Goal: Transaction & Acquisition: Purchase product/service

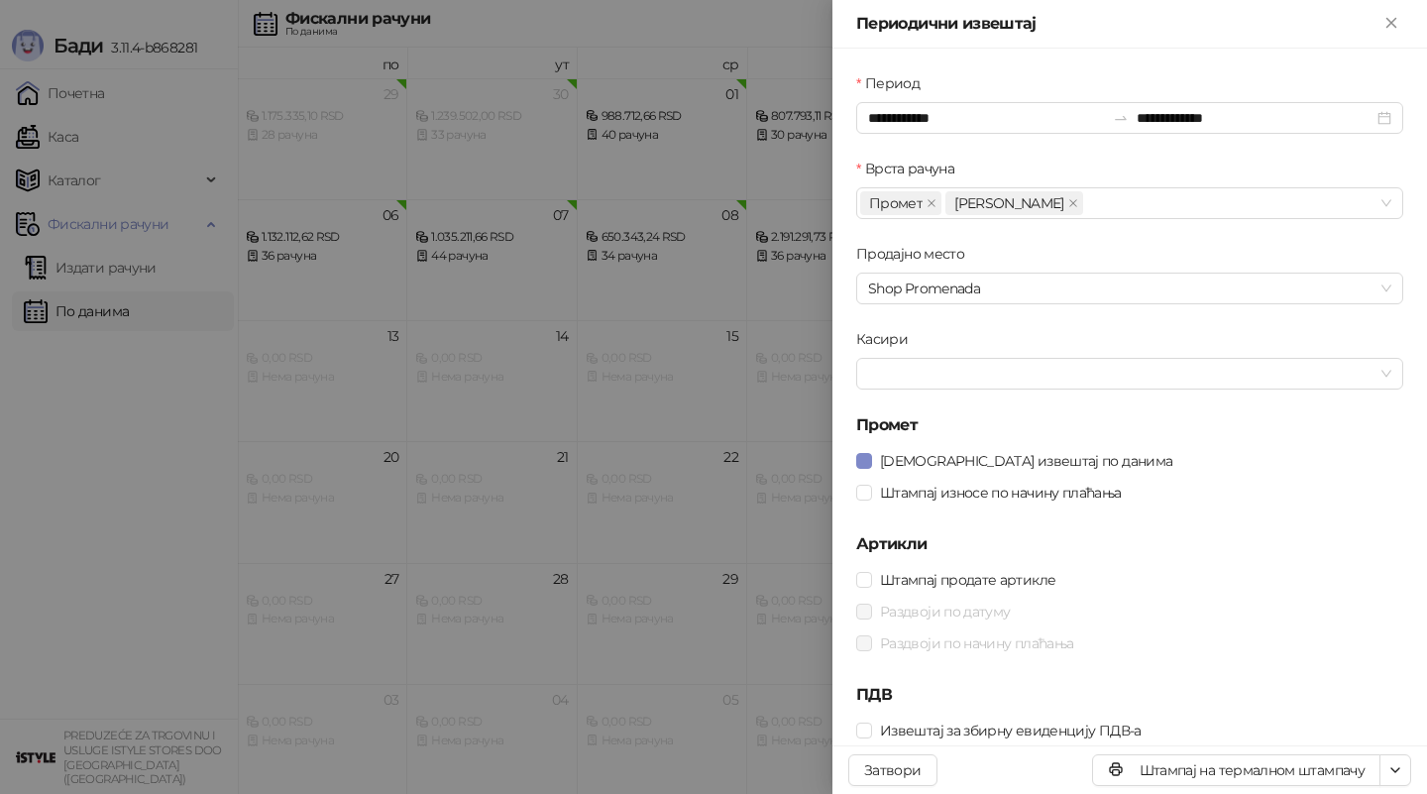
click at [596, 435] on div at bounding box center [713, 397] width 1427 height 794
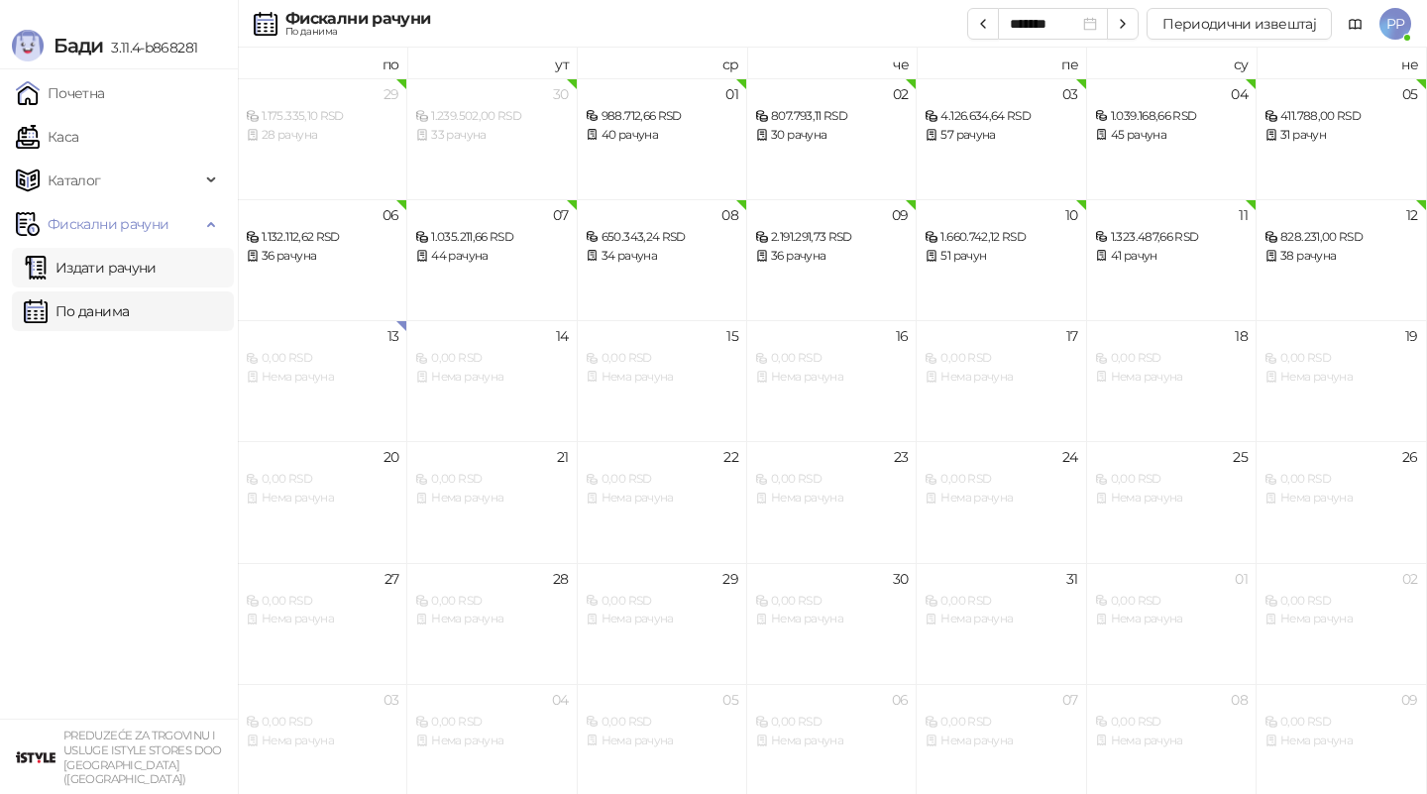
click at [88, 261] on link "Издати рачуни" at bounding box center [90, 268] width 133 height 40
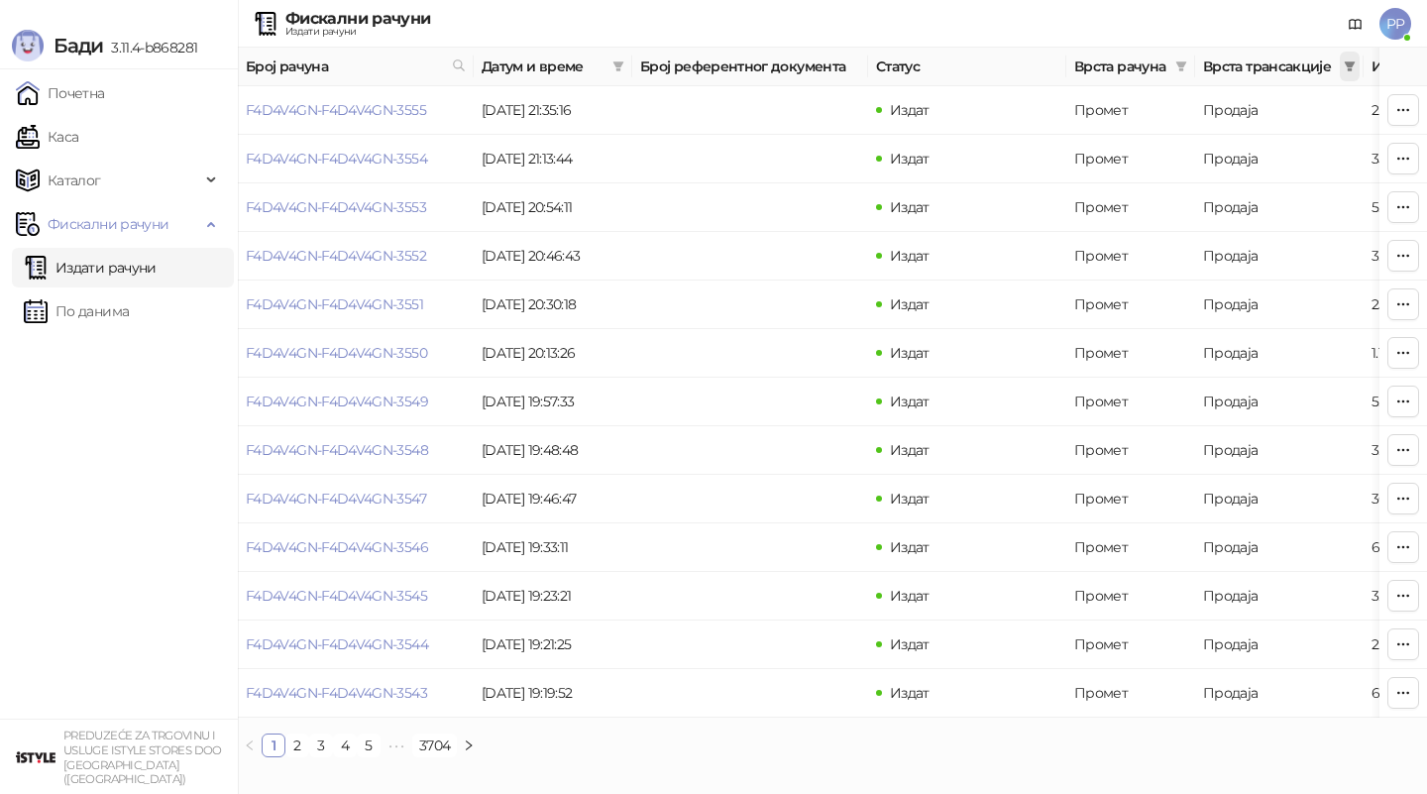
click at [1351, 64] on icon "filter" at bounding box center [1350, 66] width 11 height 10
click at [1211, 156] on span "Продаја" at bounding box center [1224, 154] width 63 height 18
click at [1306, 223] on span "У реду" at bounding box center [1321, 225] width 46 height 18
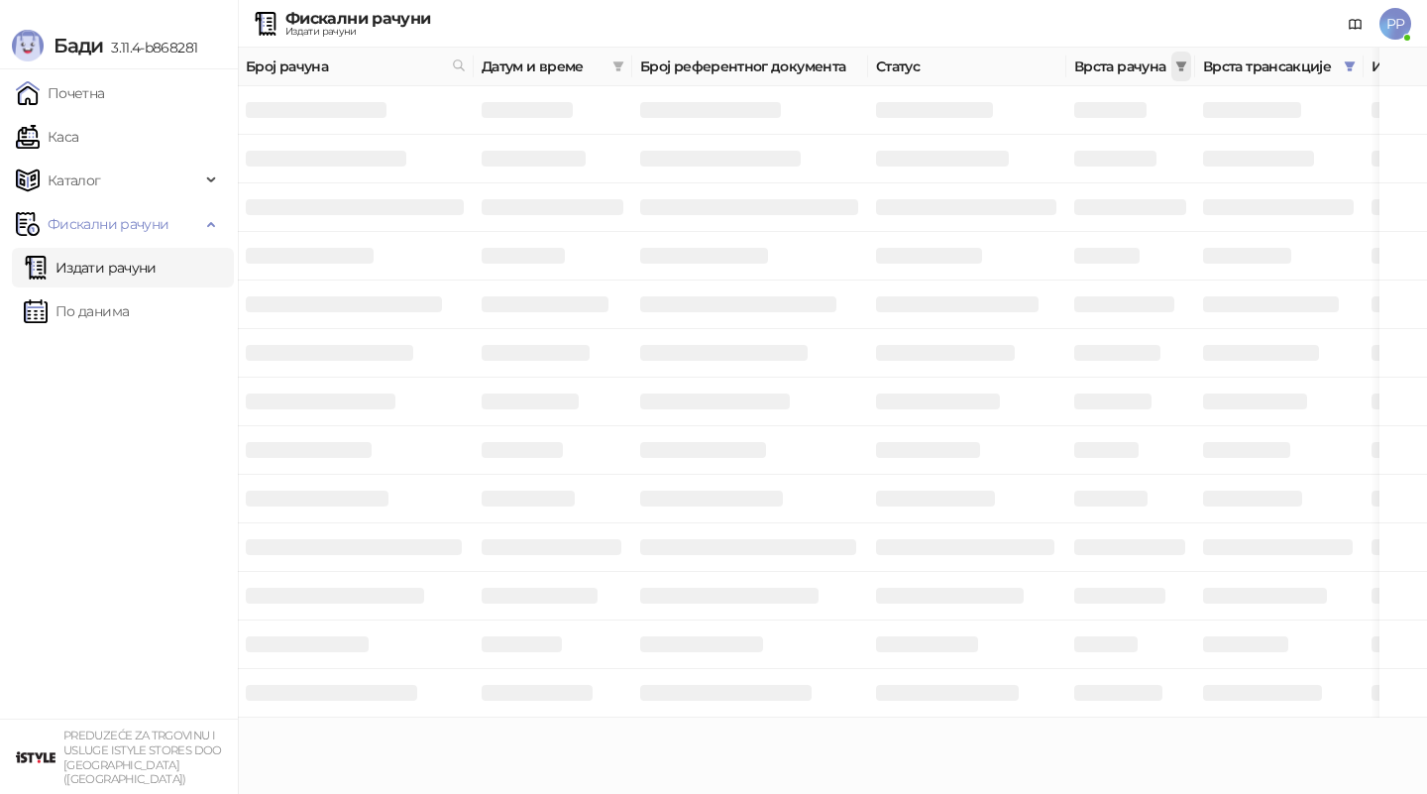
click at [1183, 66] on icon "filter" at bounding box center [1182, 66] width 12 height 12
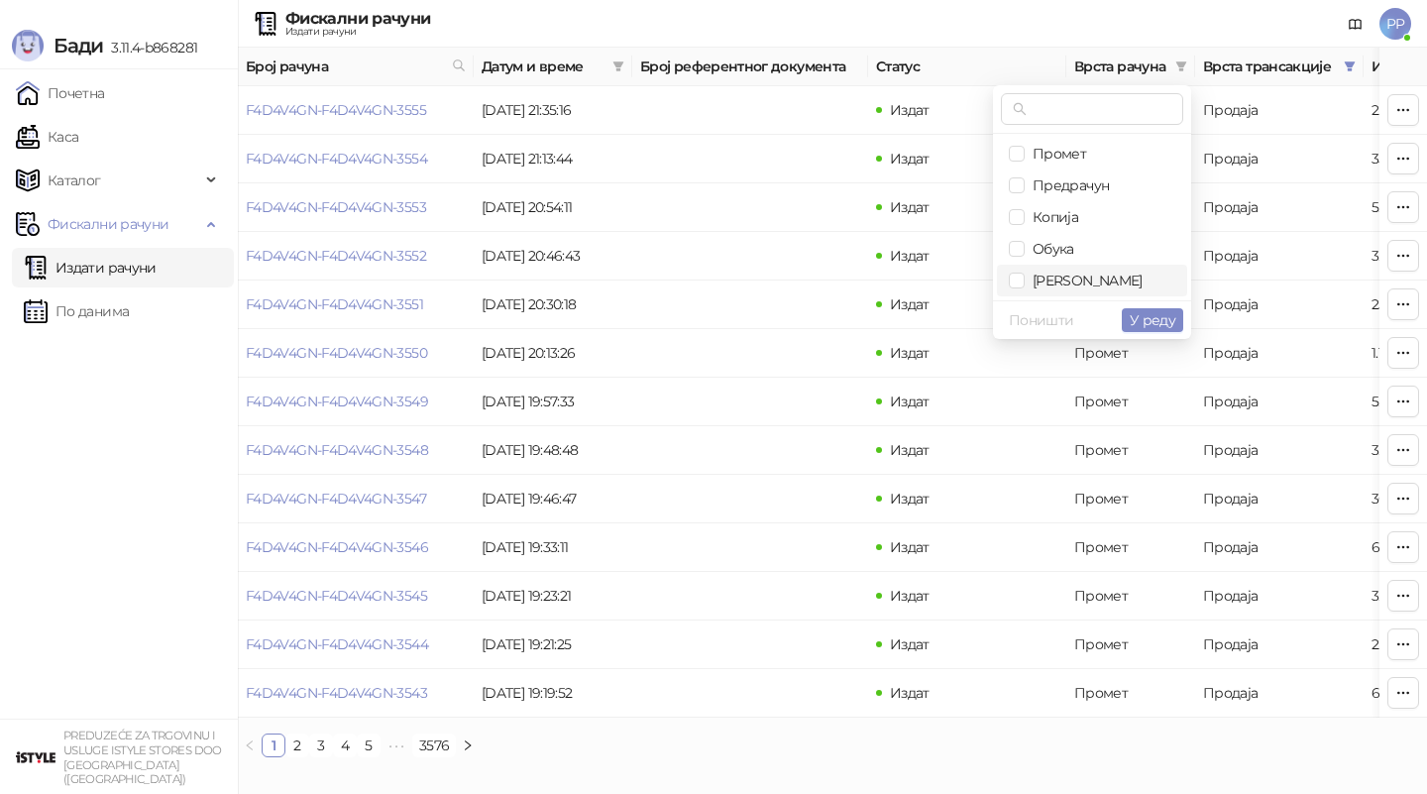
click at [1031, 276] on span "[PERSON_NAME]" at bounding box center [1084, 281] width 118 height 18
click at [1149, 319] on span "У реду" at bounding box center [1153, 320] width 46 height 18
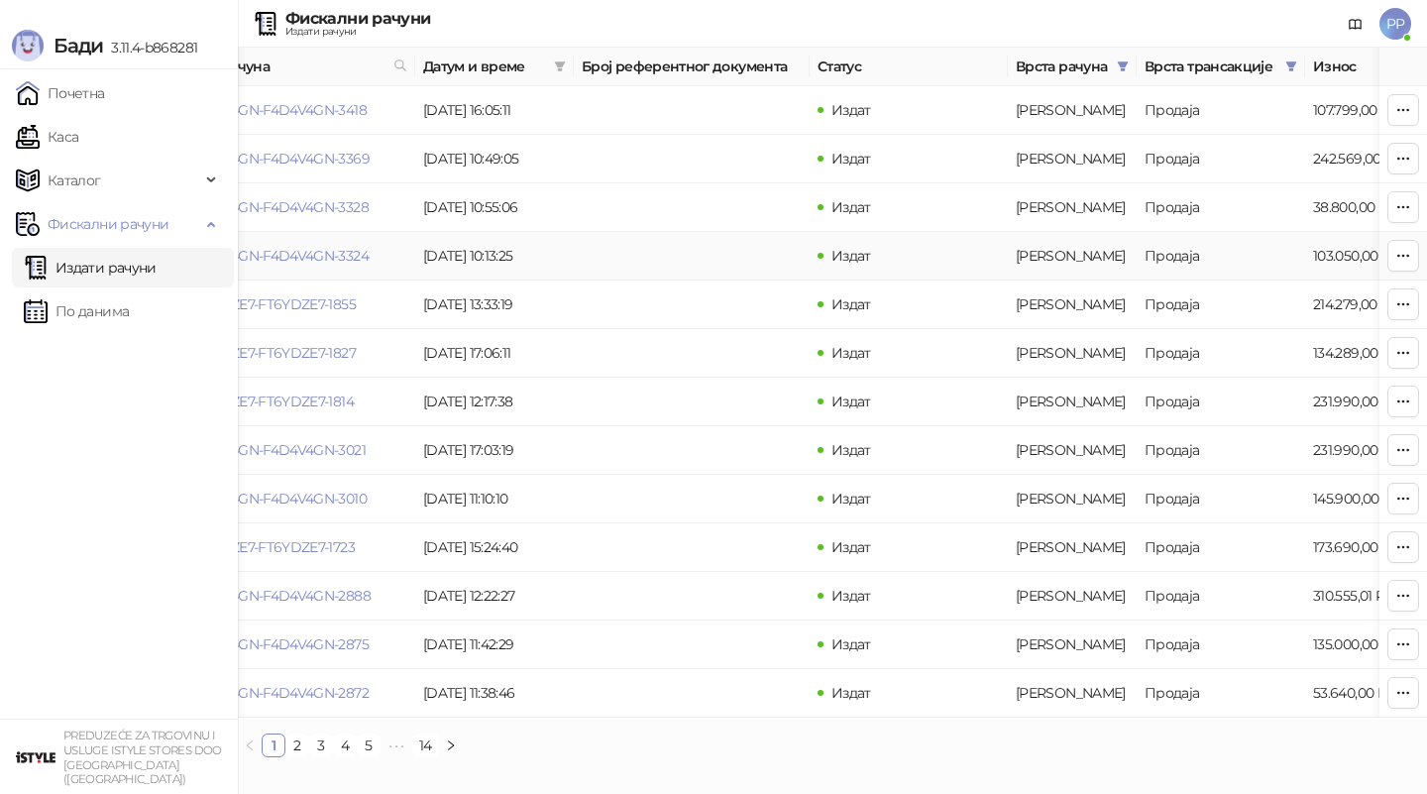
scroll to position [0, 20]
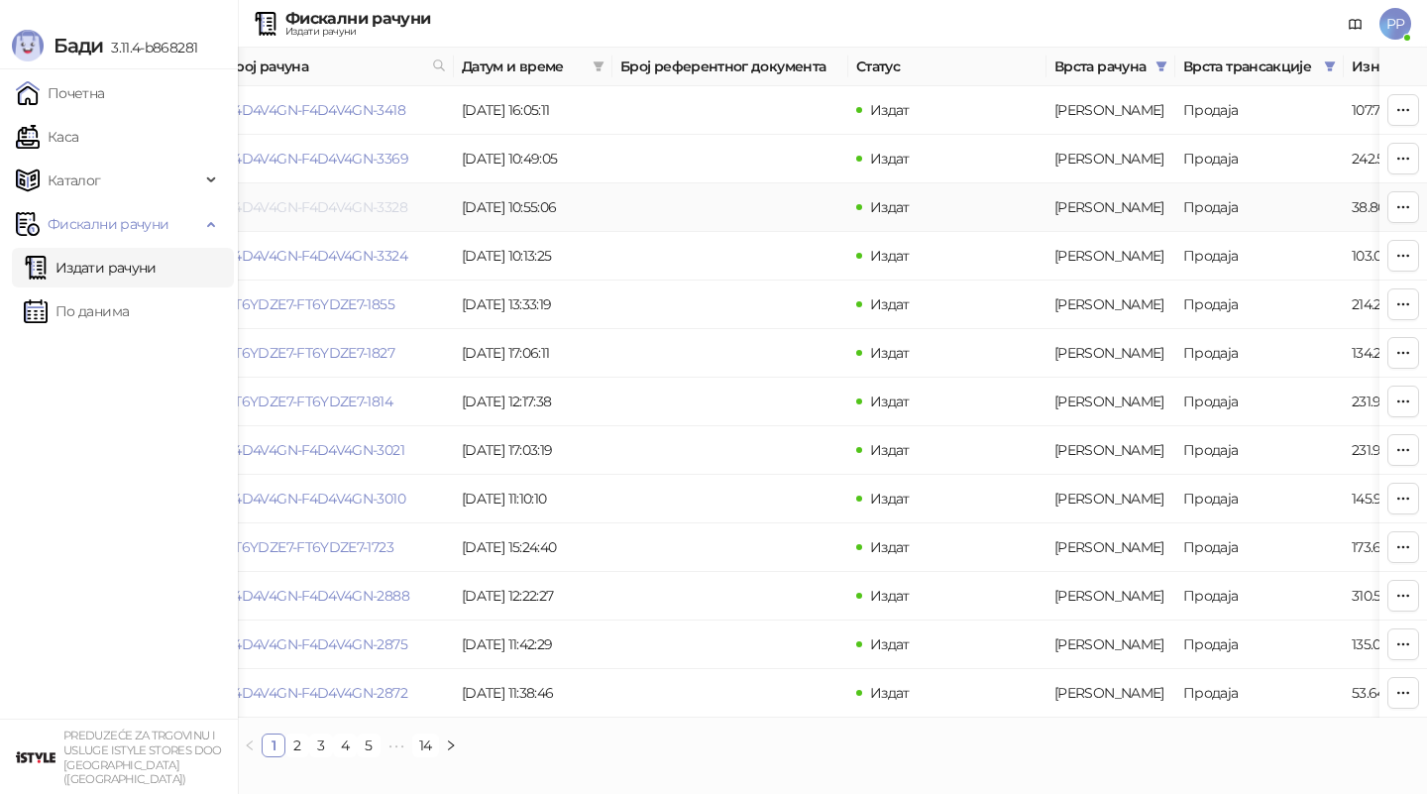
click at [365, 209] on link "F4D4V4GN-F4D4V4GN-3328" at bounding box center [316, 207] width 181 height 18
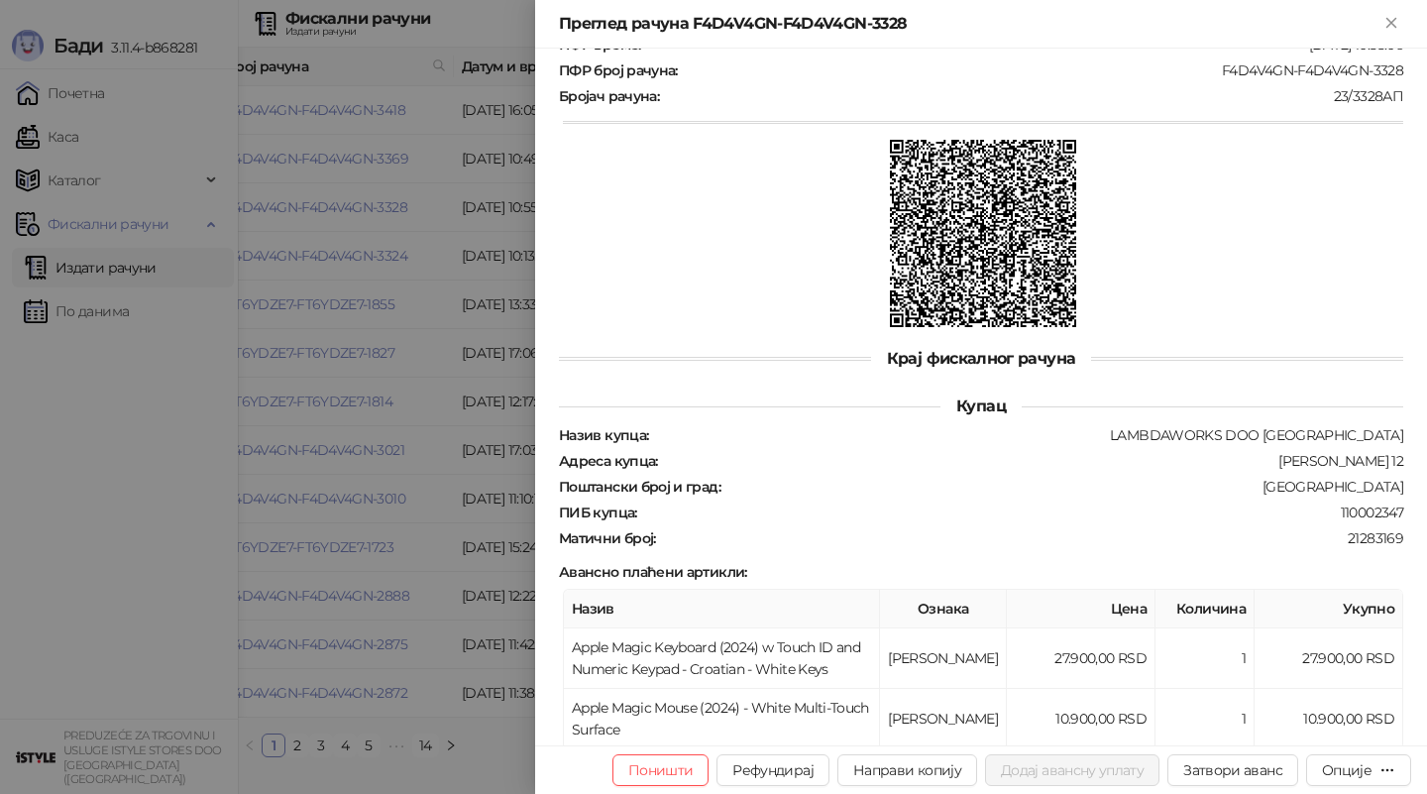
scroll to position [720, 0]
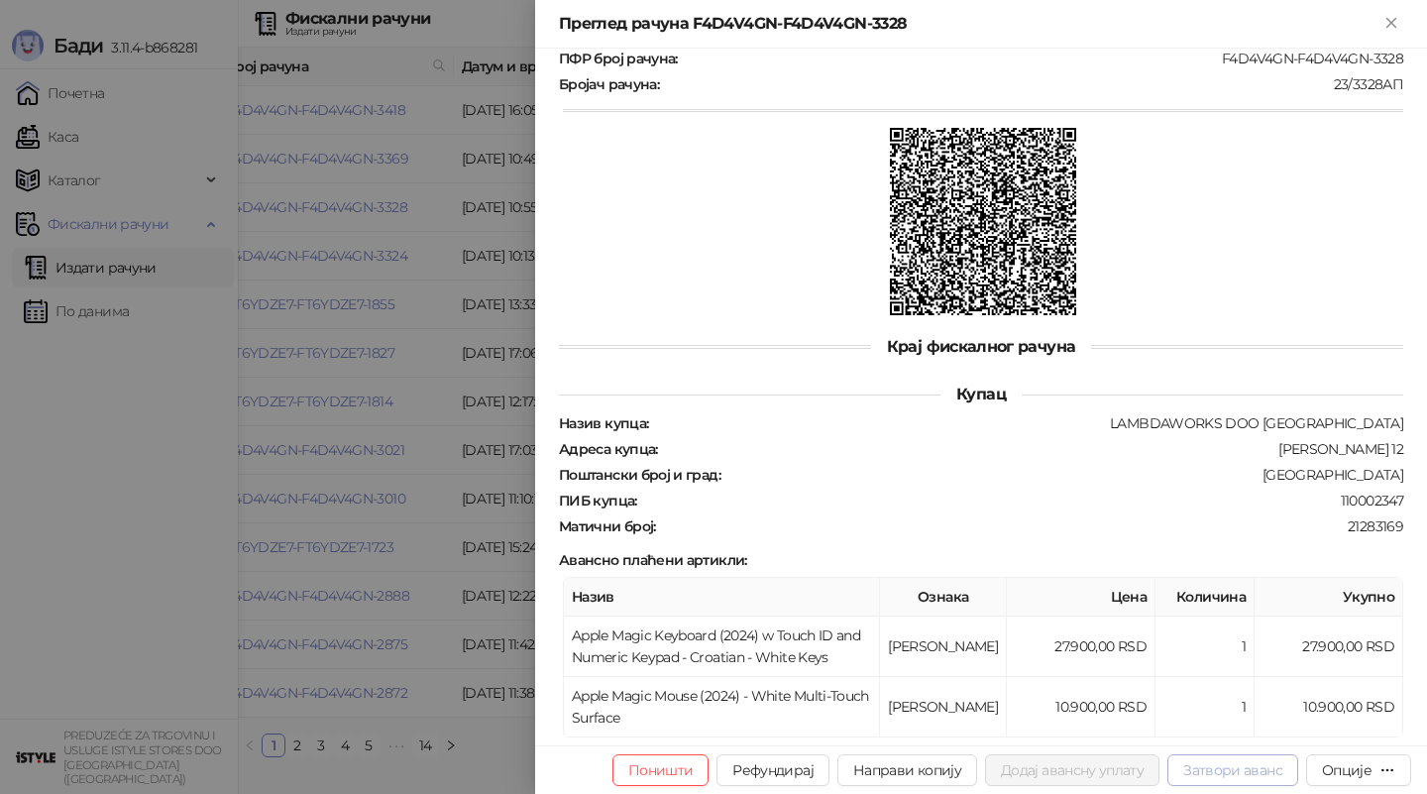
click at [1219, 767] on button "Затвори аванс" at bounding box center [1233, 770] width 131 height 32
type input "**********"
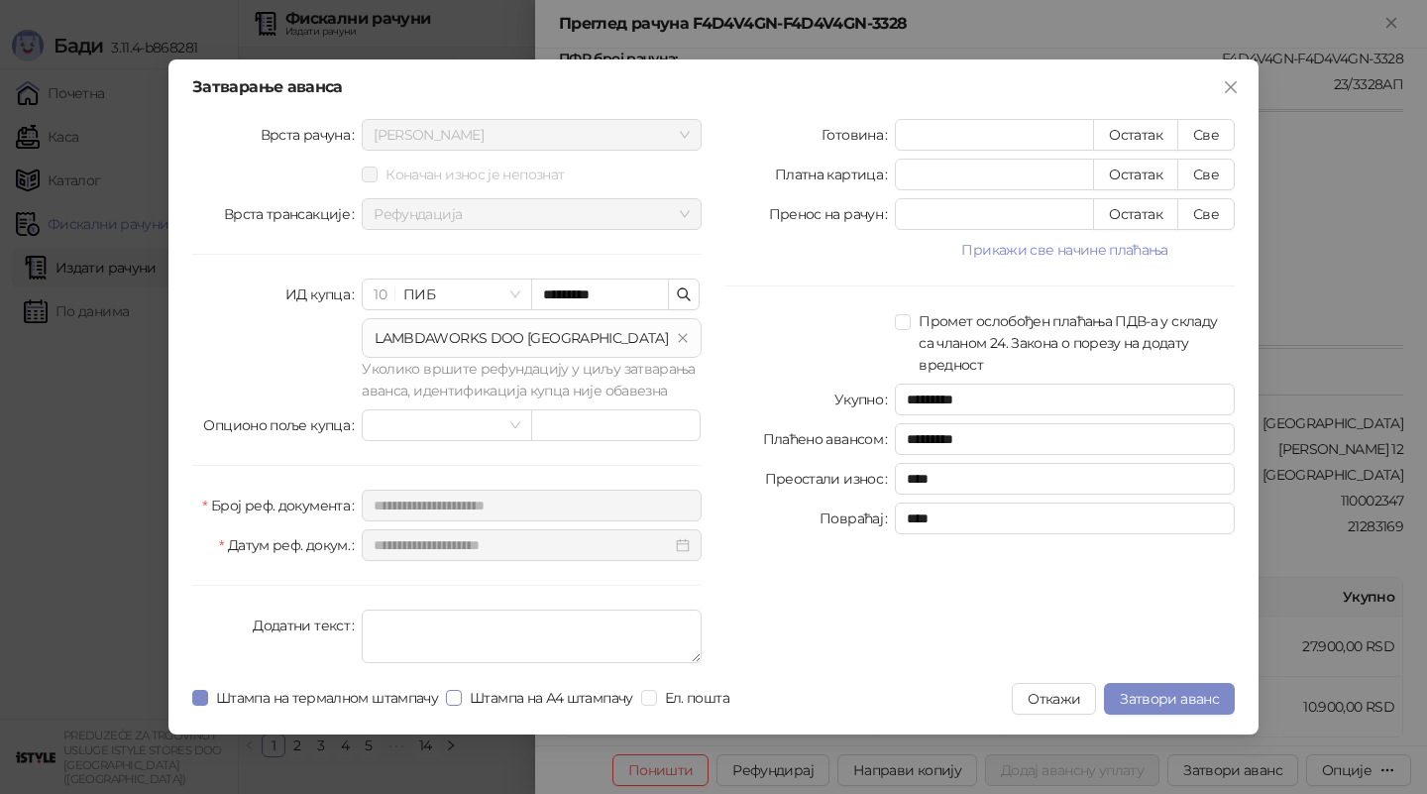
click at [545, 700] on span "Штампа на А4 штампачу" at bounding box center [551, 698] width 179 height 22
click at [1153, 690] on span "Затвори аванс" at bounding box center [1169, 699] width 99 height 18
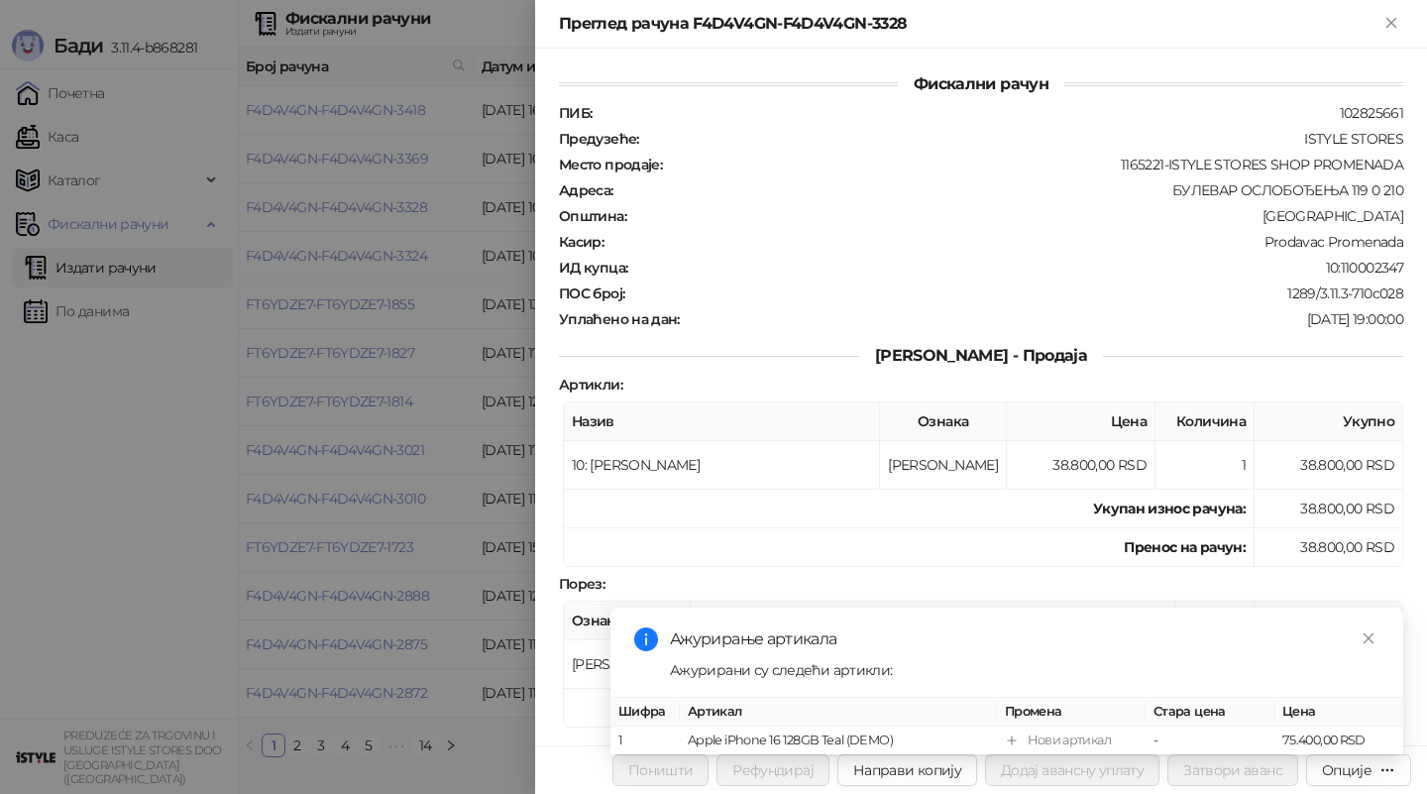
click at [834, 263] on div "10:110002347" at bounding box center [1017, 268] width 776 height 18
click at [1366, 634] on icon "close" at bounding box center [1369, 638] width 14 height 14
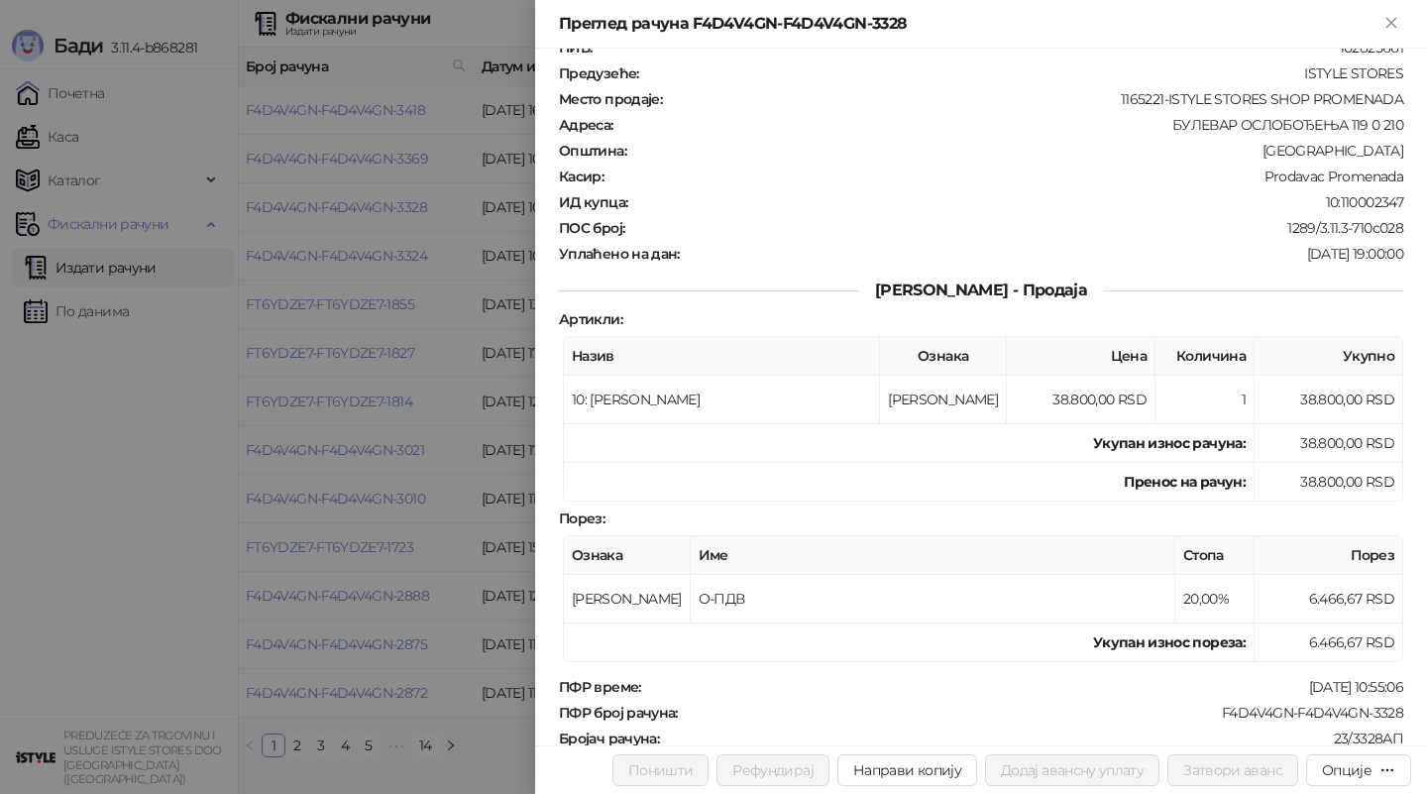
scroll to position [112, 0]
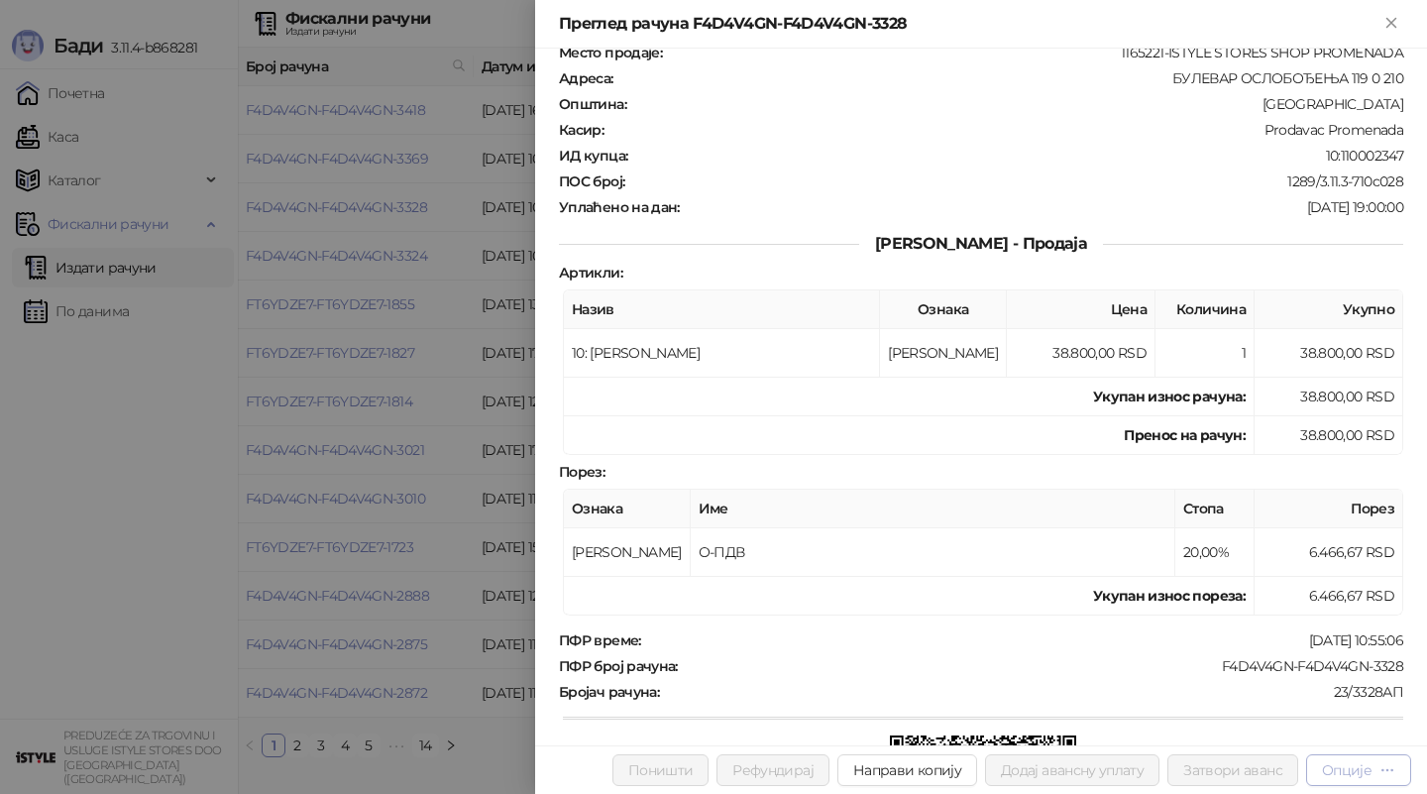
click at [1374, 764] on div "Опције" at bounding box center [1358, 769] width 73 height 19
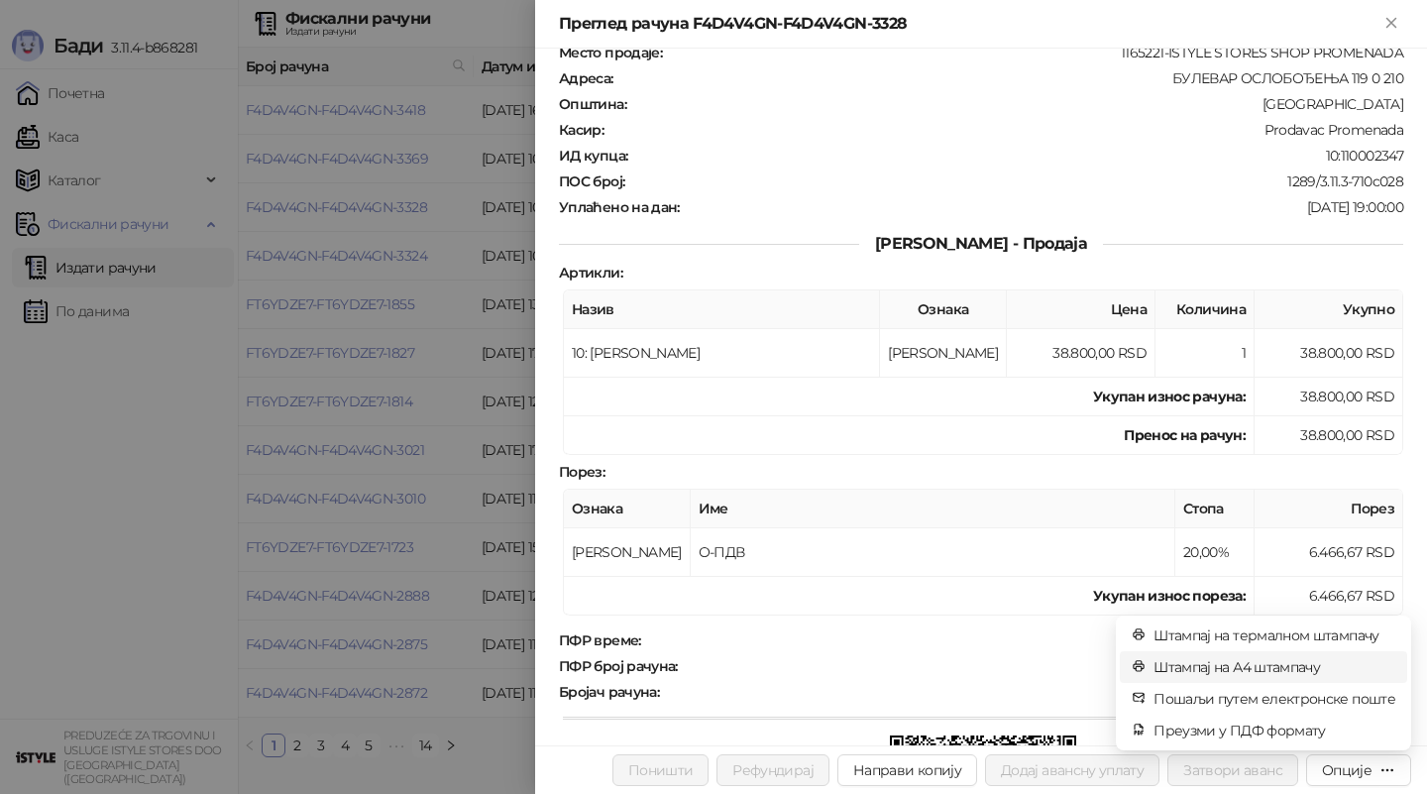
click at [1281, 667] on span "Штампај на А4 штампачу" at bounding box center [1275, 667] width 242 height 22
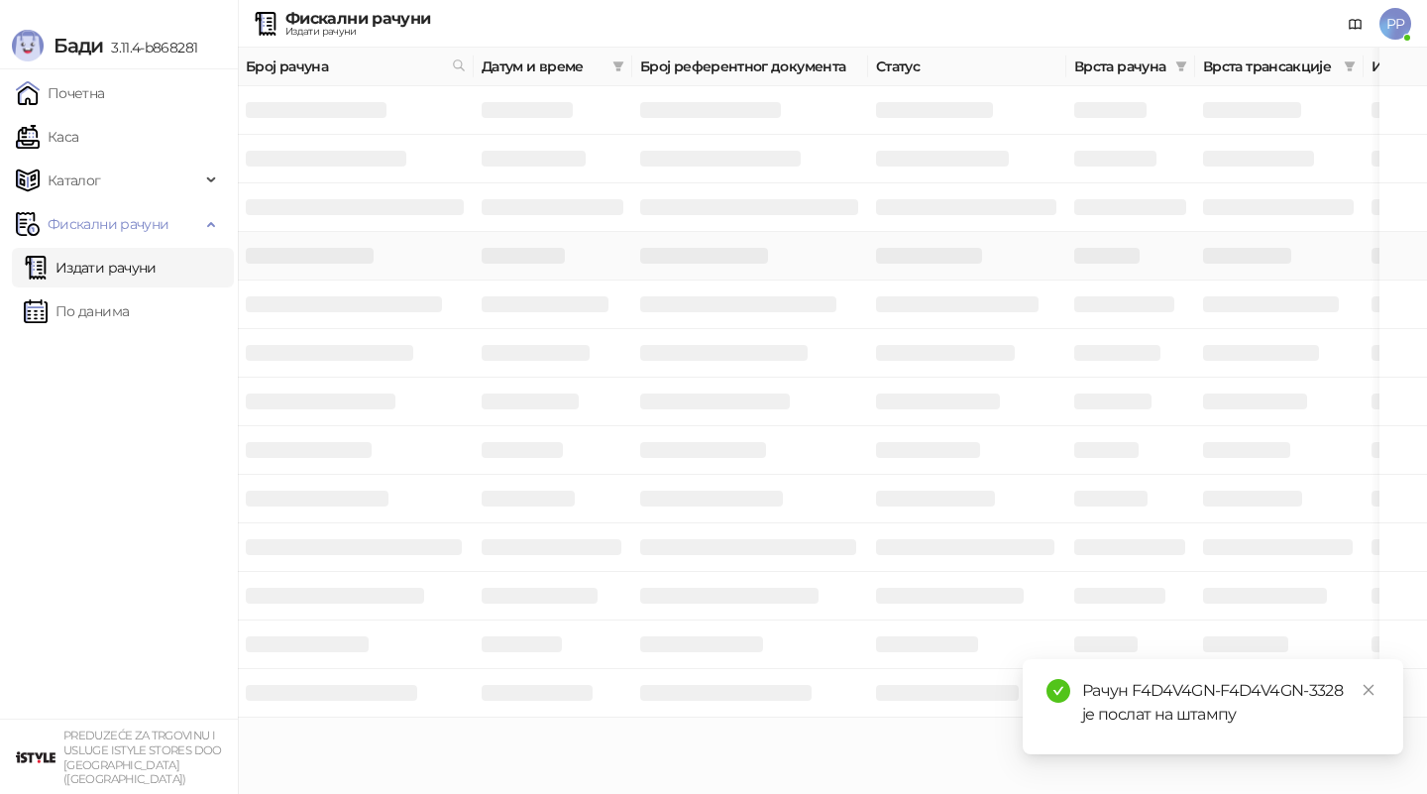
click at [417, 234] on body "Бади 3.11.4-b868281 Почетна Каса Каталог Фискални рачуни Издати рачуни По даним…" at bounding box center [713, 359] width 1427 height 718
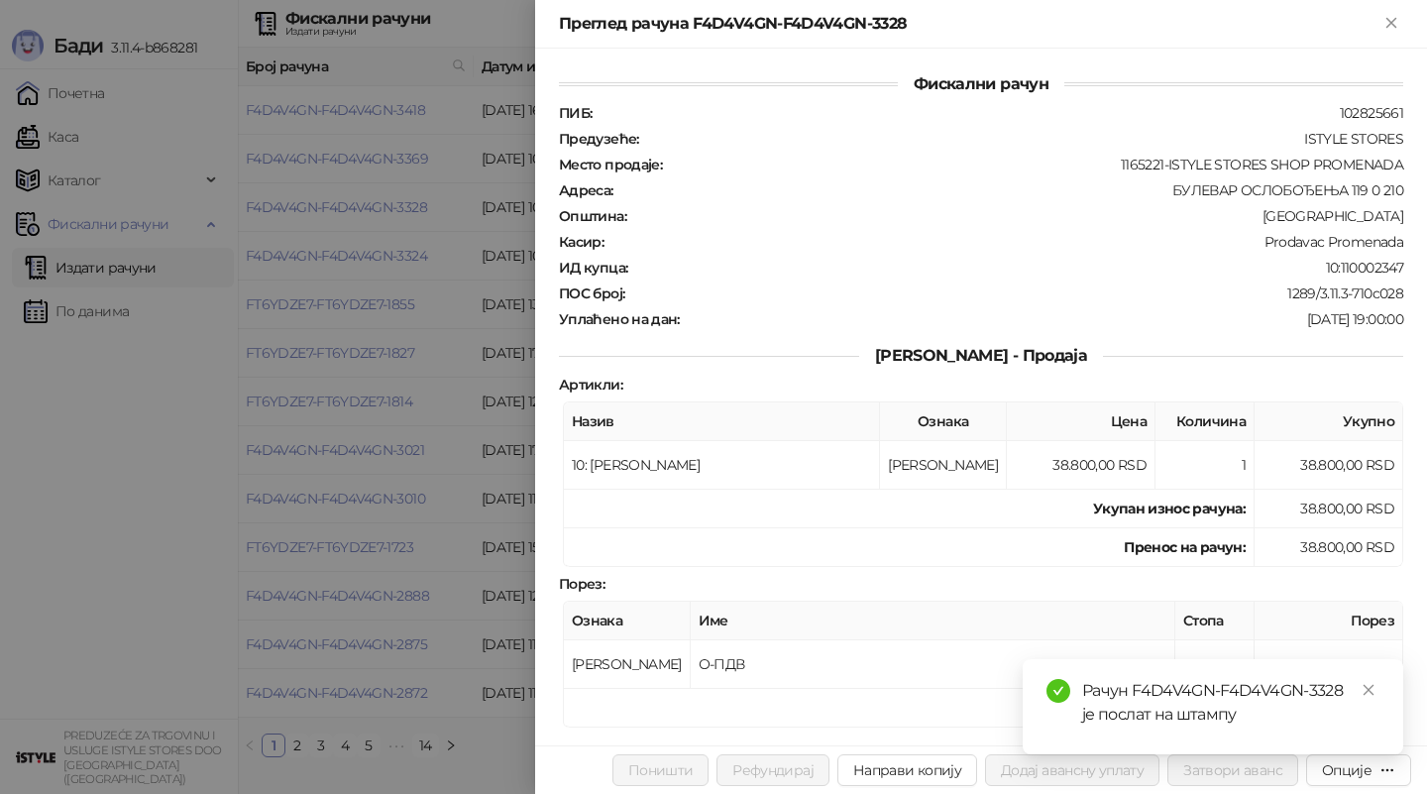
click at [399, 129] on div at bounding box center [713, 397] width 1427 height 794
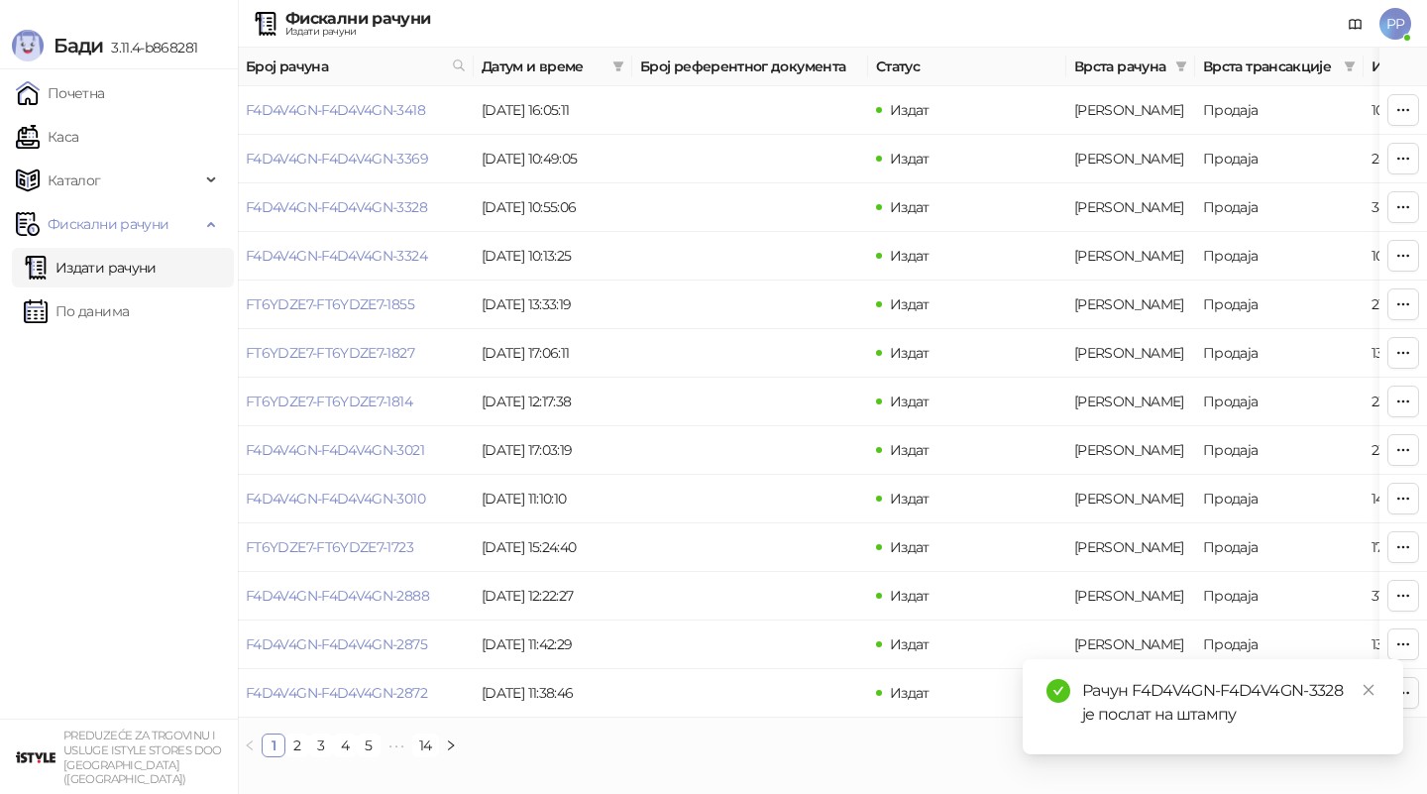
click at [130, 266] on link "Издати рачуни" at bounding box center [90, 268] width 133 height 40
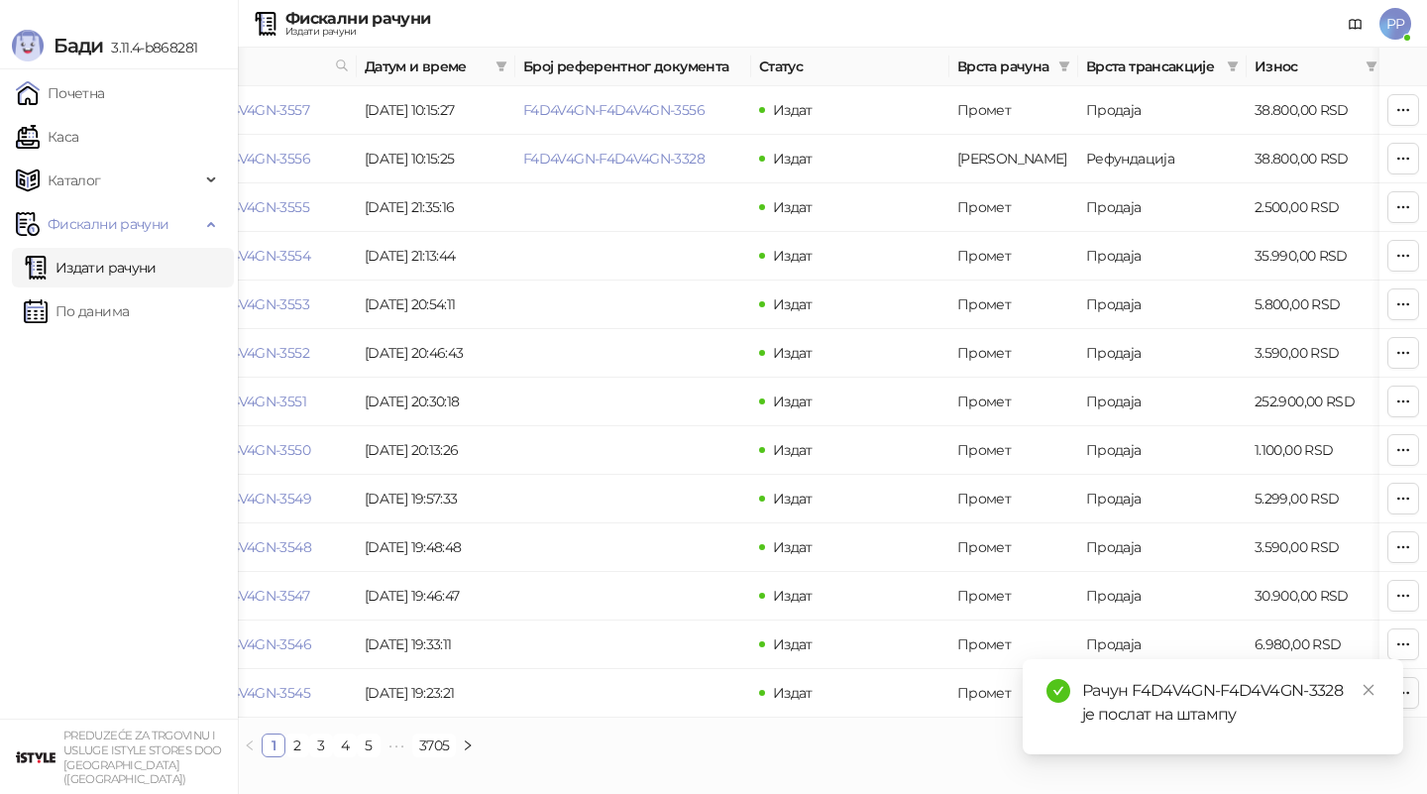
scroll to position [0, 142]
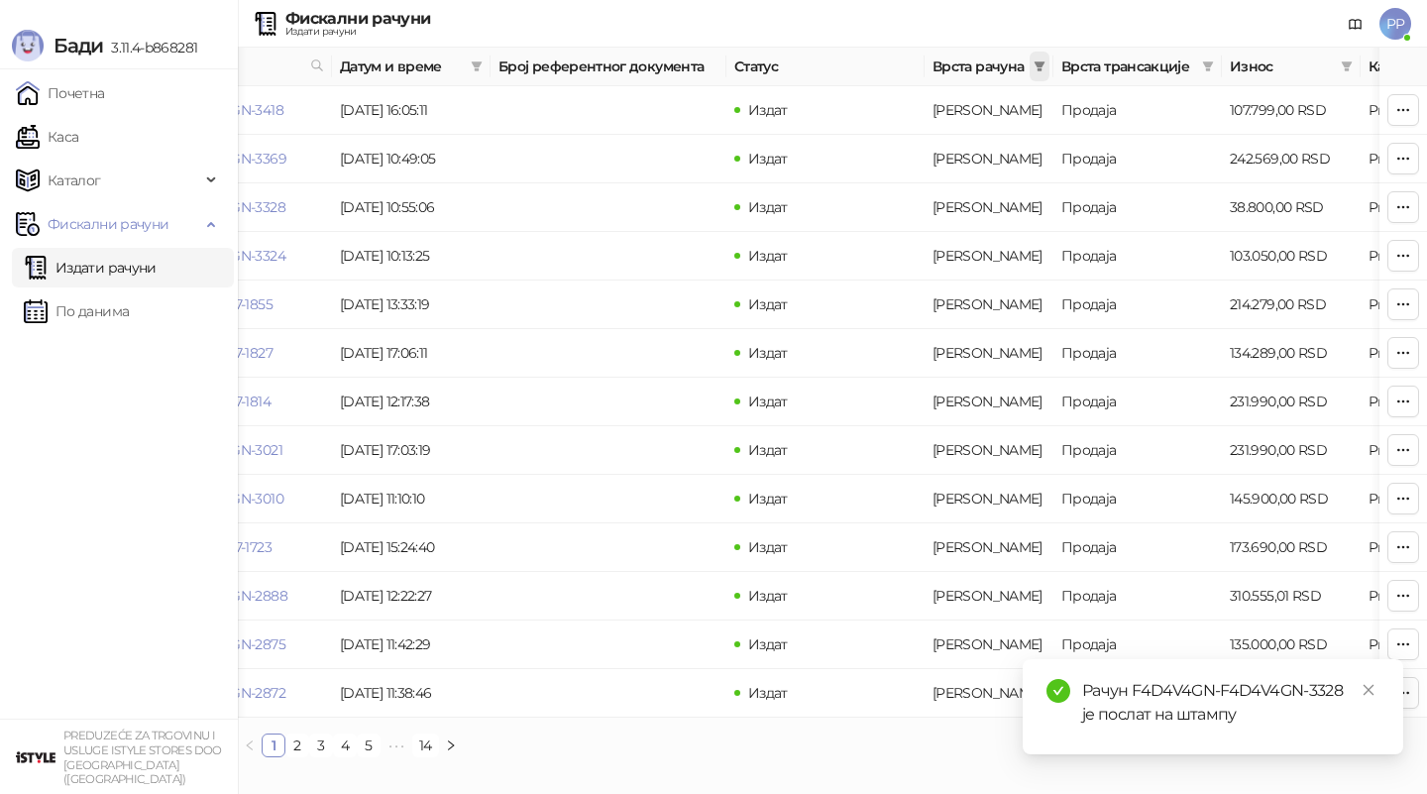
click at [1045, 63] on icon "filter" at bounding box center [1040, 66] width 12 height 12
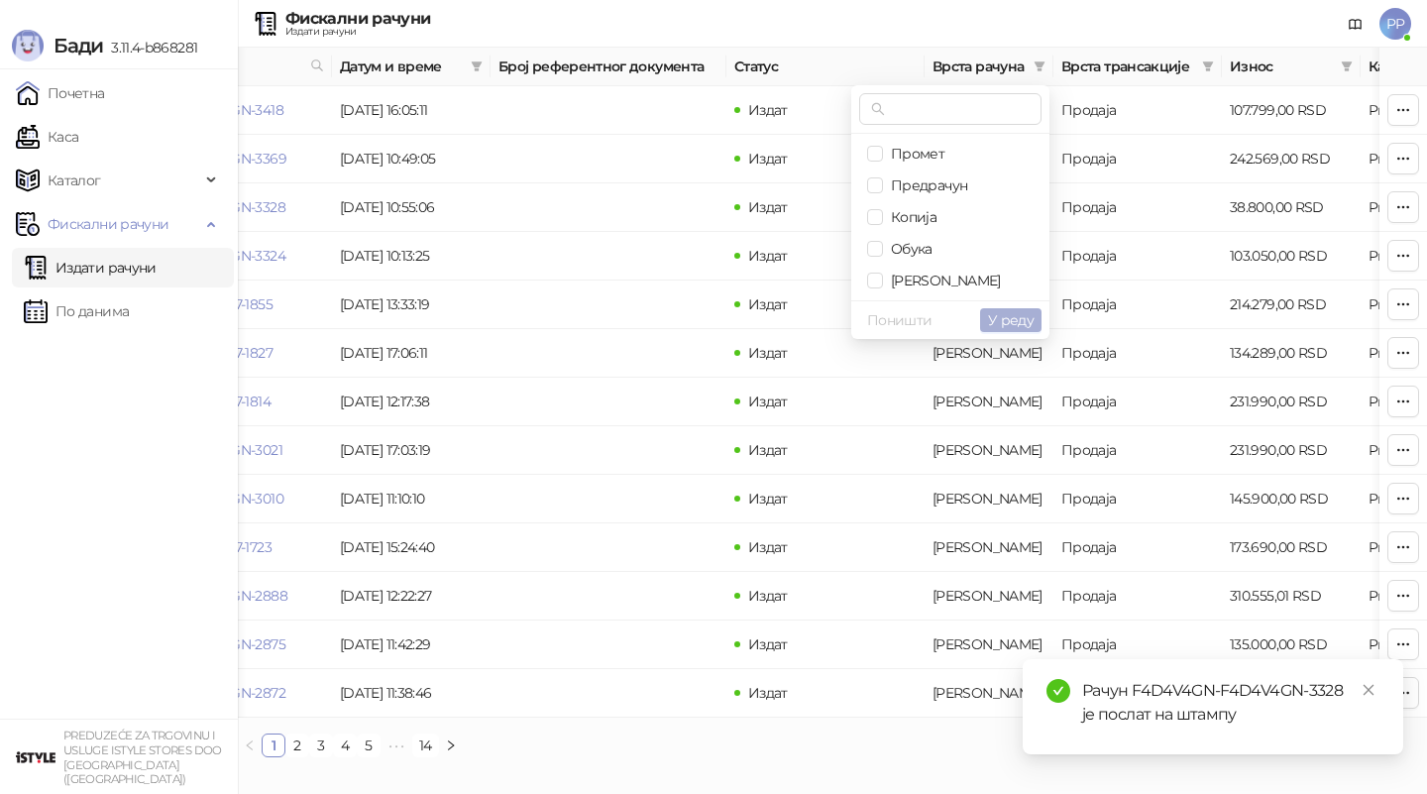
click at [993, 314] on span "У реду" at bounding box center [1011, 320] width 46 height 18
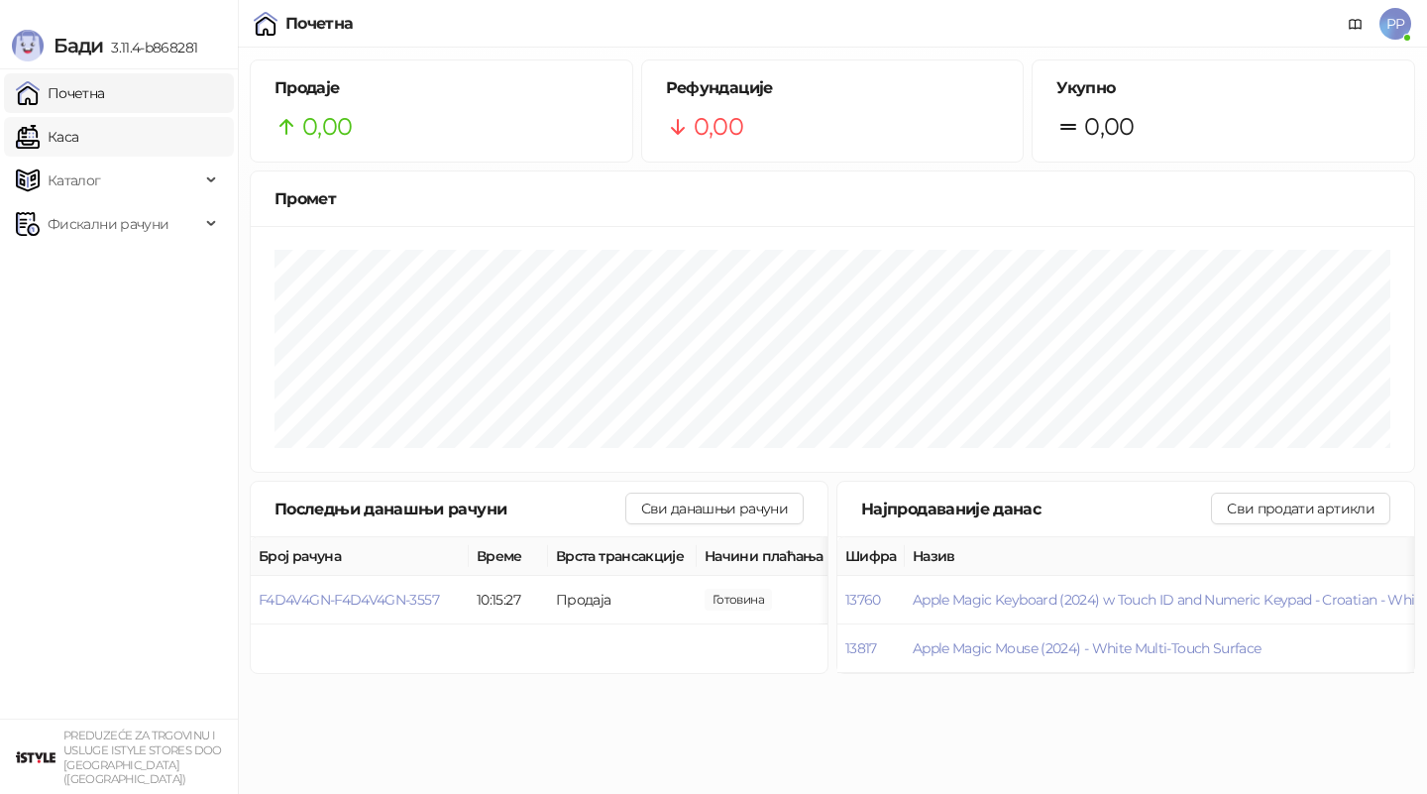
click at [46, 126] on link "Каса" at bounding box center [47, 137] width 62 height 40
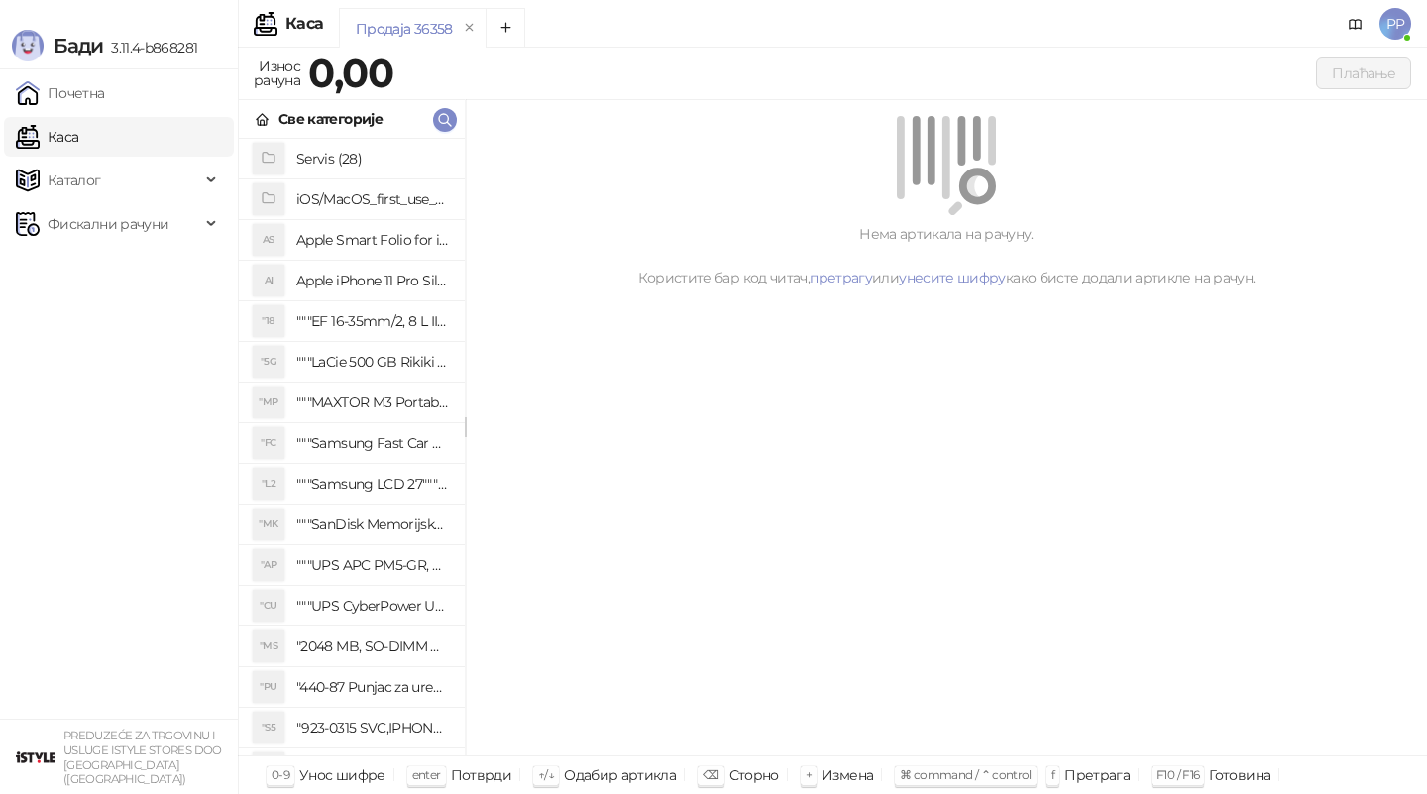
click at [69, 138] on link "Каса" at bounding box center [47, 137] width 62 height 40
click at [106, 220] on span "Фискални рачуни" at bounding box center [108, 224] width 121 height 40
click at [98, 269] on link "Издати рачуни" at bounding box center [90, 268] width 133 height 40
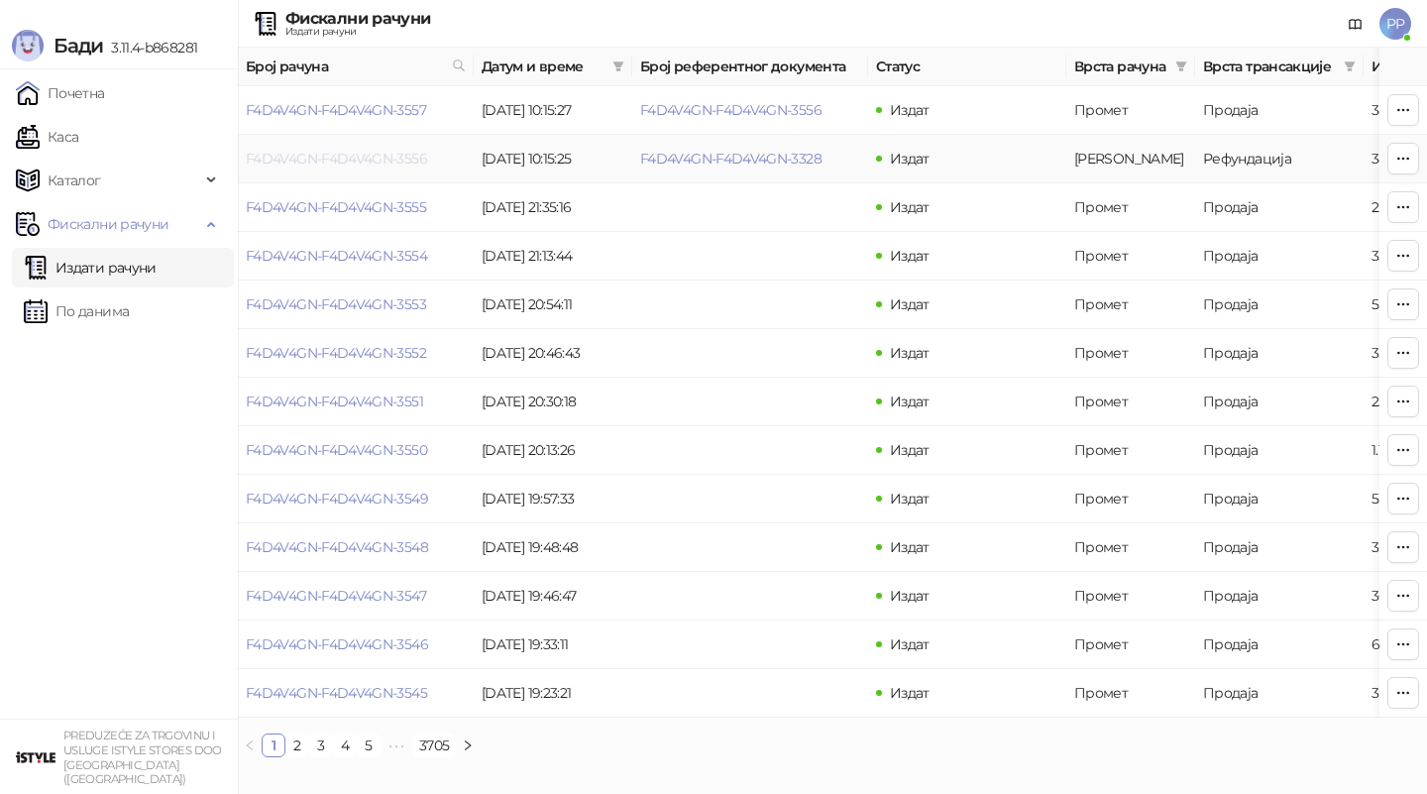
click at [338, 155] on link "F4D4V4GN-F4D4V4GN-3556" at bounding box center [336, 159] width 181 height 18
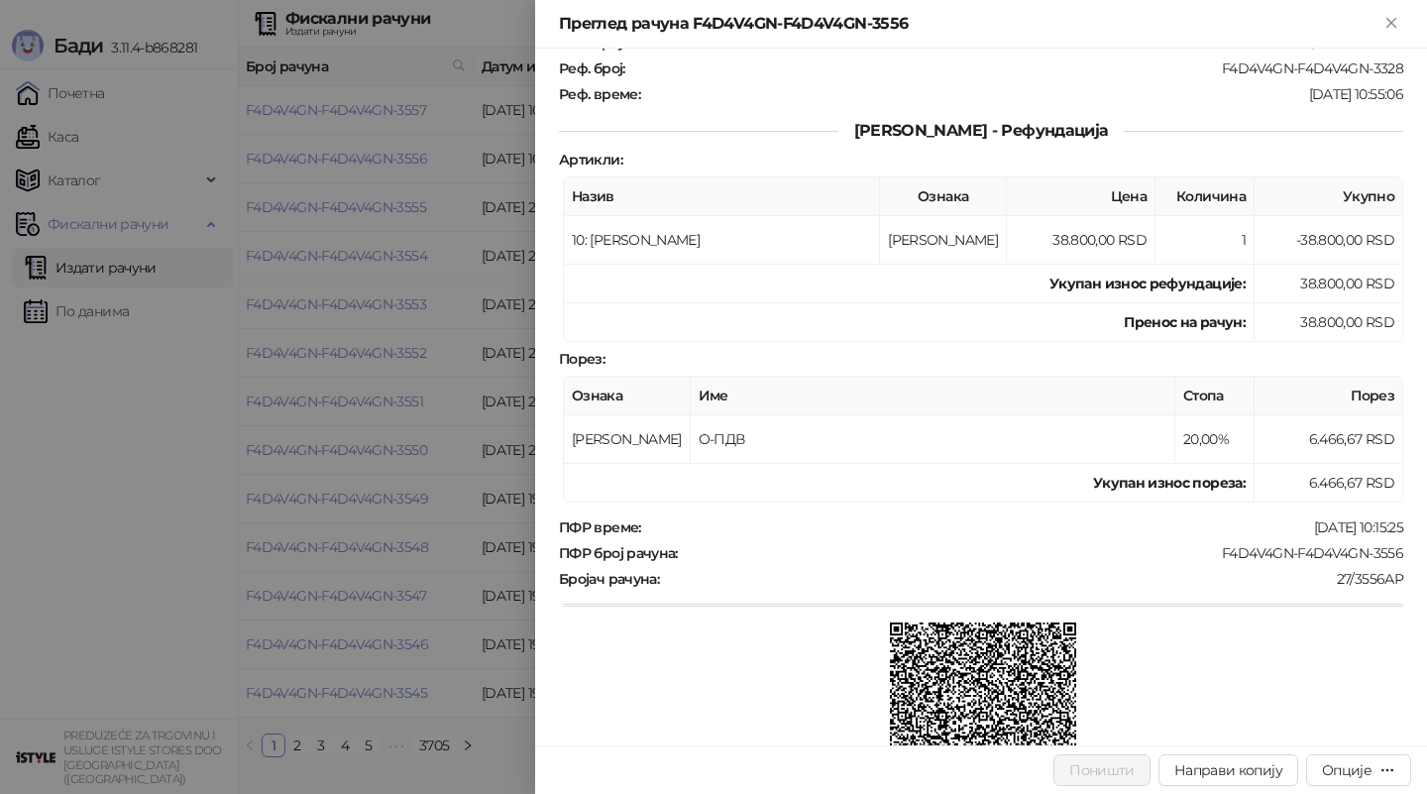
scroll to position [292, 0]
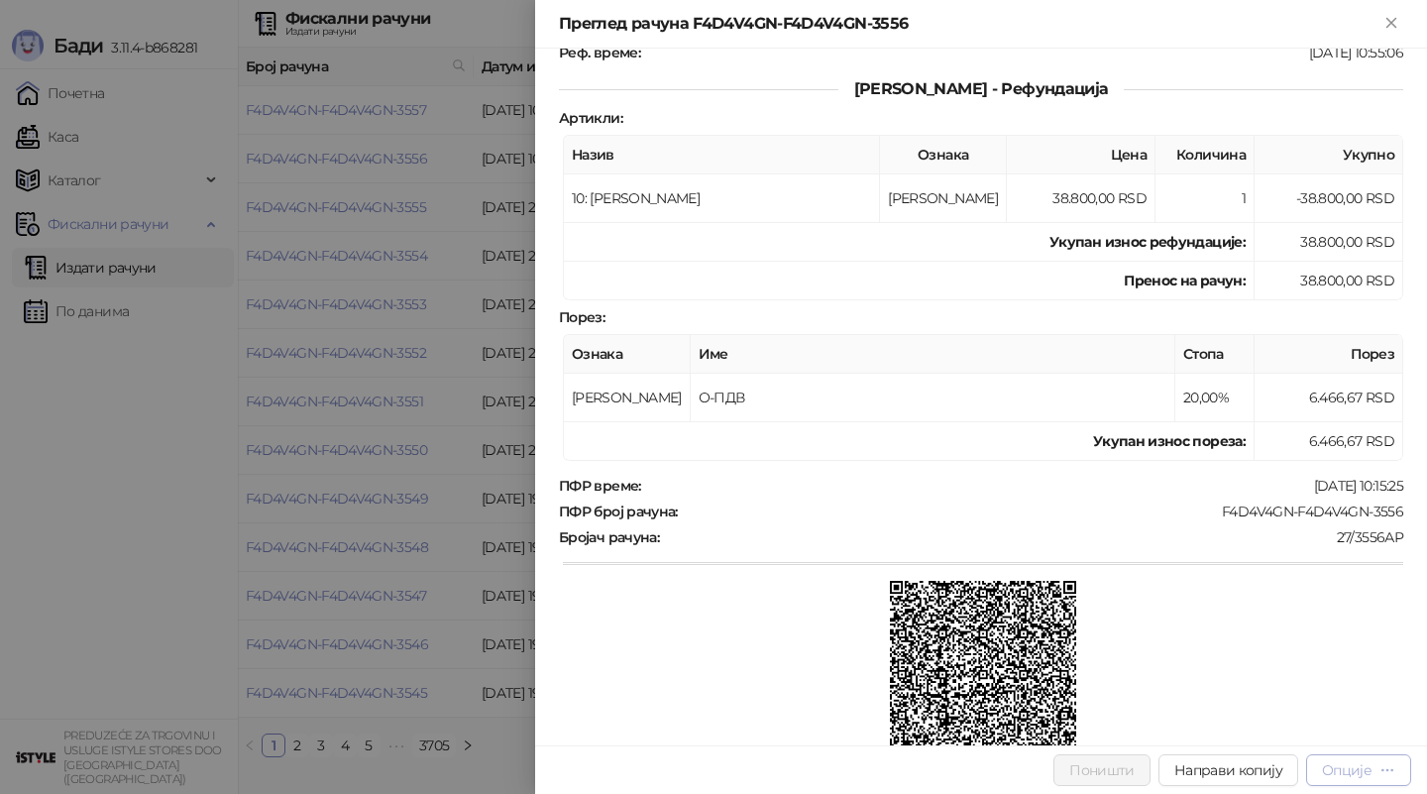
click at [1374, 771] on div "Опције" at bounding box center [1358, 769] width 73 height 19
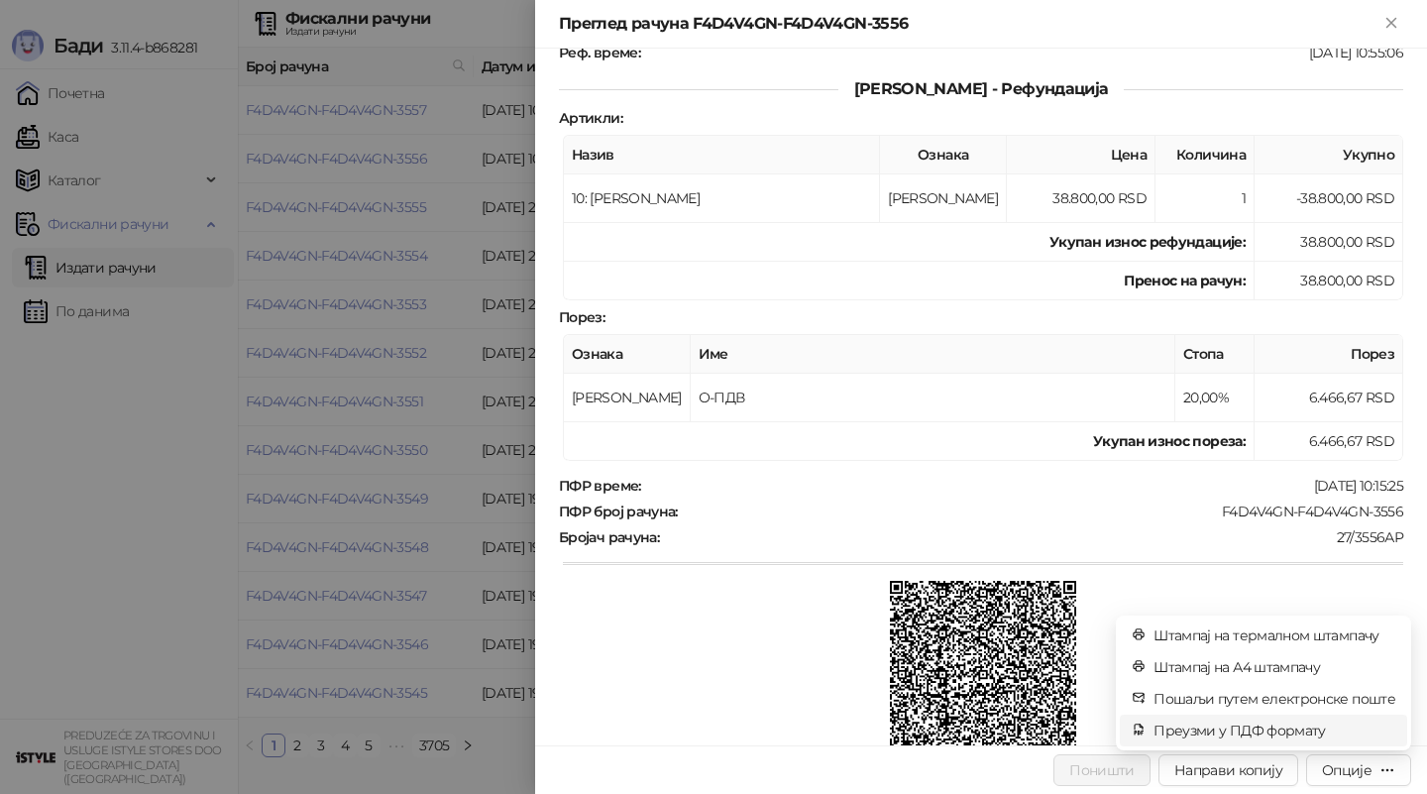
click at [1288, 733] on span "Преузми у ПДФ формату" at bounding box center [1275, 731] width 242 height 22
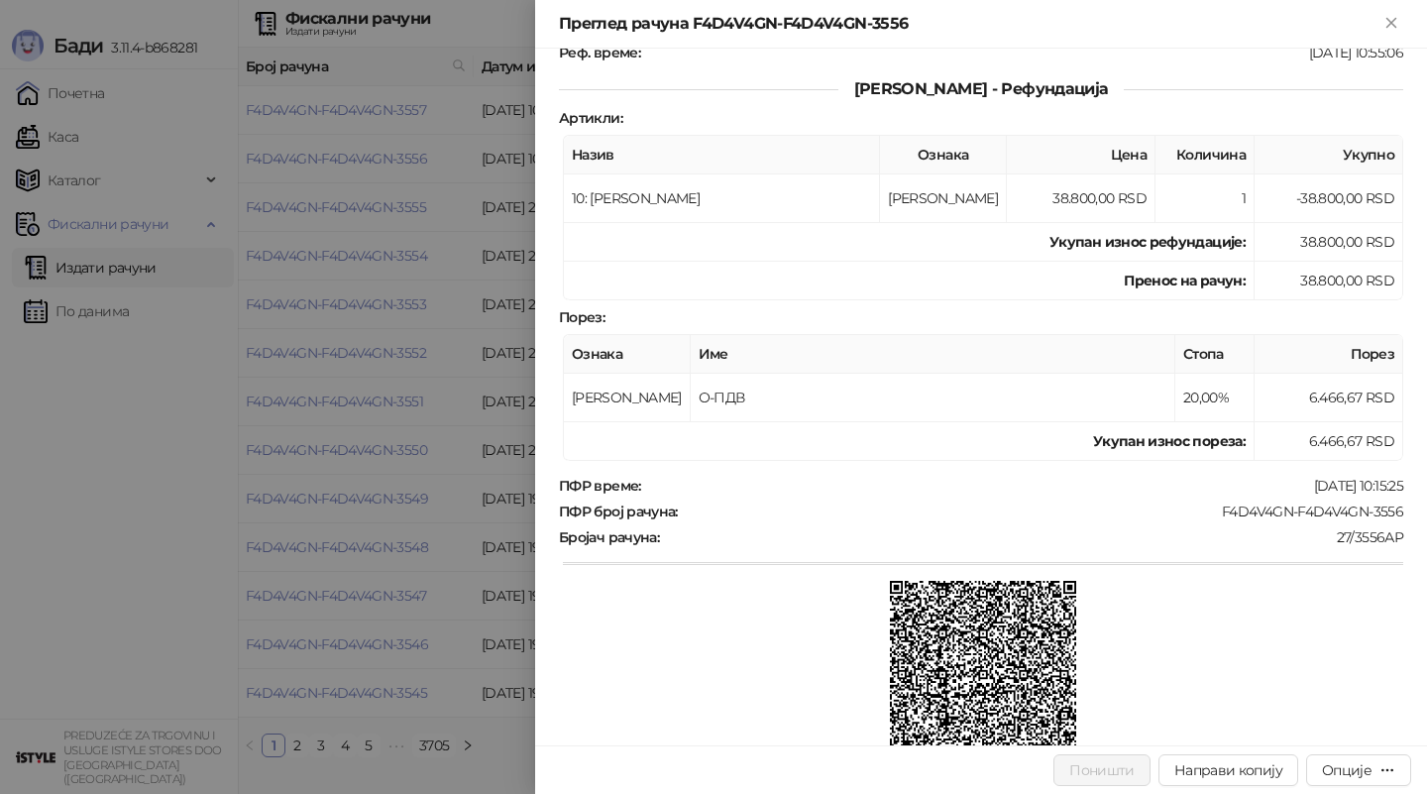
click at [346, 295] on div at bounding box center [713, 397] width 1427 height 794
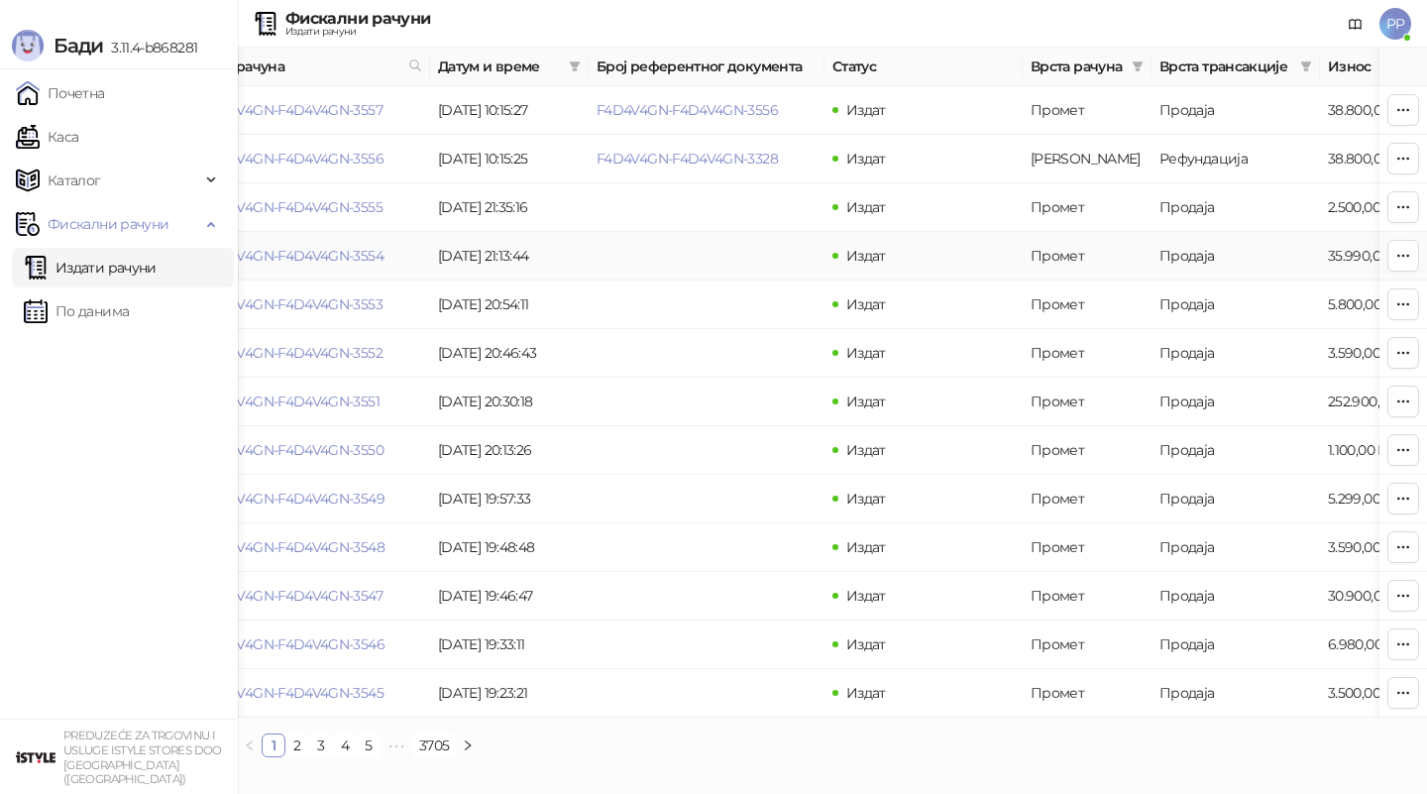
scroll to position [0, 71]
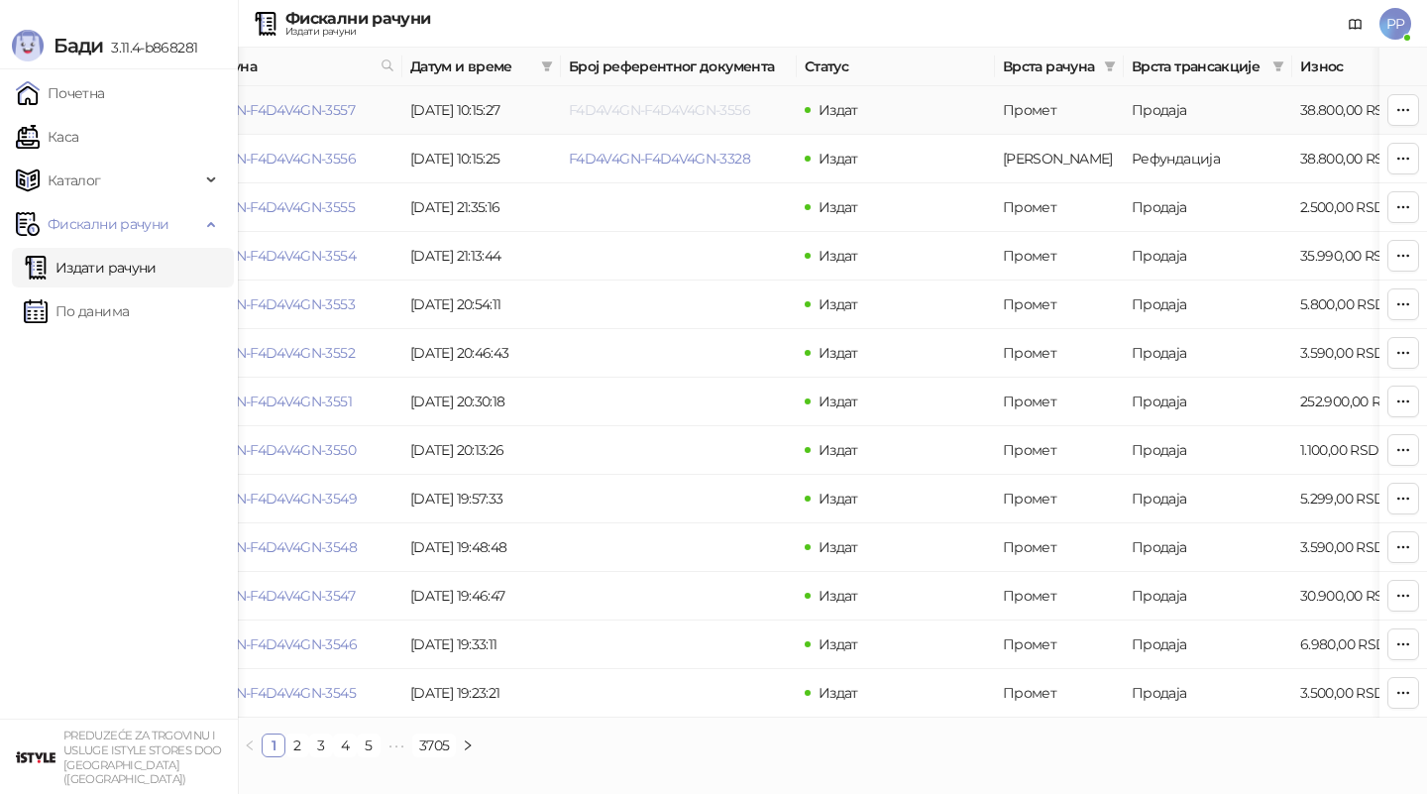
click at [604, 107] on link "F4D4V4GN-F4D4V4GN-3556" at bounding box center [659, 110] width 181 height 18
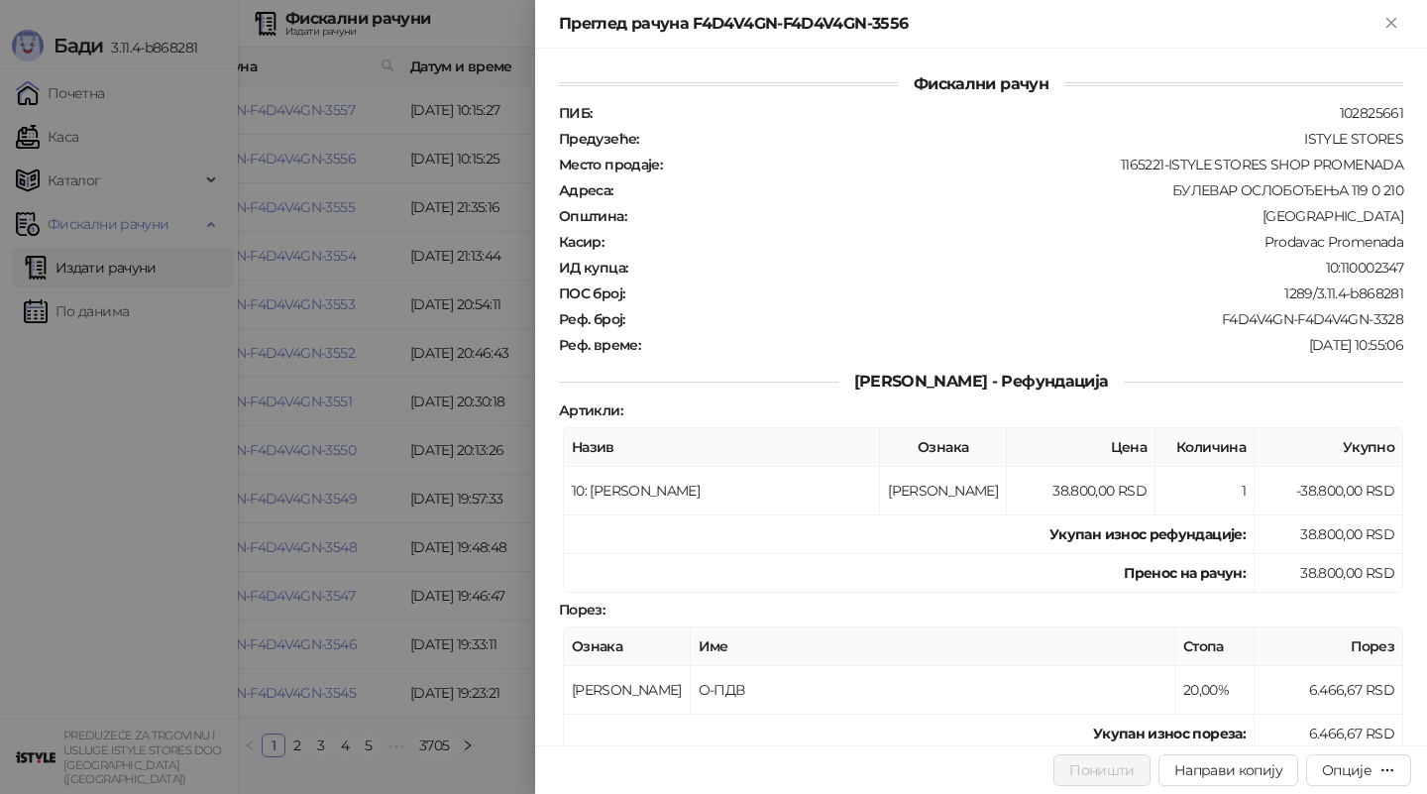
click at [359, 323] on div at bounding box center [713, 397] width 1427 height 794
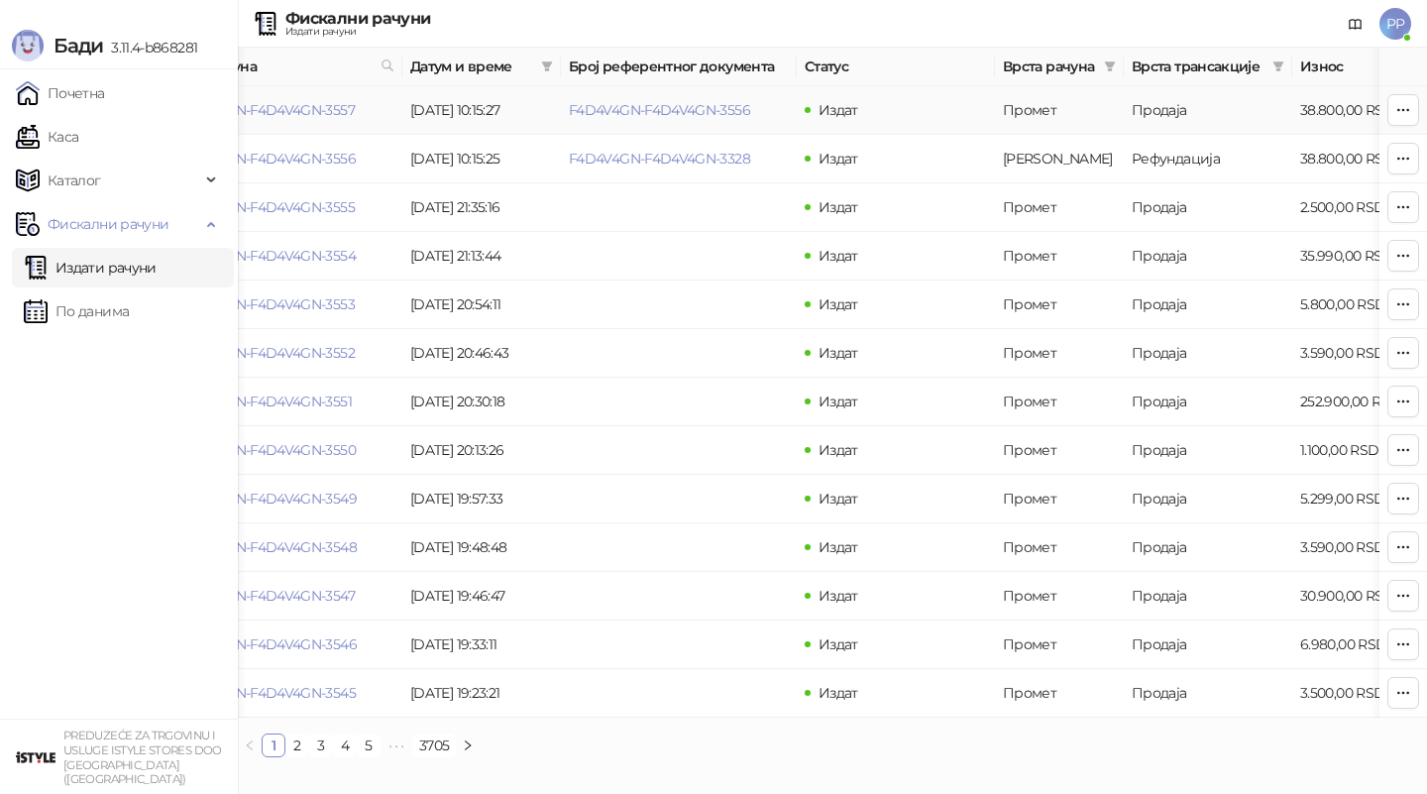
click at [312, 119] on td "F4D4V4GN-F4D4V4GN-3557" at bounding box center [285, 110] width 236 height 49
click at [317, 107] on link "F4D4V4GN-F4D4V4GN-3557" at bounding box center [264, 110] width 180 height 18
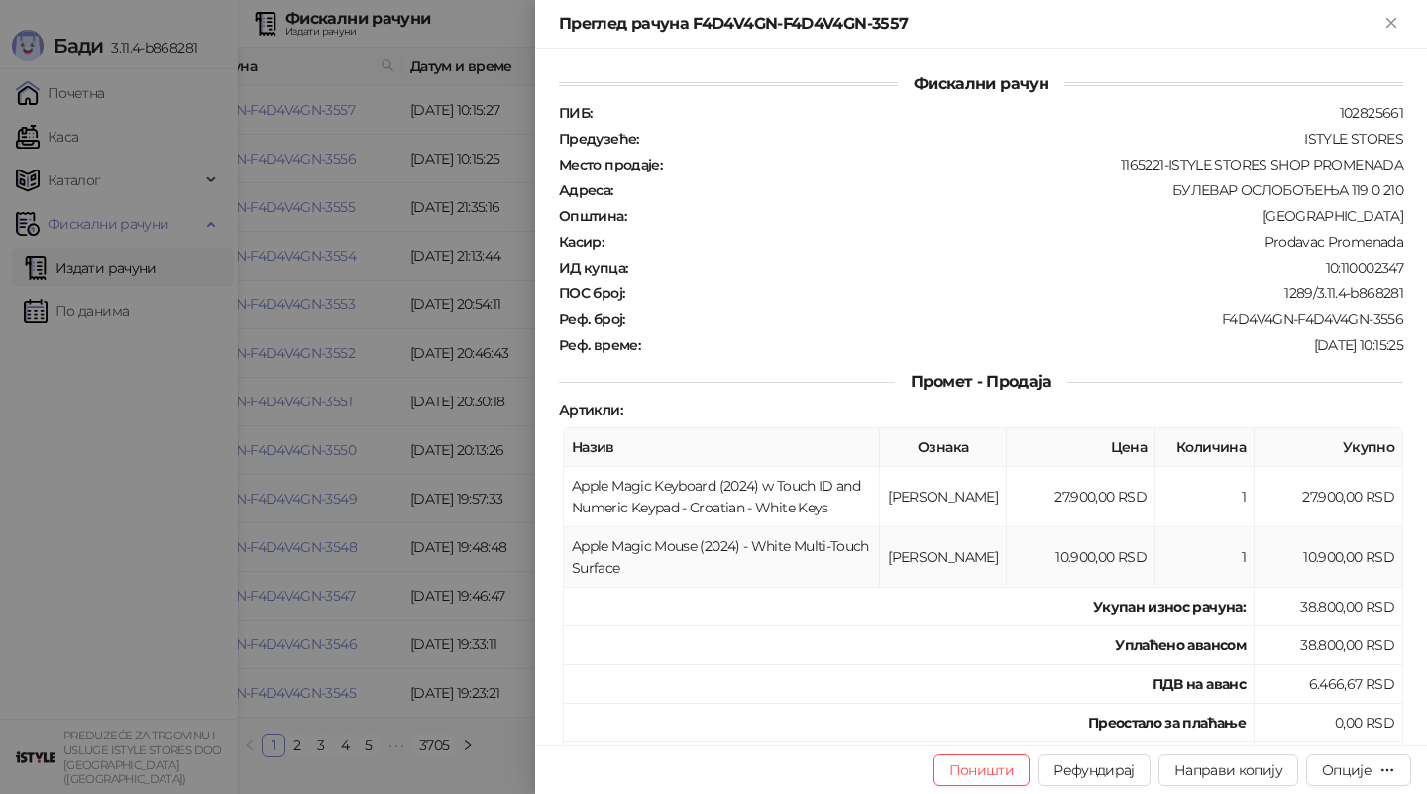
scroll to position [90, 0]
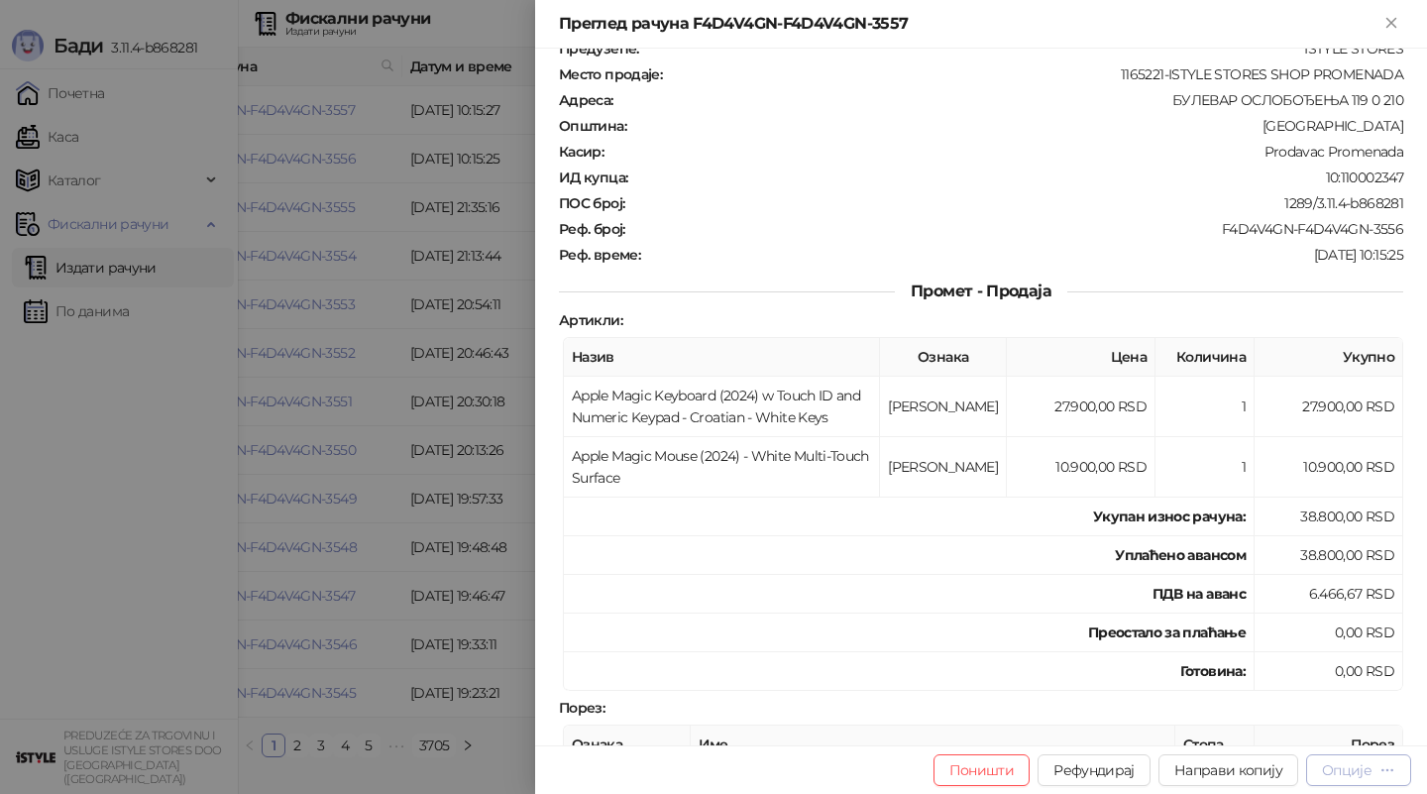
click at [1374, 771] on div "Опције" at bounding box center [1358, 769] width 73 height 19
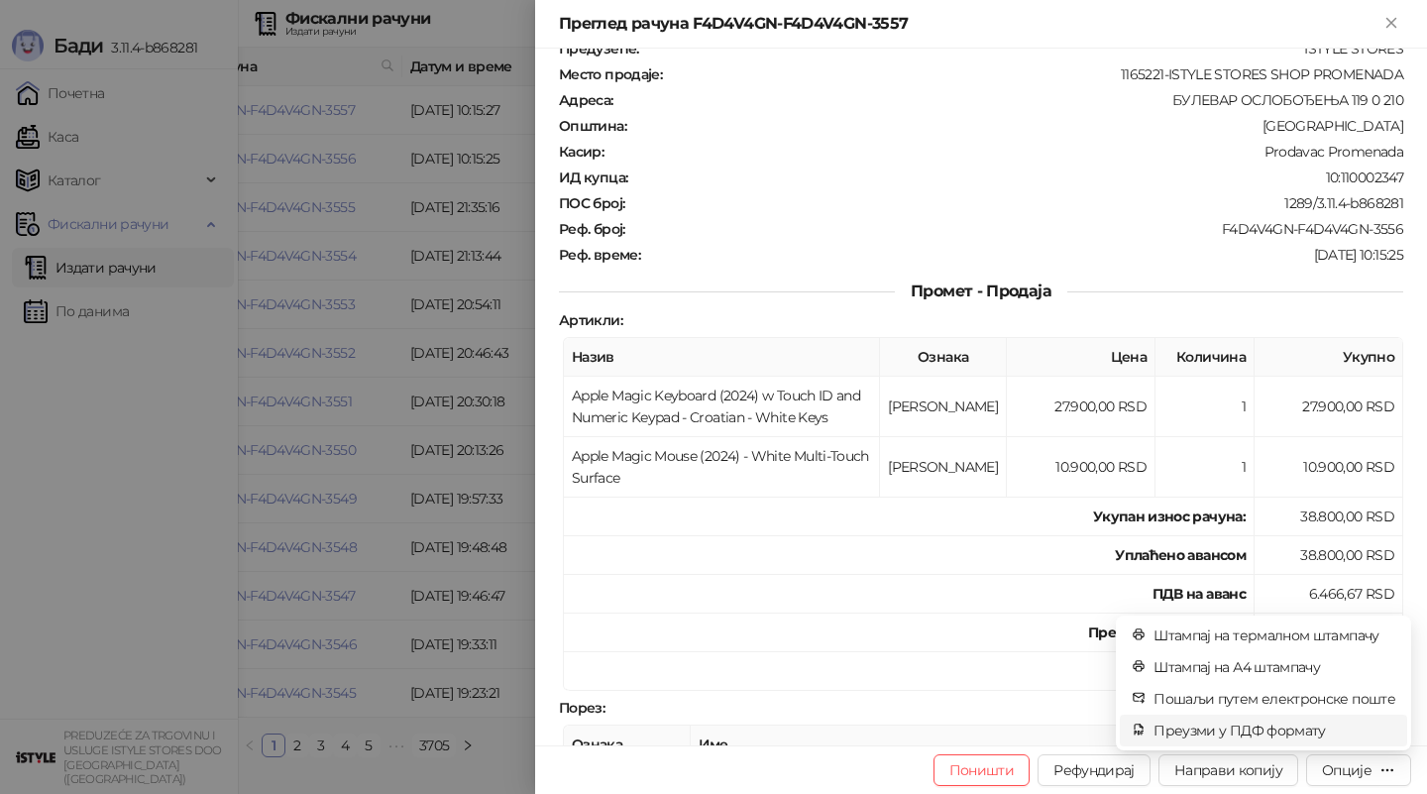
click at [1244, 728] on span "Преузми у ПДФ формату" at bounding box center [1275, 731] width 242 height 22
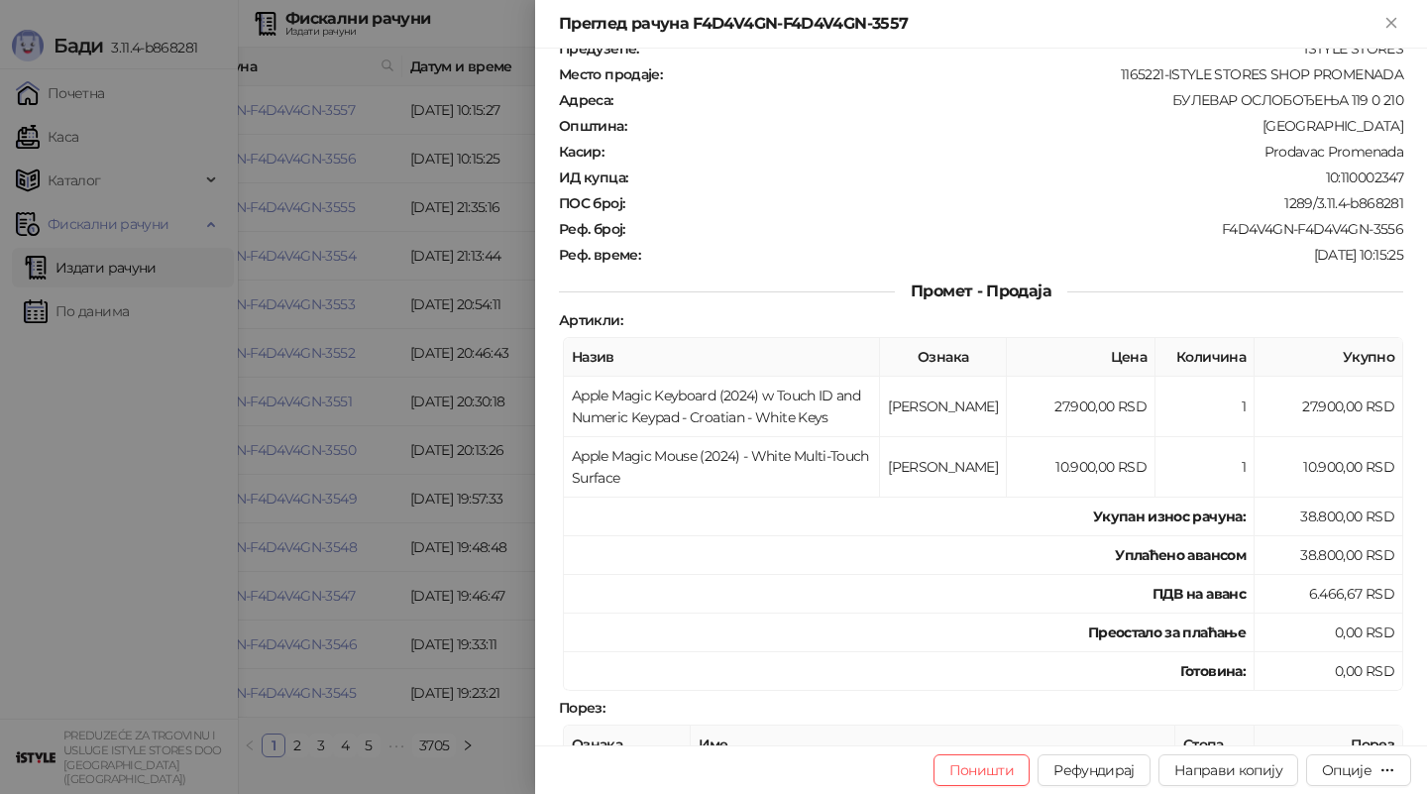
click at [378, 194] on div at bounding box center [713, 397] width 1427 height 794
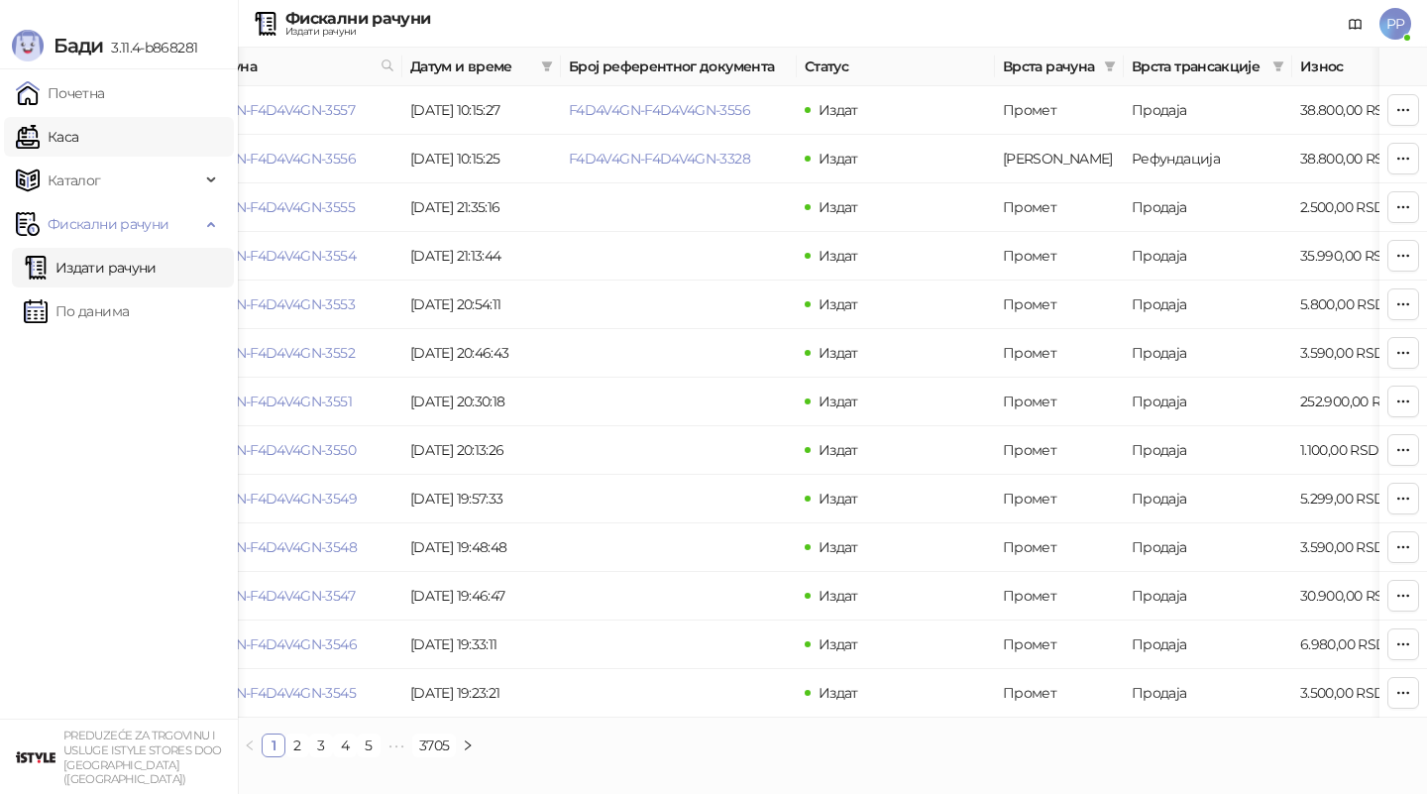
click at [39, 128] on link "Каса" at bounding box center [47, 137] width 62 height 40
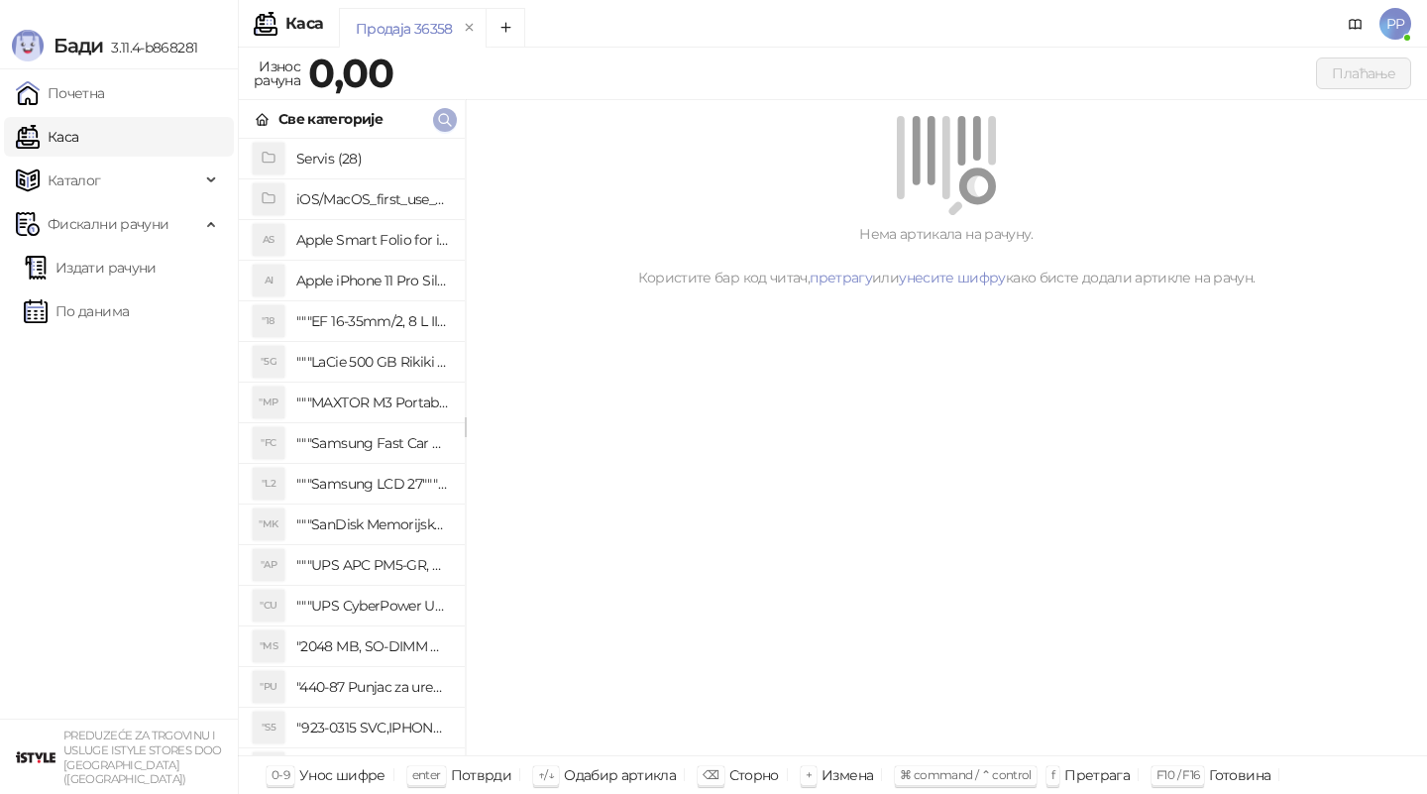
click at [437, 110] on span "button" at bounding box center [445, 119] width 16 height 19
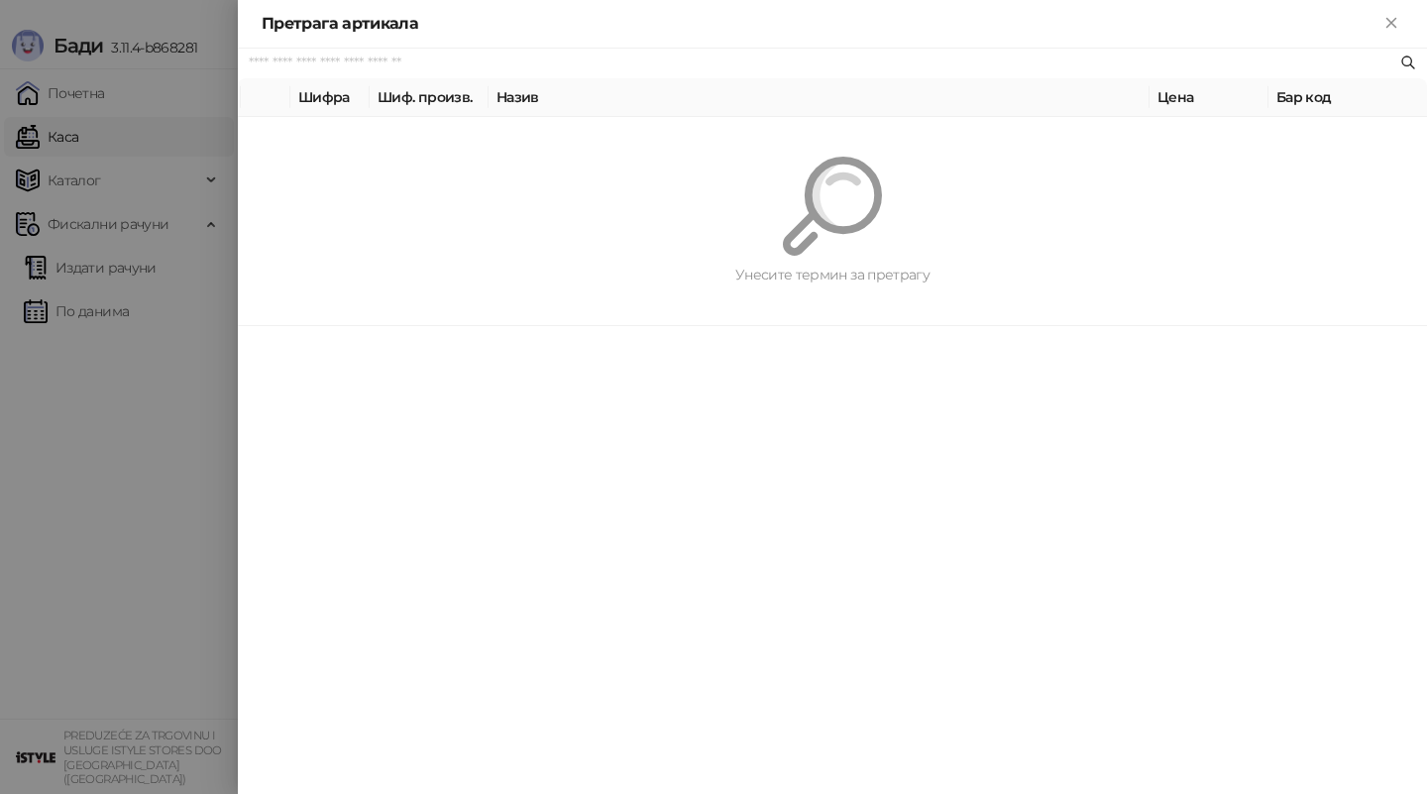
paste input "*********"
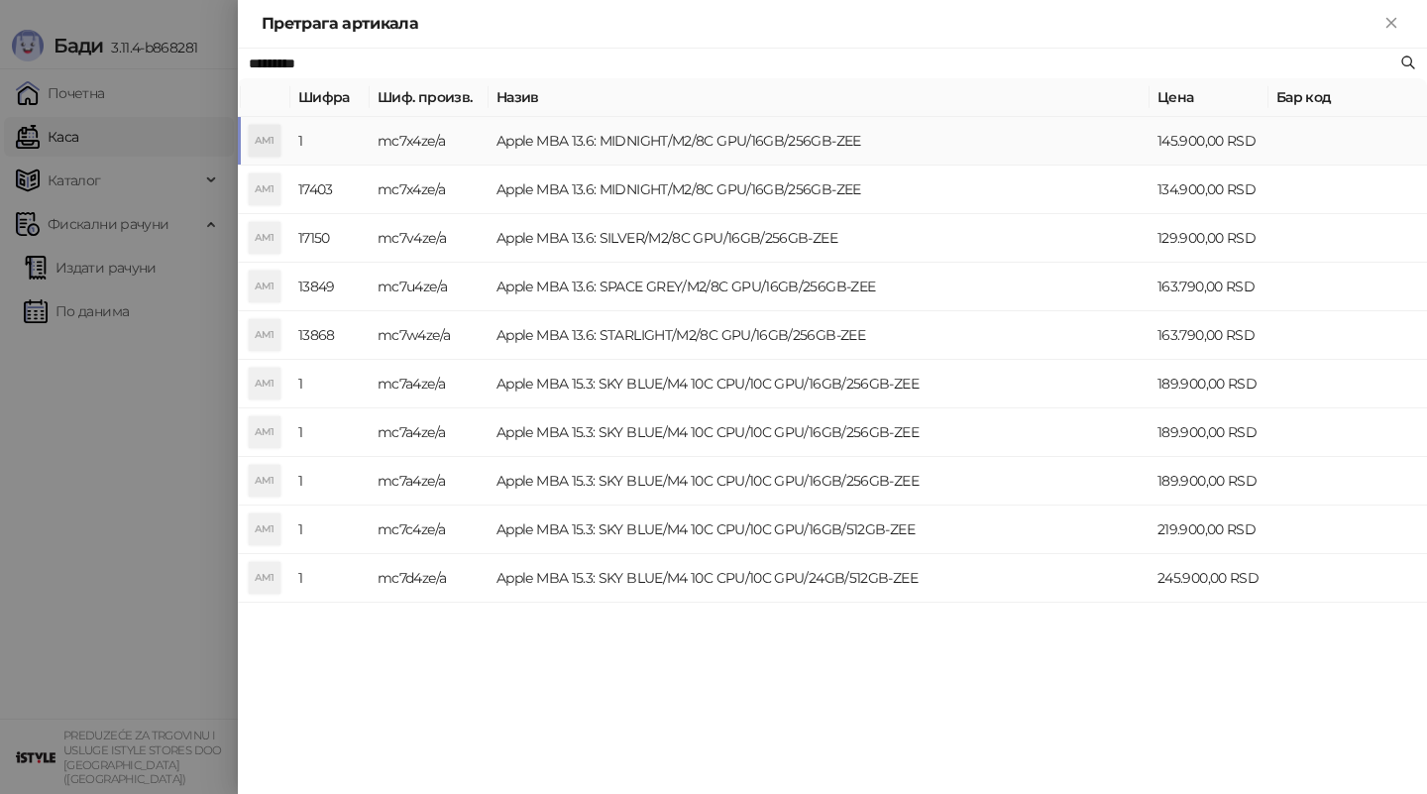
type input "*********"
click at [628, 148] on td "Apple MBA 13.6: MIDNIGHT/M2/8C GPU/16GB/256GB-ZEE" at bounding box center [819, 141] width 661 height 49
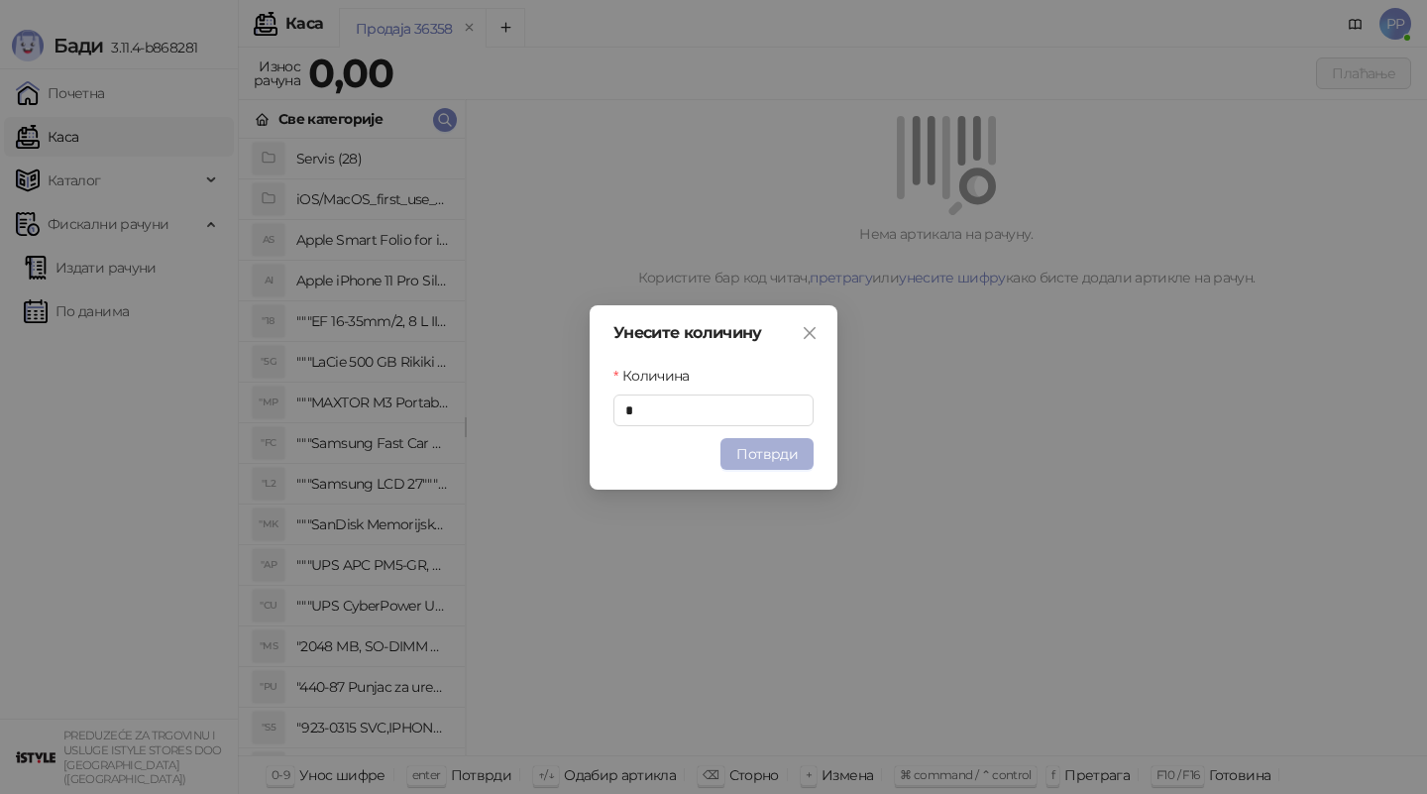
click at [757, 451] on button "Потврди" at bounding box center [767, 454] width 93 height 32
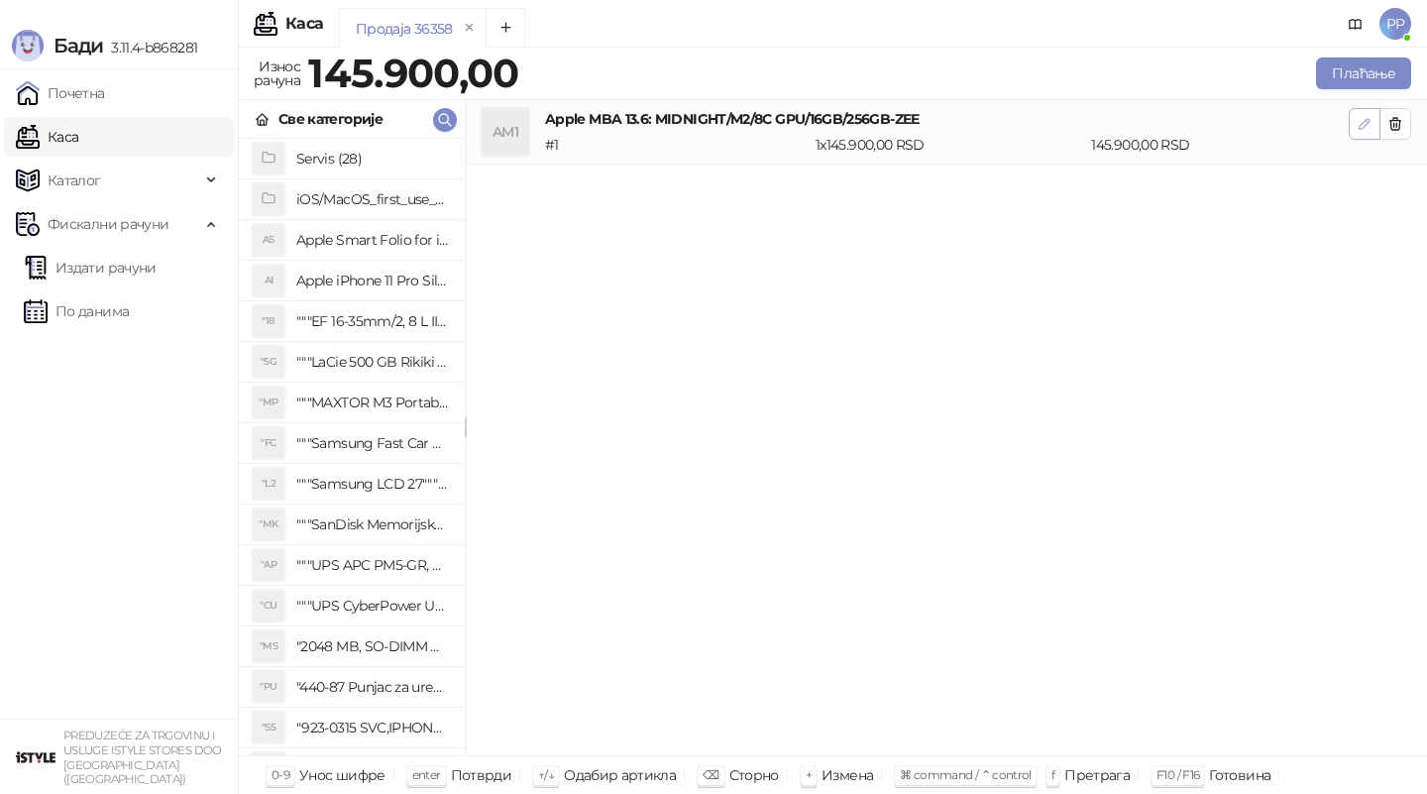
click at [1361, 123] on icon "button" at bounding box center [1365, 124] width 16 height 16
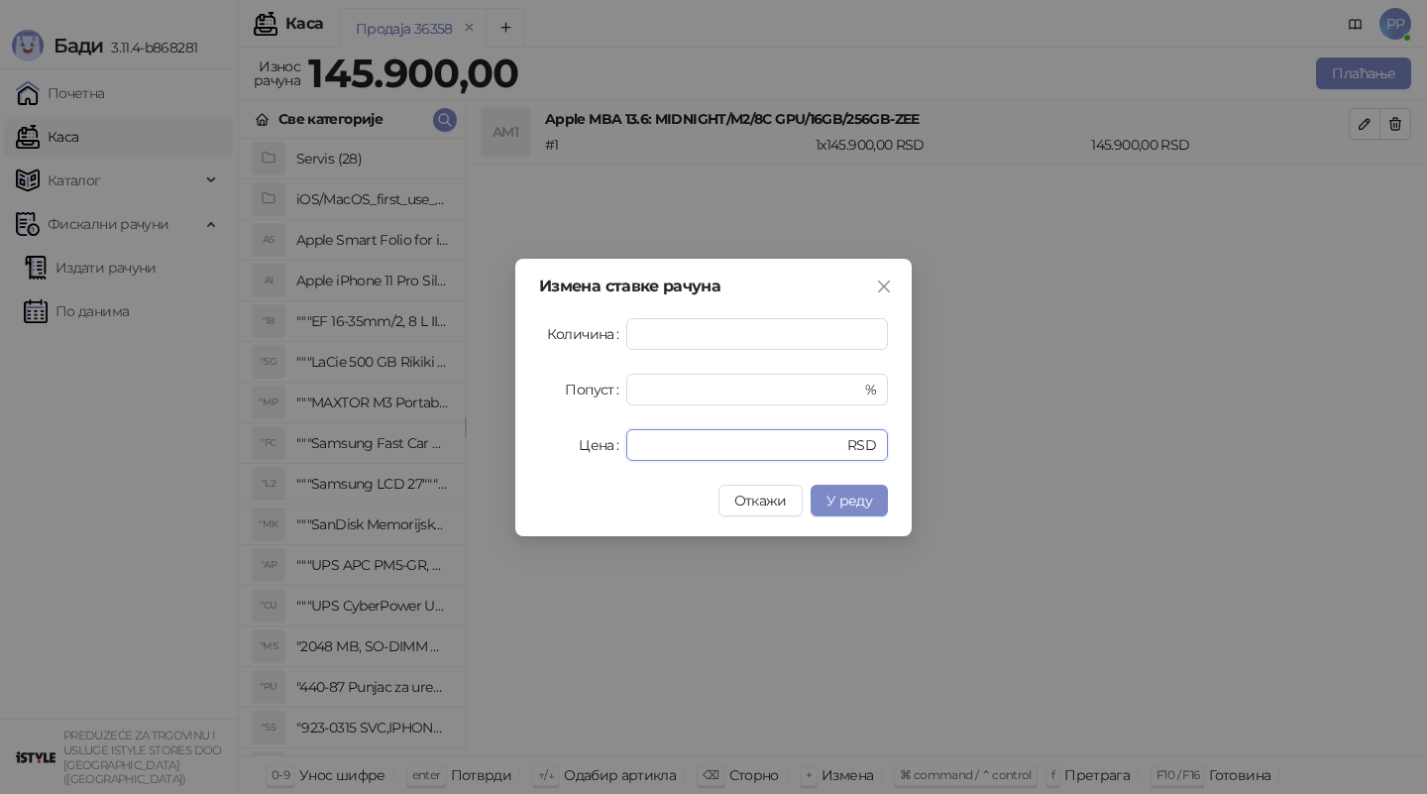
drag, startPoint x: 693, startPoint y: 449, endPoint x: 531, endPoint y: 436, distance: 162.1
click at [531, 442] on div "Измена ставке рачуна Количина * Попуст * % Цена ****** RSD Откажи У реду" at bounding box center [713, 398] width 396 height 278
paste input "***"
type input "******"
click at [856, 502] on span "У реду" at bounding box center [850, 501] width 46 height 18
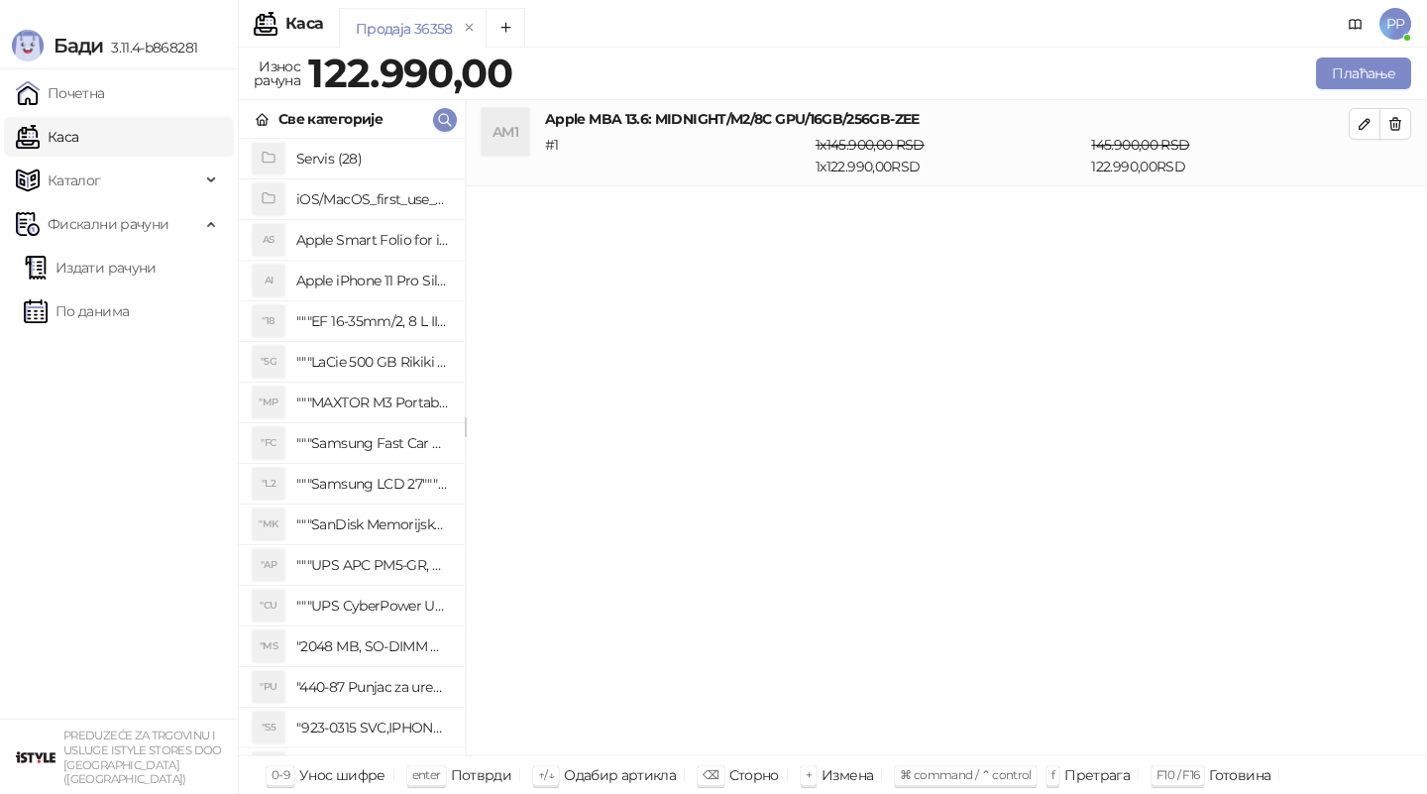
click at [679, 516] on div "AM1 Apple MBA 13.6: MIDNIGHT/M2/8C GPU/16GB/256GB-ZEE # 1 1 x 145.900,00 RSD 1 …" at bounding box center [946, 428] width 961 height 656
click at [1368, 73] on button "Плаћање" at bounding box center [1363, 73] width 95 height 32
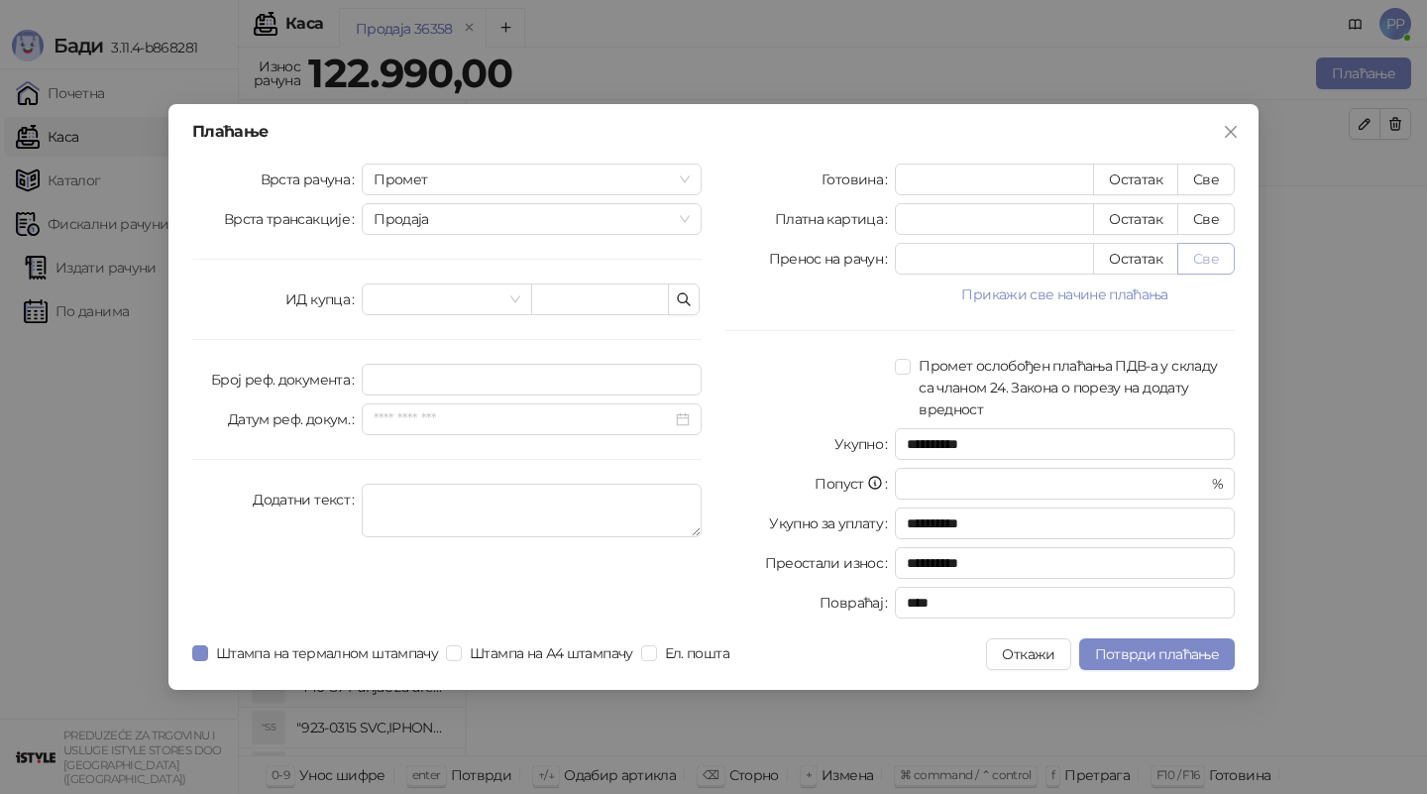
click at [1203, 257] on button "Све" at bounding box center [1205, 259] width 57 height 32
type input "******"
type input "****"
click at [824, 383] on div at bounding box center [810, 387] width 169 height 65
click at [1177, 651] on span "Потврди плаћање" at bounding box center [1157, 654] width 124 height 18
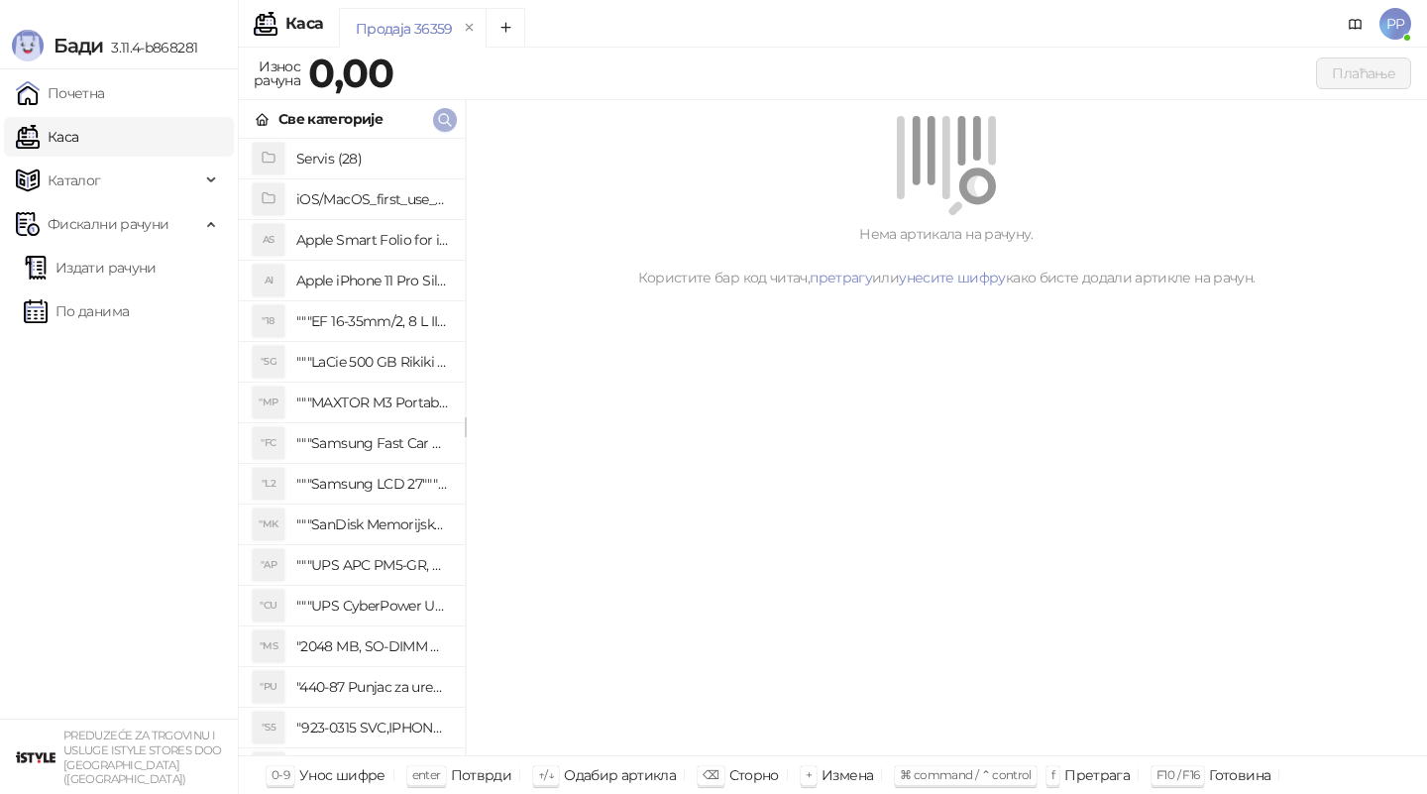
click at [440, 120] on icon "button" at bounding box center [445, 120] width 16 height 16
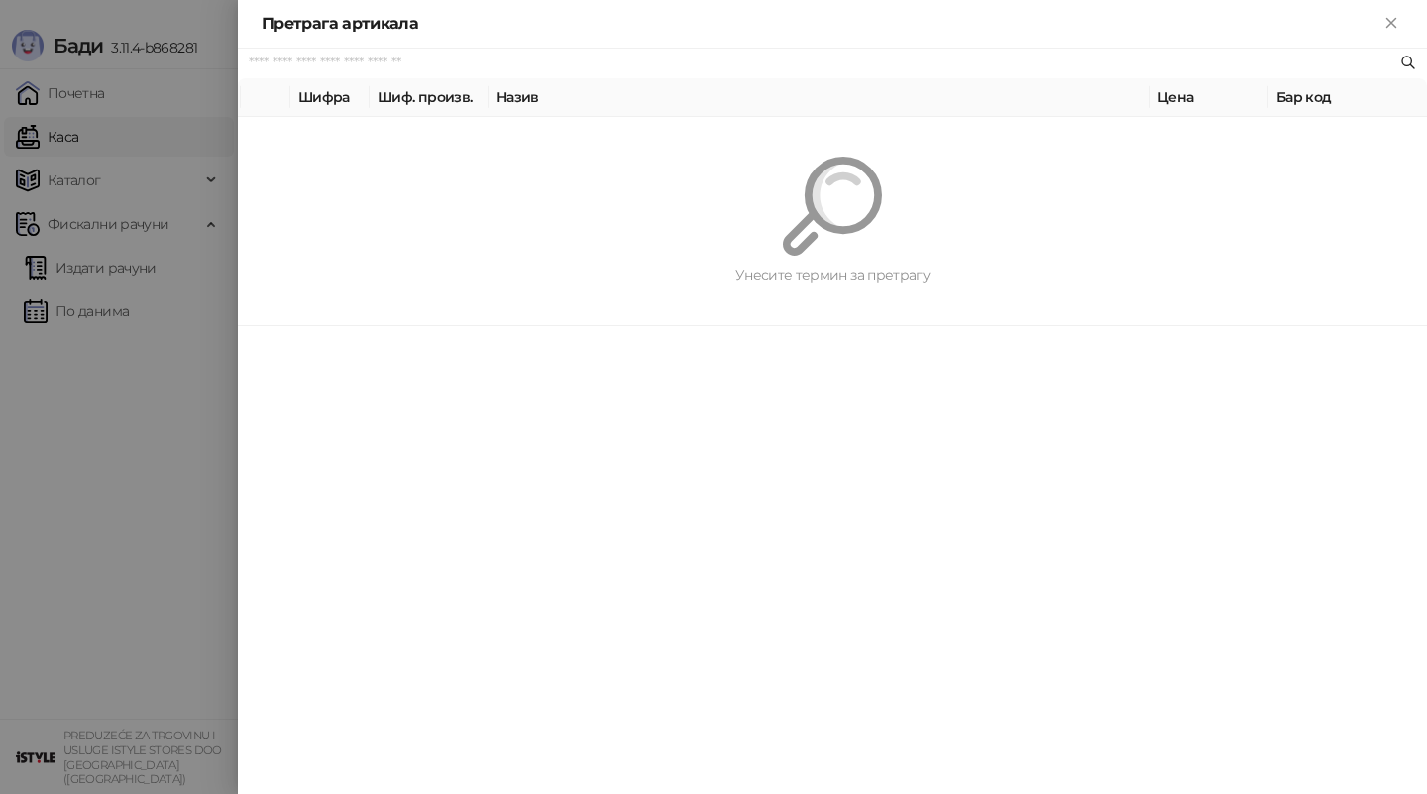
paste input "*********"
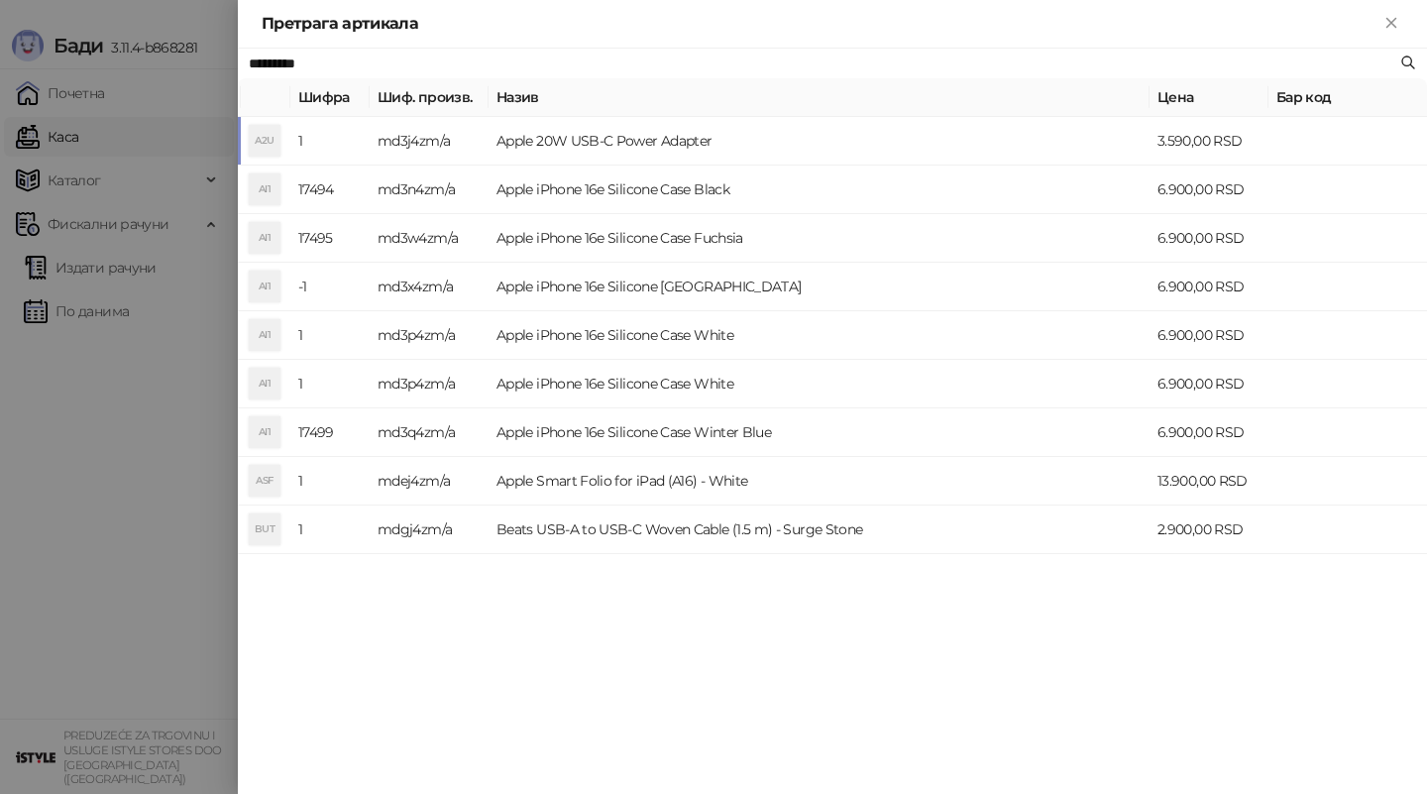
type input "*********"
click at [530, 129] on td "Apple 20W USB-C Power Adapter" at bounding box center [819, 141] width 661 height 49
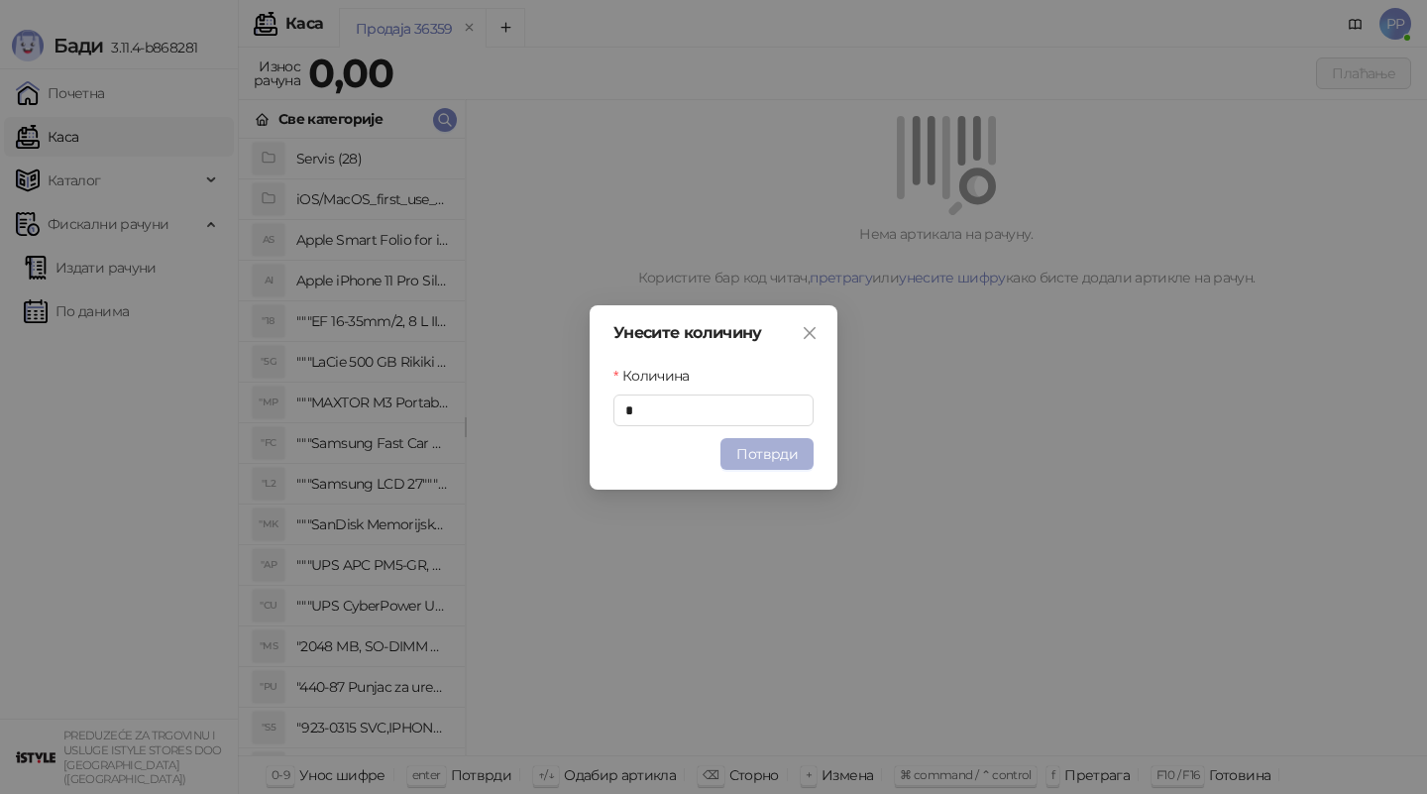
click at [758, 448] on button "Потврди" at bounding box center [767, 454] width 93 height 32
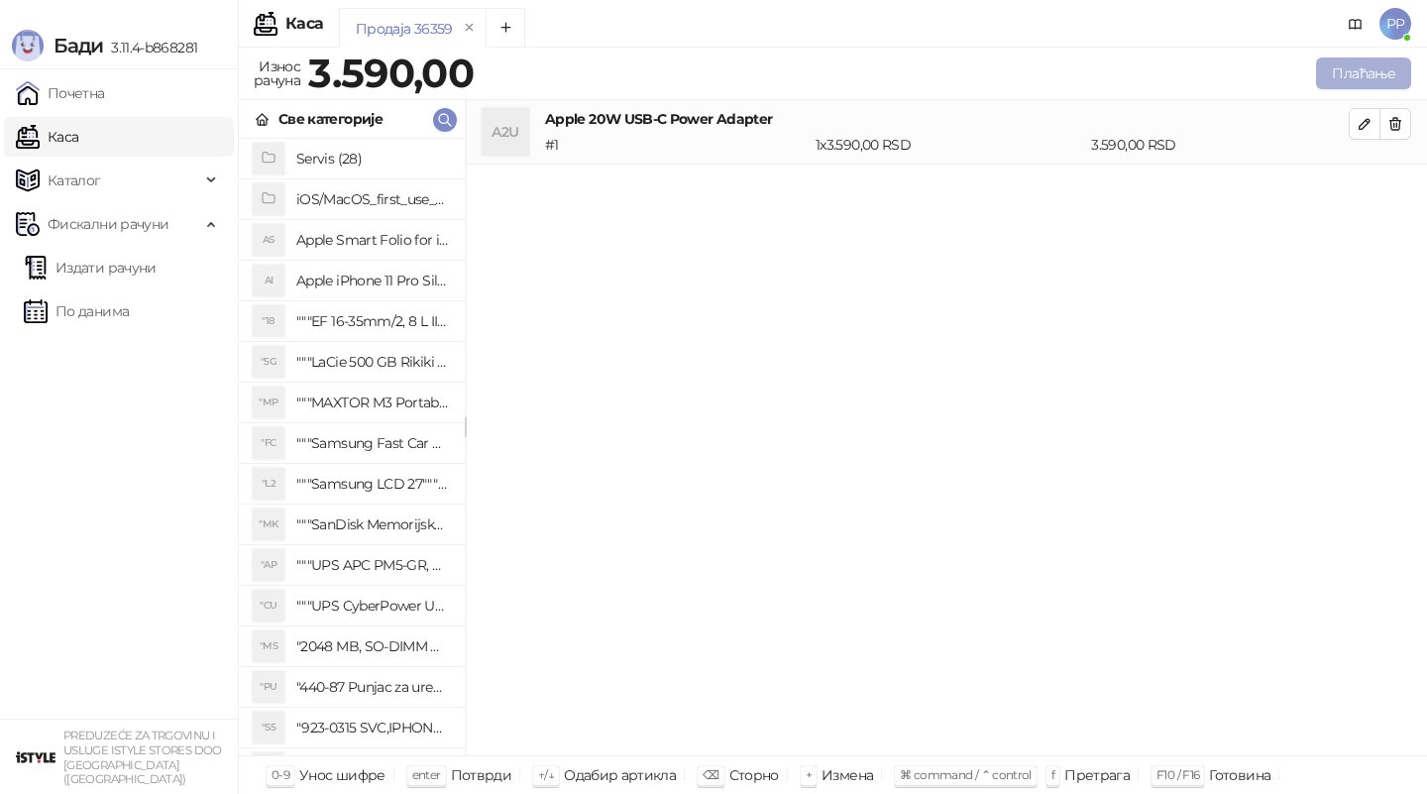
click at [1358, 72] on button "Плаћање" at bounding box center [1363, 73] width 95 height 32
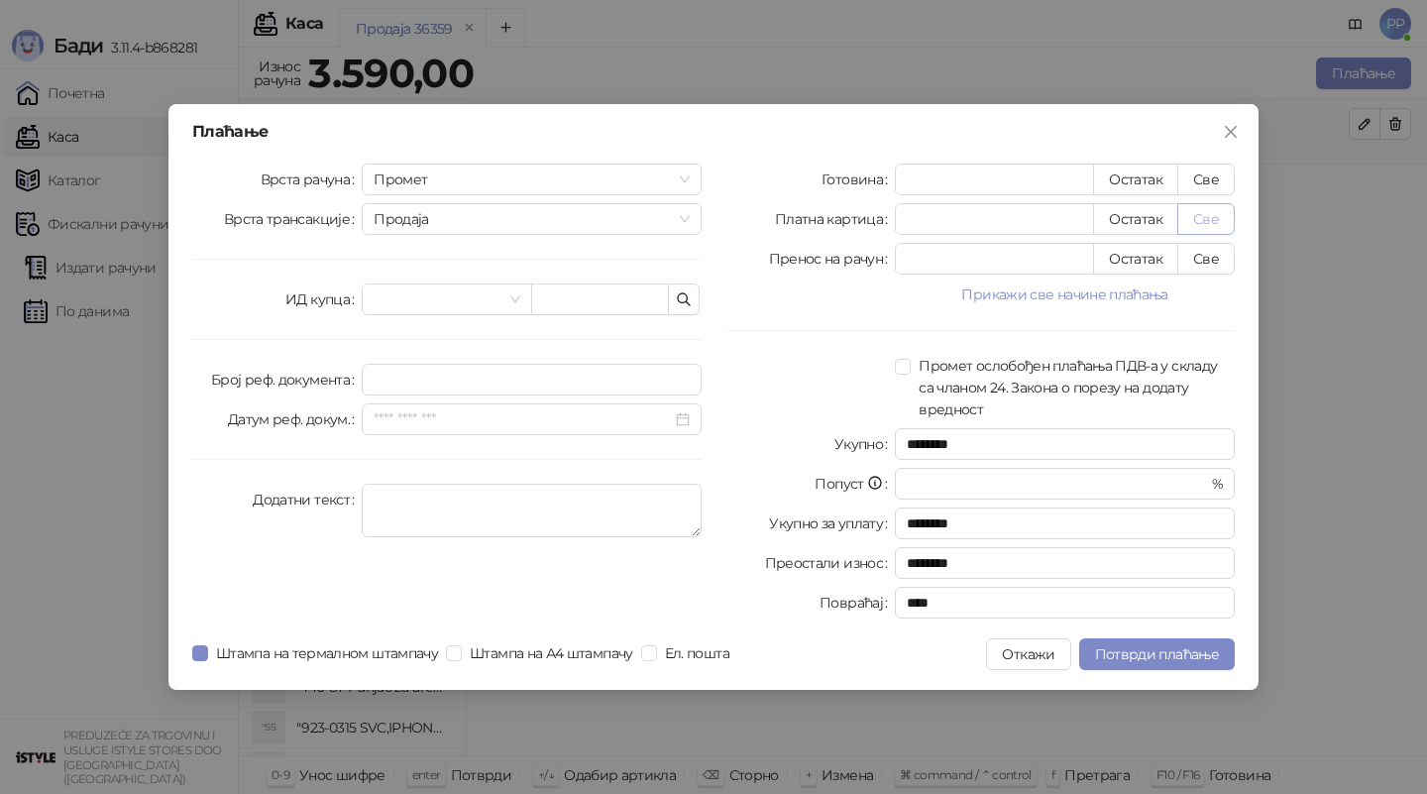
click at [1202, 217] on button "Све" at bounding box center [1205, 219] width 57 height 32
type input "****"
click at [1143, 652] on span "Потврди плаћање" at bounding box center [1157, 654] width 124 height 18
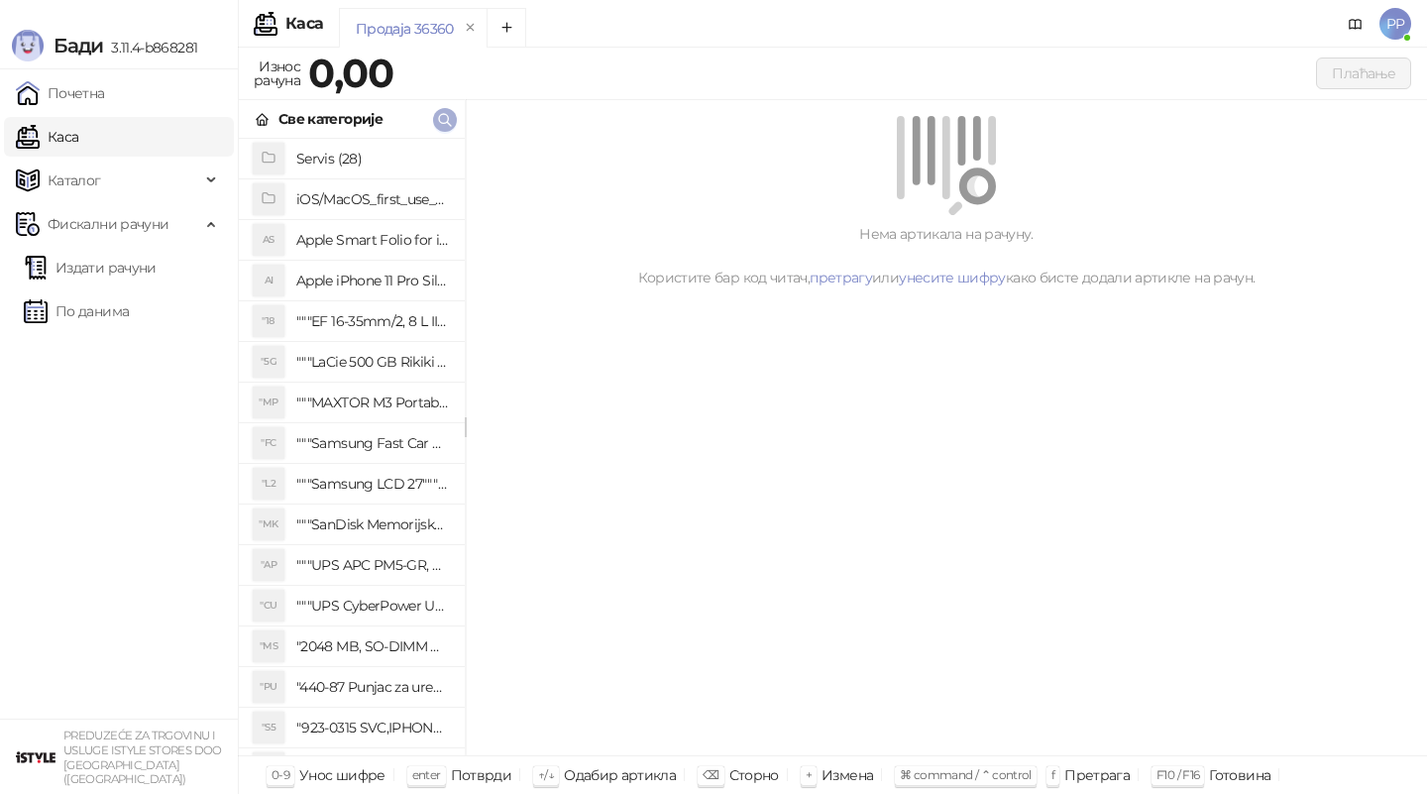
click at [446, 121] on icon "button" at bounding box center [445, 120] width 12 height 12
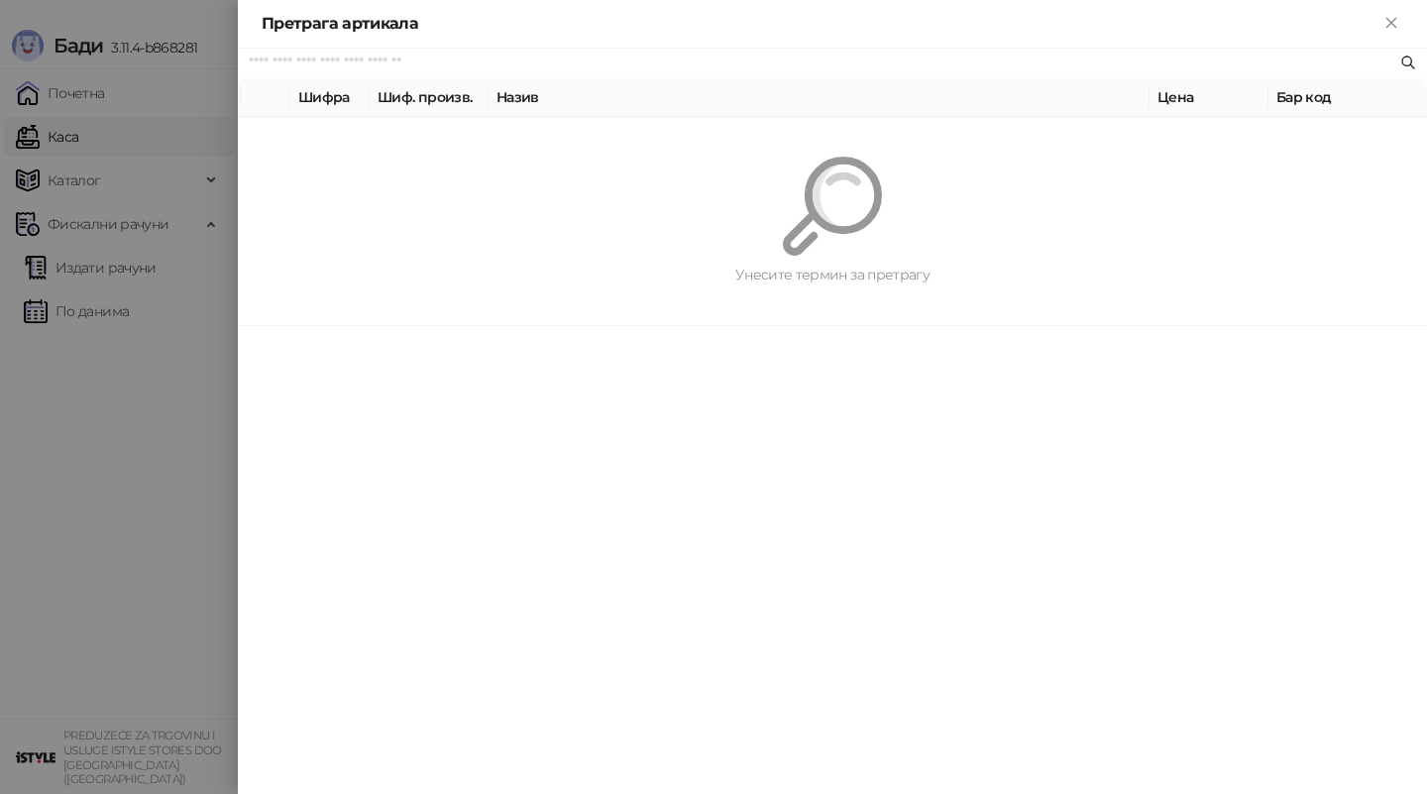
paste input "*********"
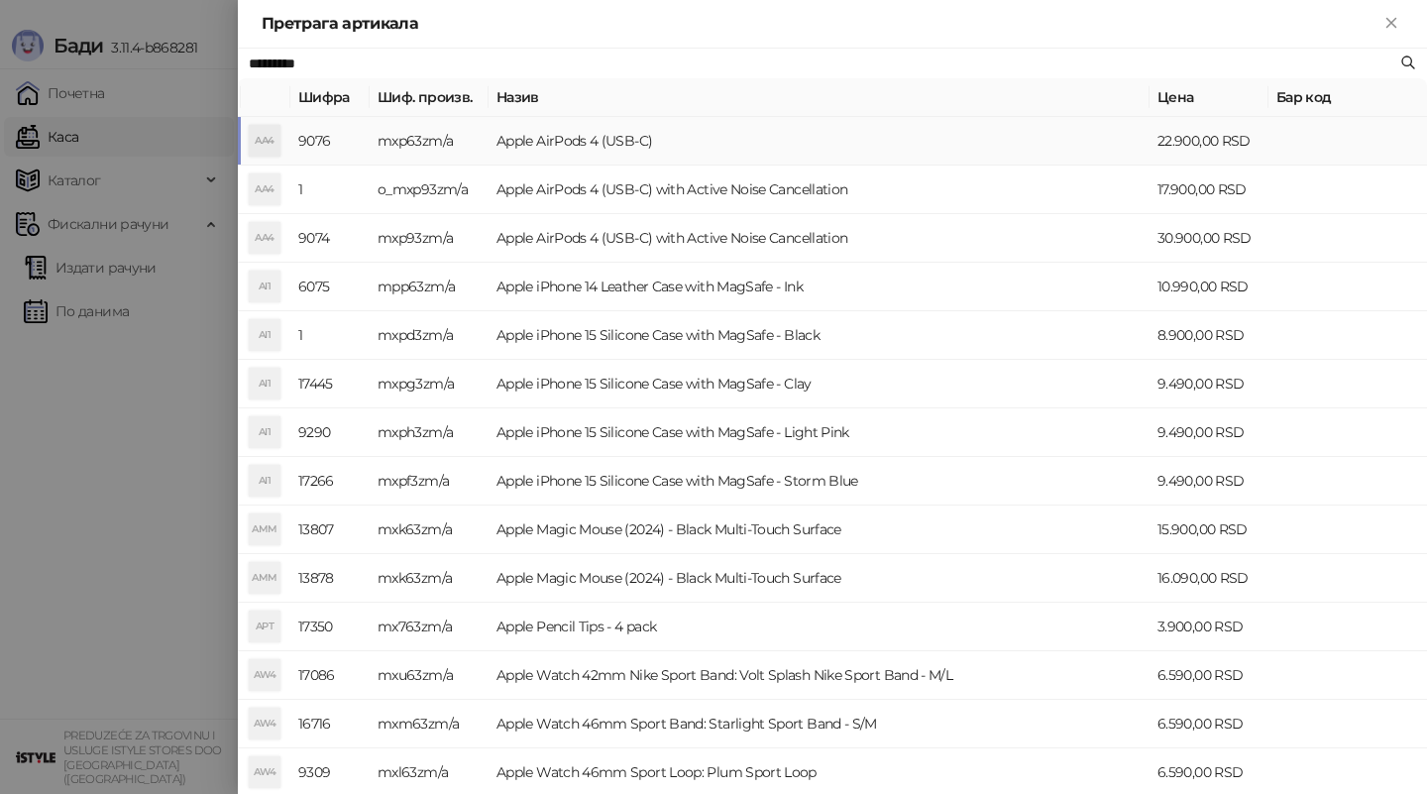
type input "*********"
click at [568, 138] on td "Apple AirPods 4 (USB-C)" at bounding box center [819, 141] width 661 height 49
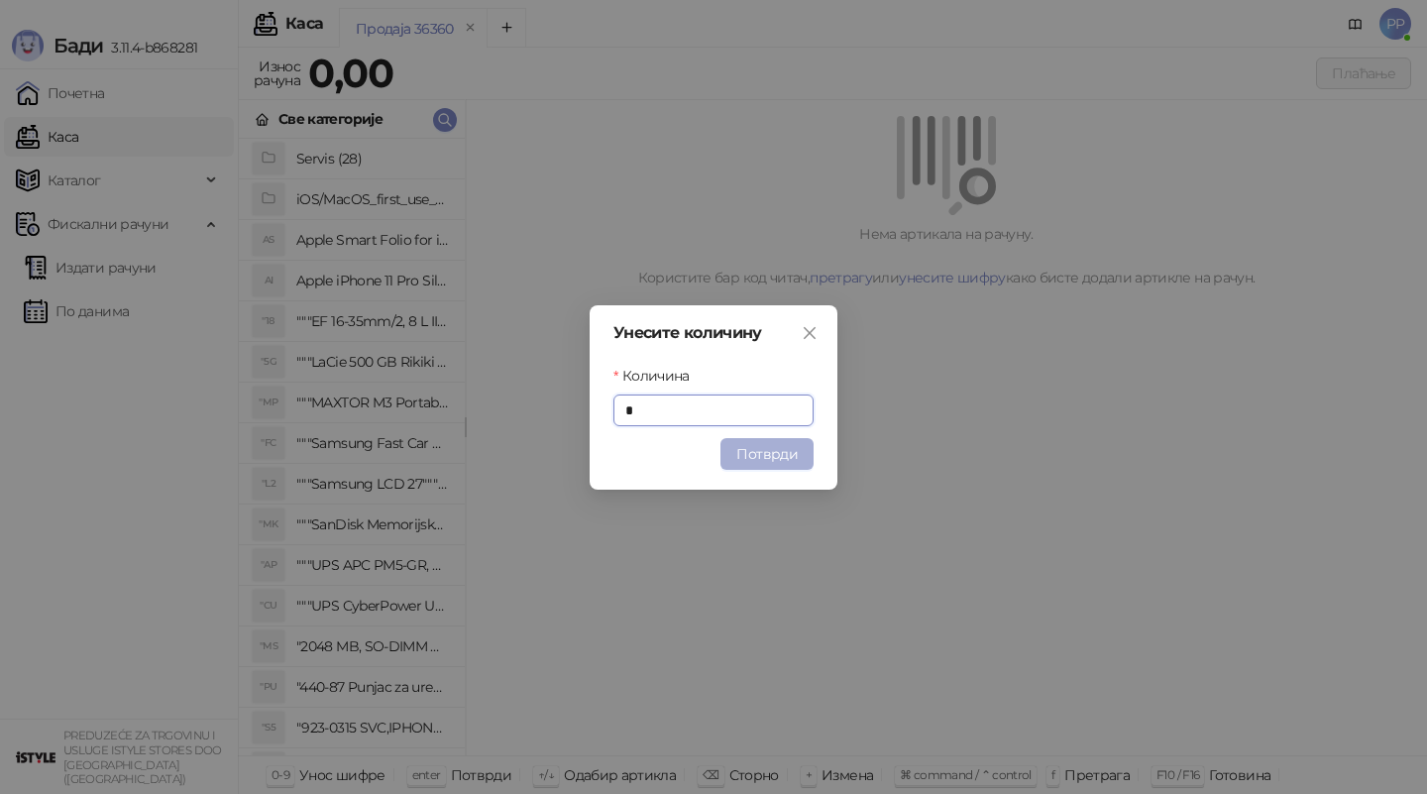
click at [789, 442] on button "Потврди" at bounding box center [767, 454] width 93 height 32
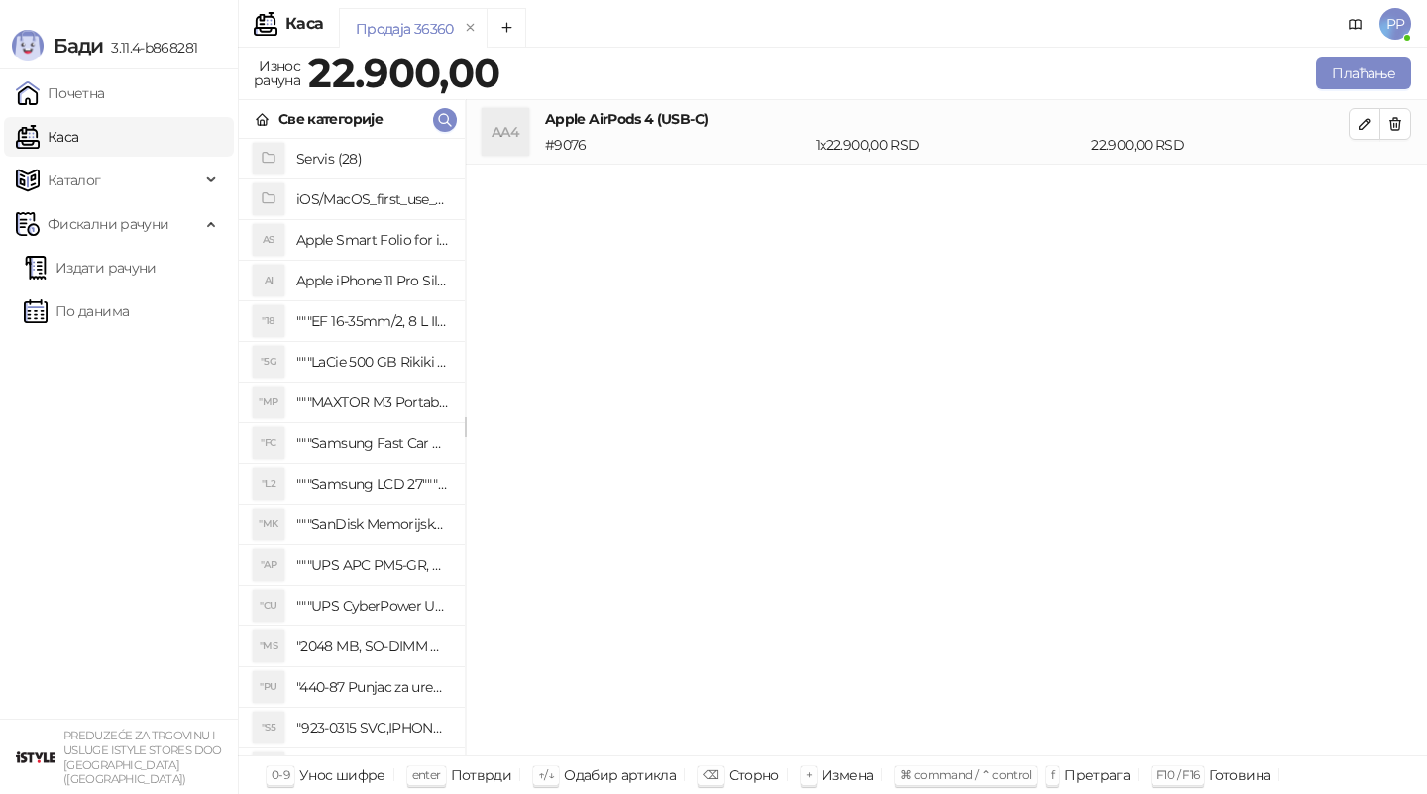
click at [982, 448] on div "AA4 Apple AirPods 4 (USB-C) # 9076 1 x 22.900,00 RSD 22.900,00 RSD" at bounding box center [946, 428] width 961 height 656
click at [992, 23] on div "Продаја 36360" at bounding box center [816, 31] width 954 height 46
click at [1353, 69] on button "Плаћање" at bounding box center [1363, 73] width 95 height 32
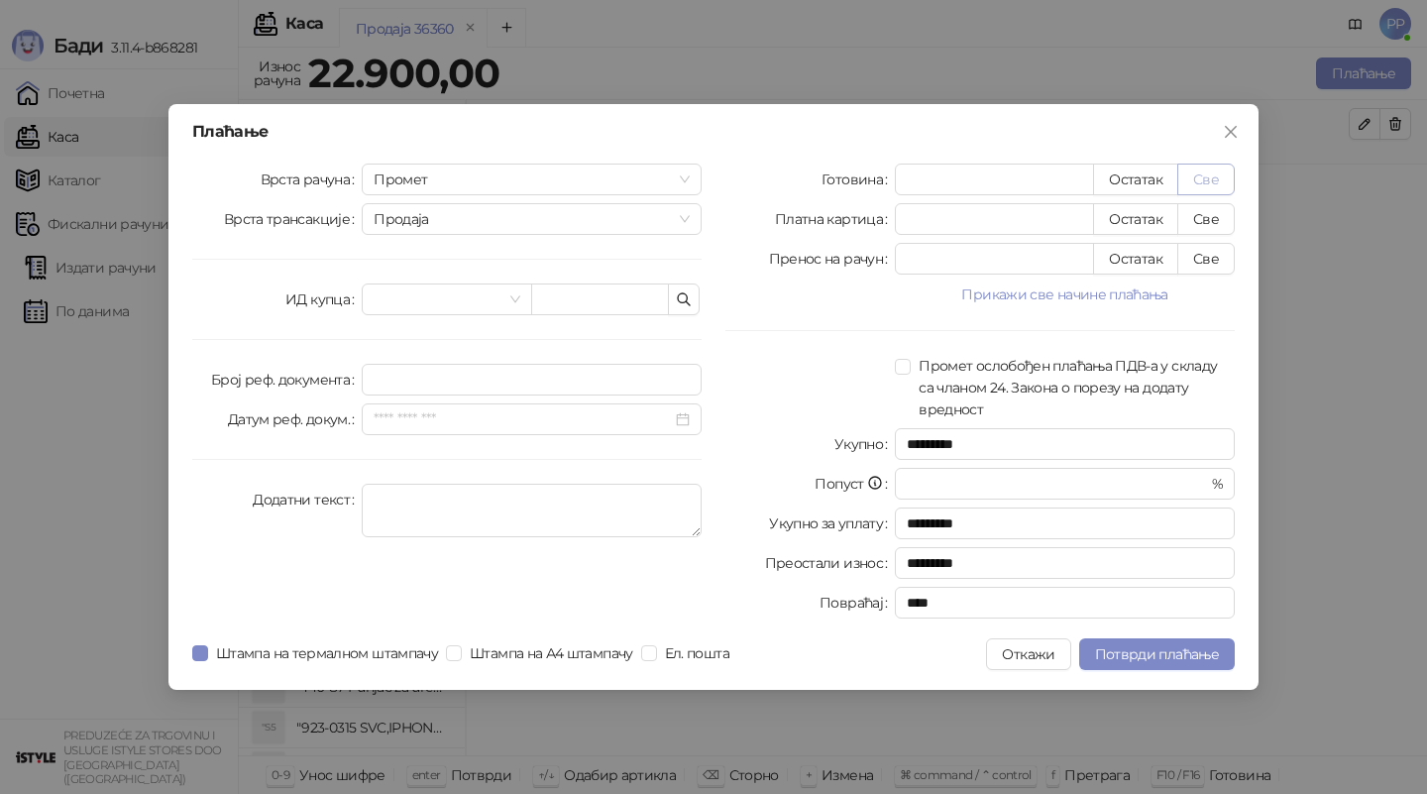
click at [1194, 182] on button "Све" at bounding box center [1205, 180] width 57 height 32
type input "*****"
type input "****"
click at [1132, 646] on span "Потврди плаћање" at bounding box center [1157, 654] width 124 height 18
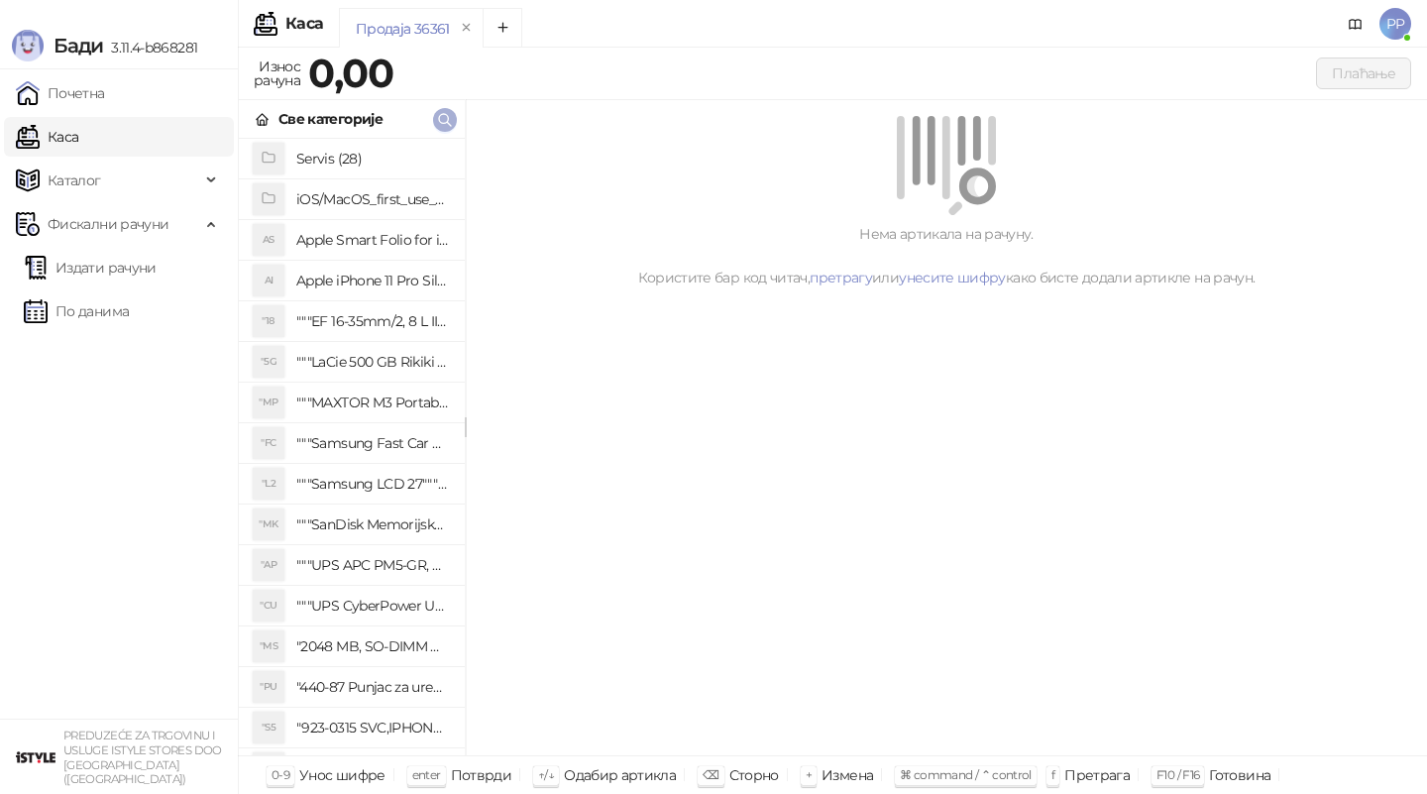
click at [437, 118] on icon "button" at bounding box center [445, 120] width 16 height 16
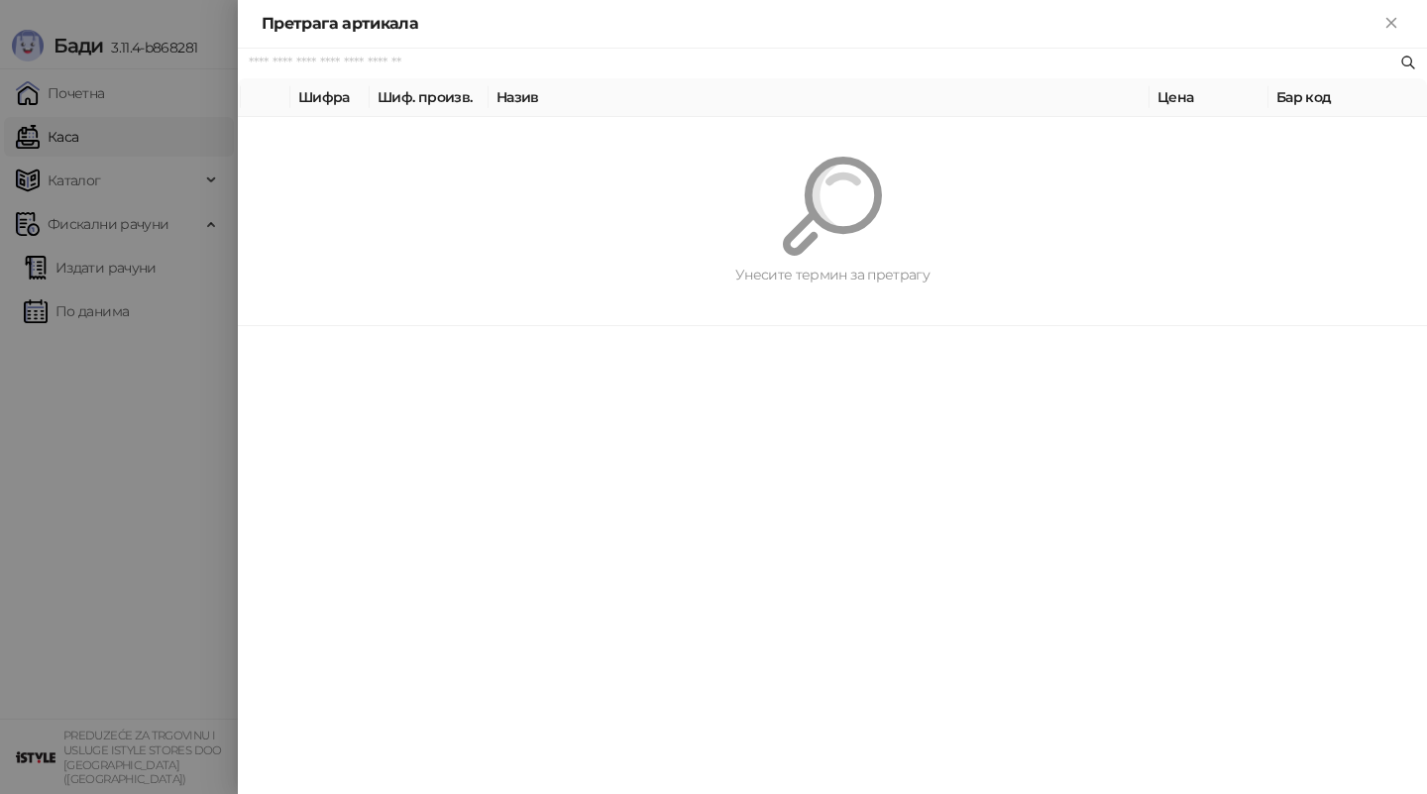
paste input "*********"
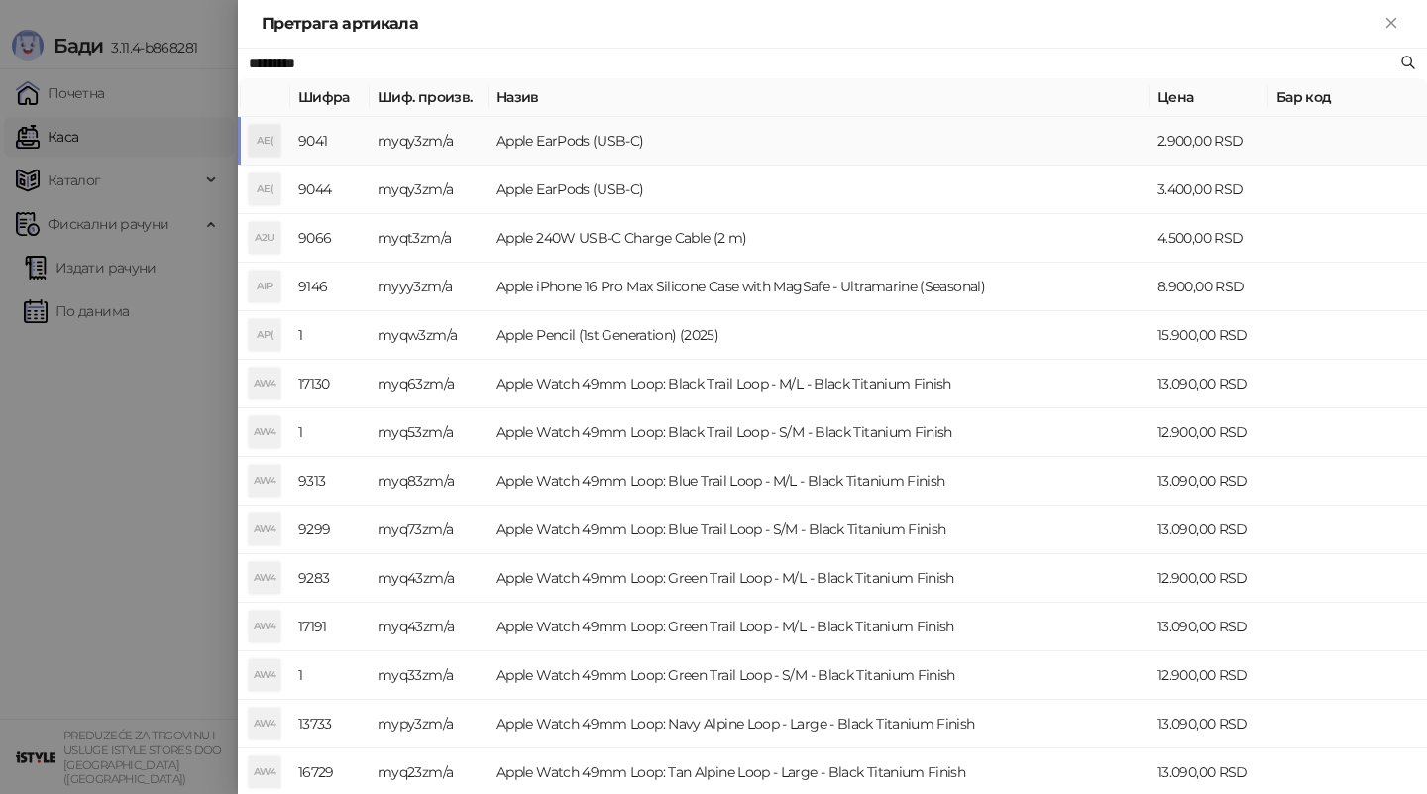
type input "*********"
click at [691, 155] on td "Apple EarPods (USB-C)" at bounding box center [819, 141] width 661 height 49
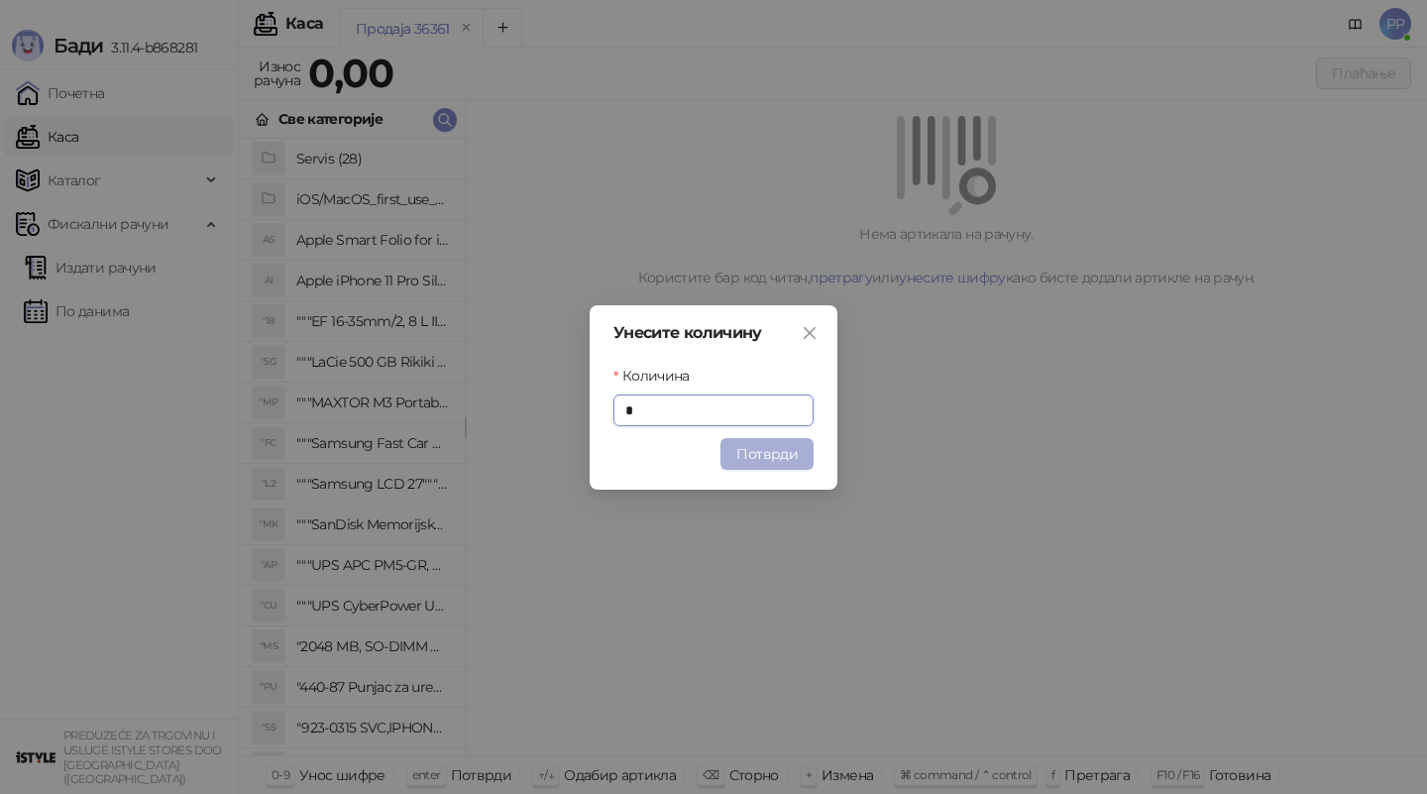
click at [782, 457] on button "Потврди" at bounding box center [767, 454] width 93 height 32
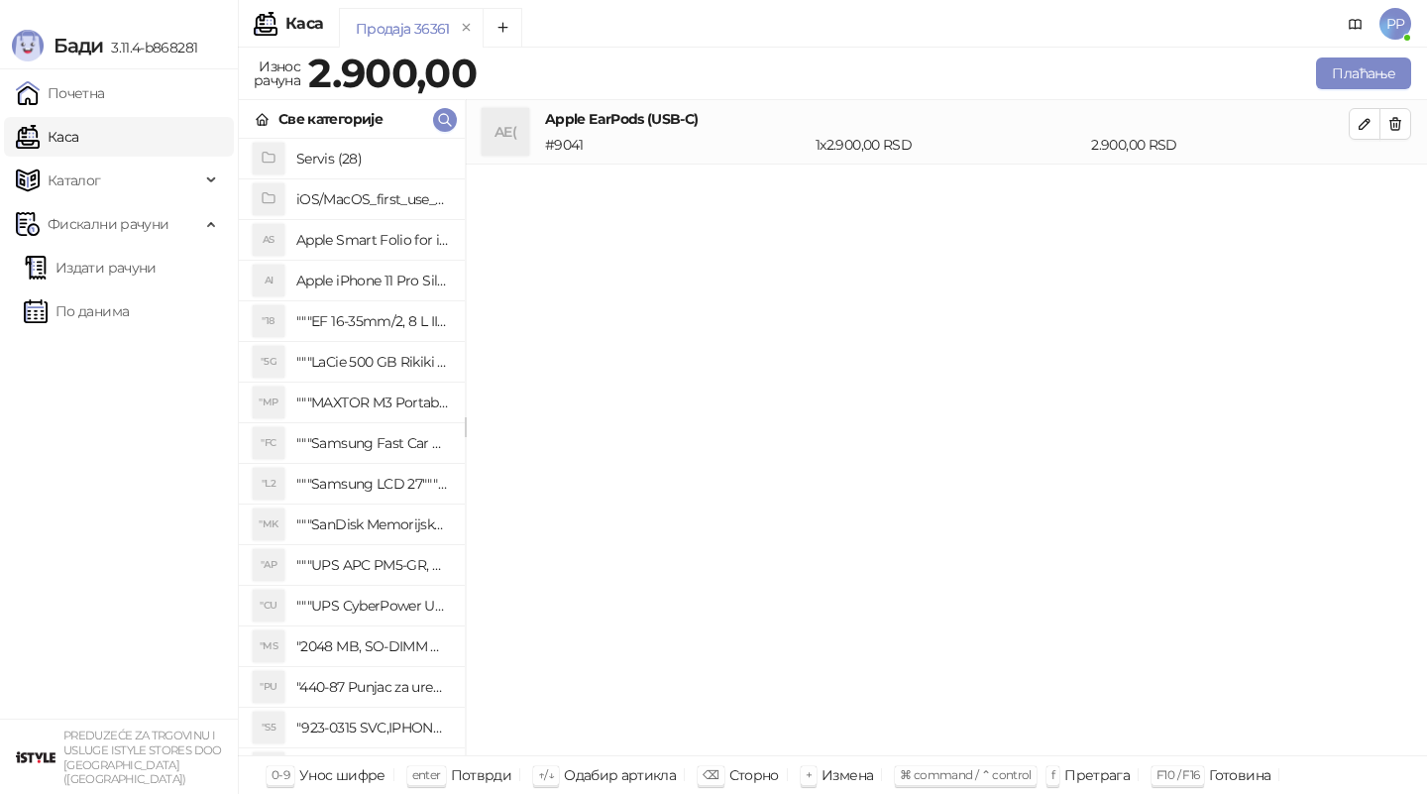
click at [1110, 257] on div "AE( Apple EarPods (USB-C) # 9041 1 x 2.900,00 RSD 2.900,00 RSD" at bounding box center [946, 428] width 961 height 656
click at [1390, 62] on button "Плаћање" at bounding box center [1363, 73] width 95 height 32
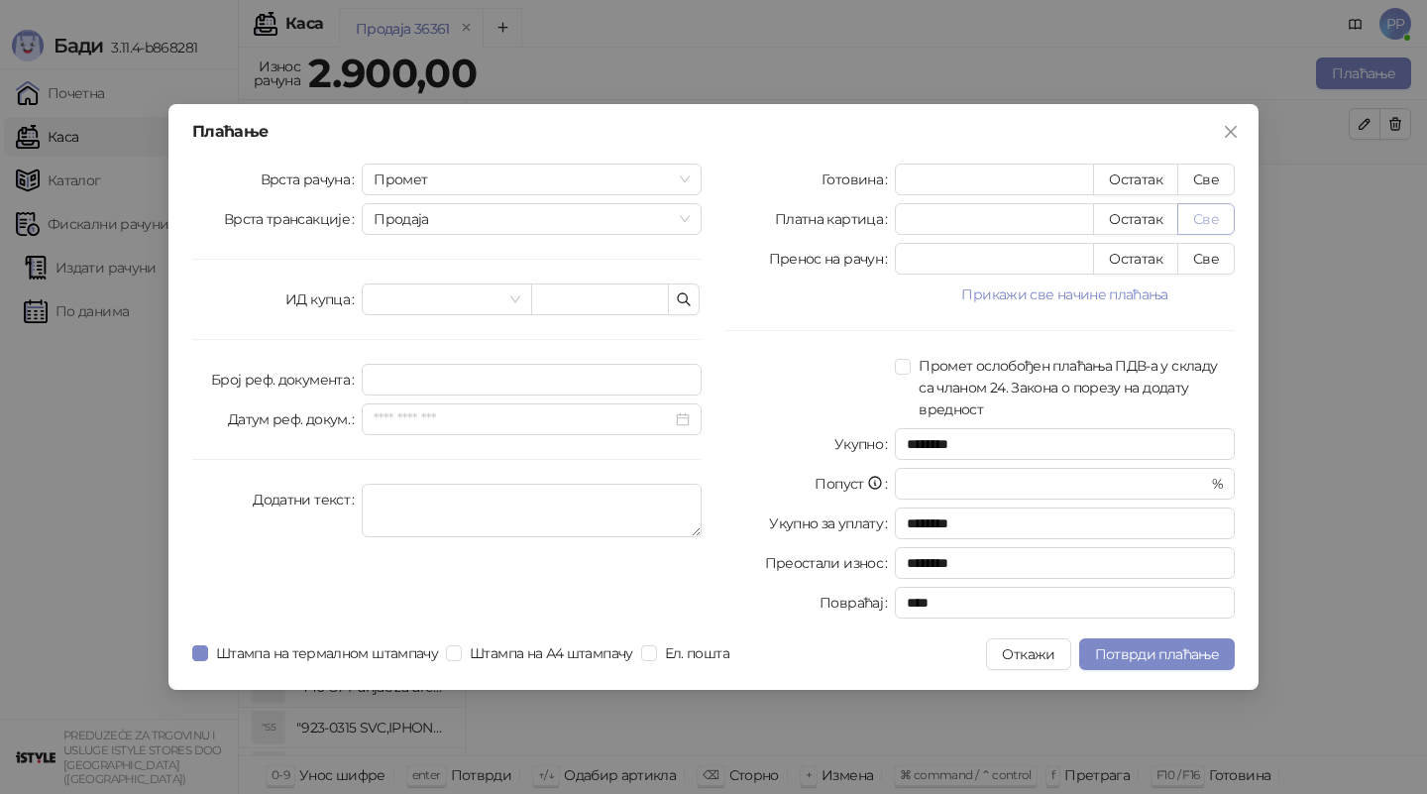
click at [1211, 218] on button "Све" at bounding box center [1205, 219] width 57 height 32
type input "****"
click at [1140, 655] on span "Потврди плаћање" at bounding box center [1157, 654] width 124 height 18
